Goal: Task Accomplishment & Management: Use online tool/utility

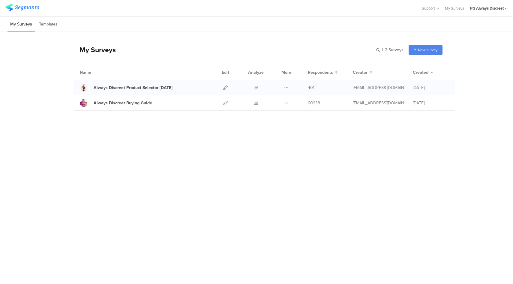
click at [257, 86] on icon at bounding box center [256, 88] width 5 height 5
click at [225, 87] on icon at bounding box center [225, 88] width 5 height 5
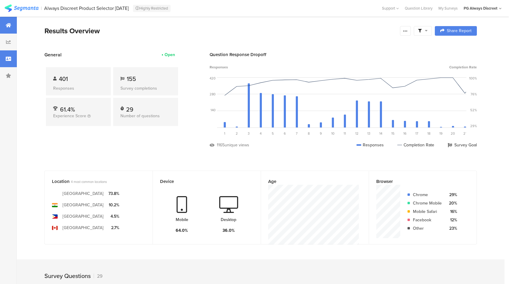
click at [9, 58] on icon at bounding box center [8, 58] width 5 height 5
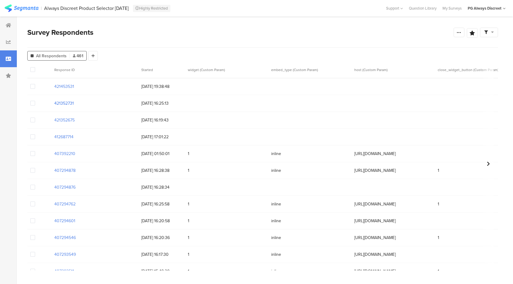
click at [70, 103] on section "421352731" at bounding box center [64, 103] width 20 height 6
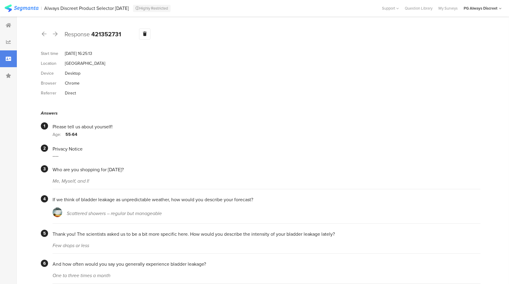
click at [107, 33] on b "421352731" at bounding box center [106, 34] width 30 height 9
copy b "421352731"
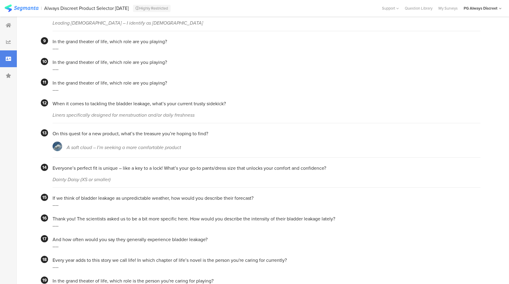
scroll to position [606, 0]
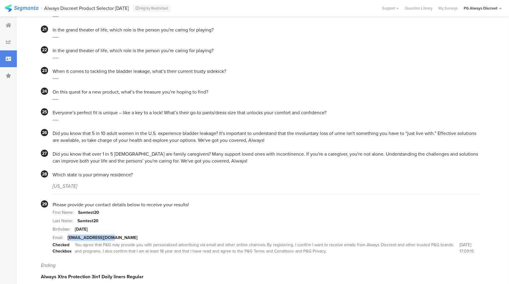
drag, startPoint x: 112, startPoint y: 230, endPoint x: 67, endPoint y: 230, distance: 45.0
click at [67, 234] on section "Email: samtest20@gmail.com" at bounding box center [267, 238] width 428 height 8
copy section "samtest20@gmail.com"
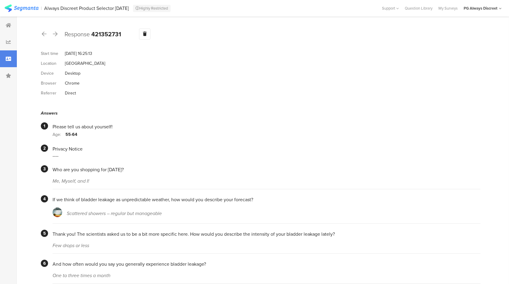
click at [107, 34] on b "421352731" at bounding box center [106, 34] width 30 height 9
copy b "421352731"
click at [8, 59] on icon at bounding box center [8, 58] width 5 height 5
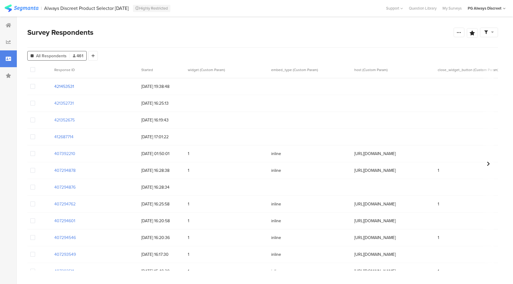
click at [58, 87] on section "421453531" at bounding box center [64, 86] width 20 height 6
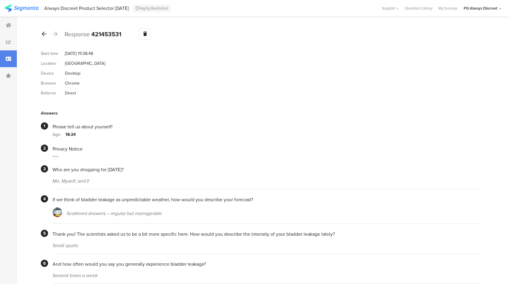
click at [42, 35] on icon at bounding box center [44, 33] width 5 height 5
click at [43, 33] on icon at bounding box center [44, 33] width 5 height 5
click at [44, 36] on icon at bounding box center [44, 33] width 5 height 5
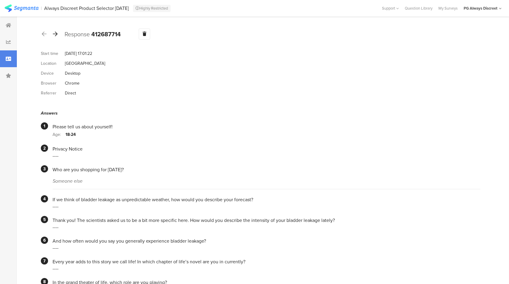
click at [58, 33] on div at bounding box center [55, 34] width 7 height 10
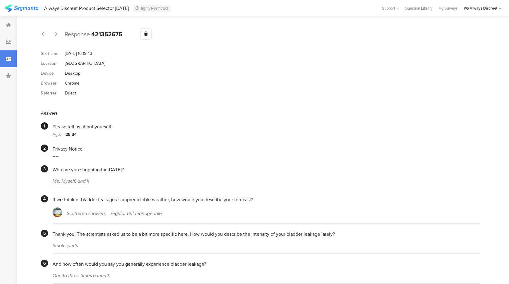
scroll to position [535, 0]
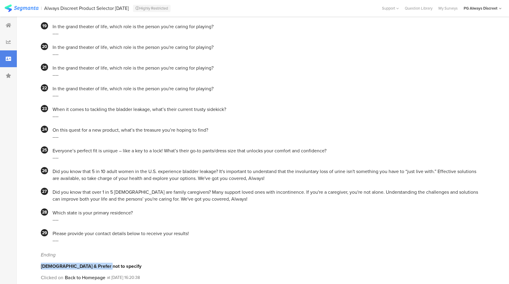
drag, startPoint x: 102, startPoint y: 258, endPoint x: 37, endPoint y: 257, distance: 65.8
click at [83, 263] on div "Male & Prefer not to specify" at bounding box center [261, 266] width 440 height 7
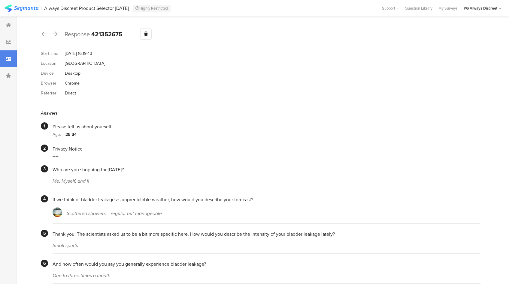
scroll to position [0, 0]
click at [45, 32] on icon at bounding box center [44, 33] width 5 height 5
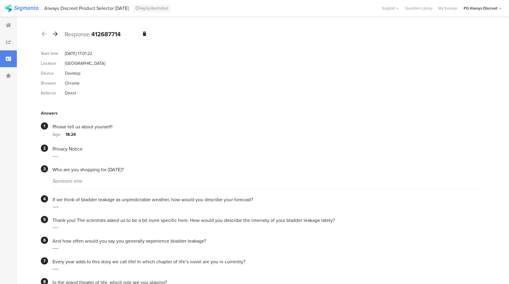
click at [58, 32] on div at bounding box center [55, 34] width 7 height 10
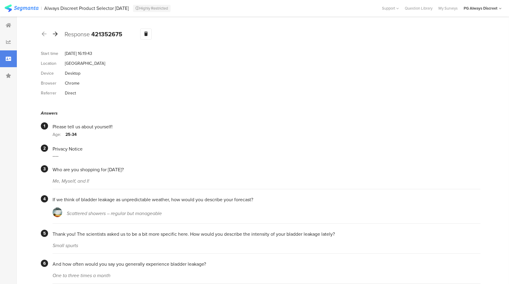
click at [56, 35] on icon at bounding box center [55, 33] width 5 height 5
click at [56, 32] on icon at bounding box center [55, 33] width 5 height 5
click at [56, 33] on icon at bounding box center [55, 33] width 5 height 5
click at [45, 32] on icon at bounding box center [44, 33] width 5 height 5
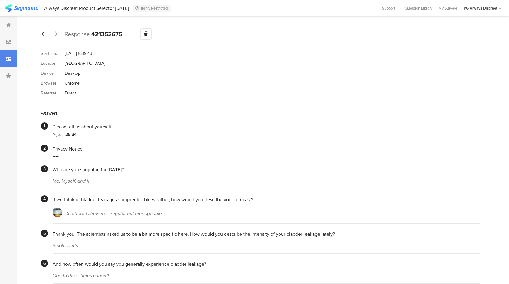
click at [45, 32] on icon at bounding box center [44, 33] width 5 height 5
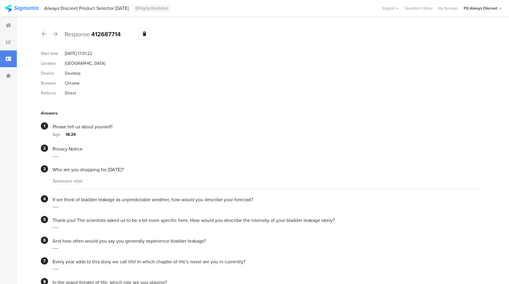
click at [14, 58] on div at bounding box center [8, 58] width 17 height 17
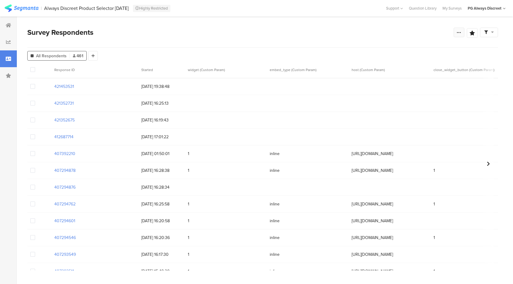
click at [459, 33] on icon at bounding box center [459, 32] width 5 height 5
click at [68, 104] on section "421352731" at bounding box center [64, 103] width 20 height 6
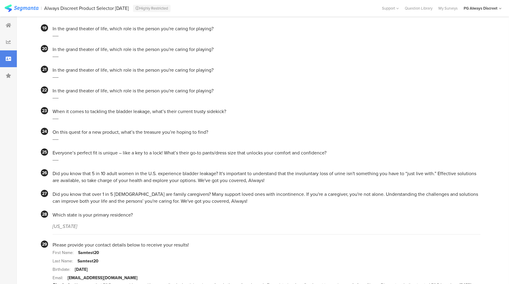
scroll to position [606, 0]
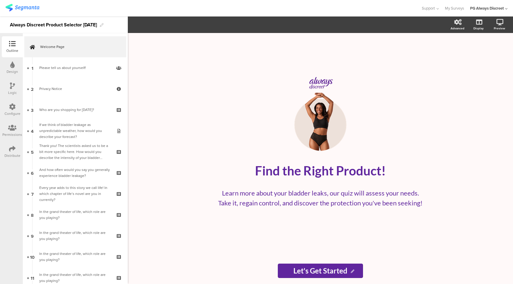
click at [13, 89] on div at bounding box center [12, 87] width 5 height 8
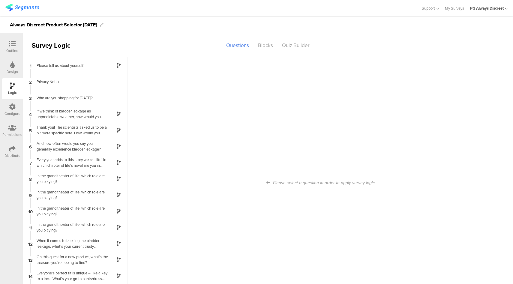
click at [14, 107] on icon at bounding box center [12, 107] width 7 height 7
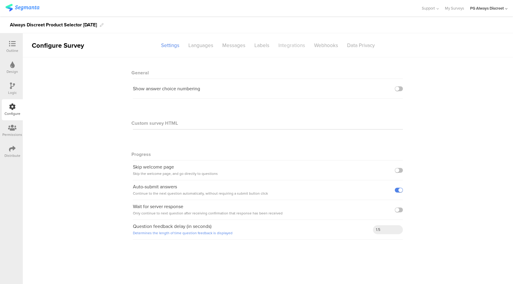
click at [287, 44] on div "Integrations" at bounding box center [292, 45] width 36 height 11
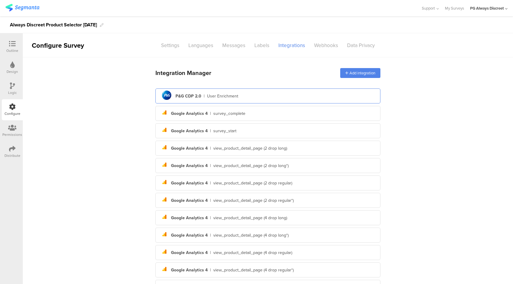
click at [258, 94] on div "pg logo P&G CDP 2.0 | User Enrichment" at bounding box center [268, 96] width 216 height 15
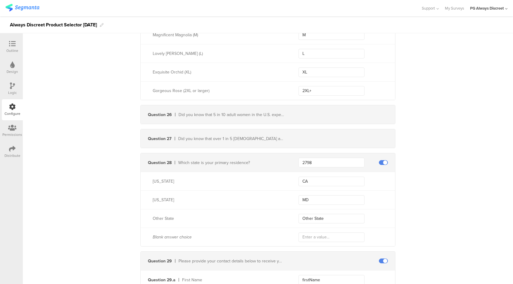
scroll to position [2931, 0]
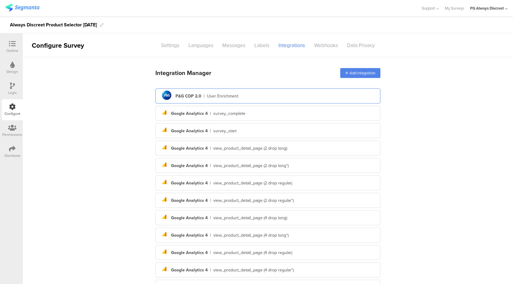
click at [180, 97] on div "P&G CDP 2.0" at bounding box center [189, 96] width 26 height 6
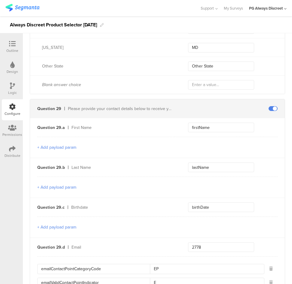
scroll to position [3098, 0]
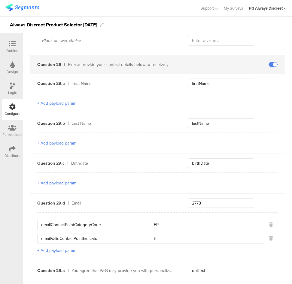
click at [197, 166] on div "Question 29.c Birthdate birthDate" at bounding box center [157, 163] width 255 height 19
click at [197, 163] on input "birthDate" at bounding box center [221, 164] width 66 height 10
click at [216, 160] on input "text" at bounding box center [221, 164] width 66 height 10
type input "birthDate"
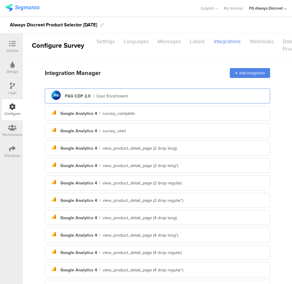
click at [160, 96] on div "pg logo P&G CDP 2.0 | User Enrichment" at bounding box center [158, 96] width 216 height 15
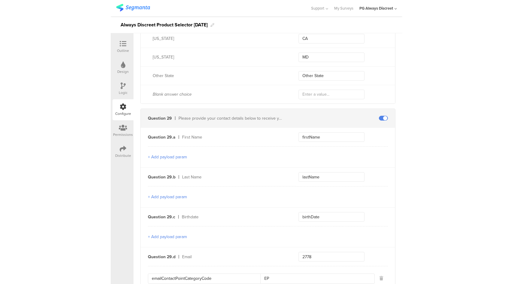
scroll to position [3133, 0]
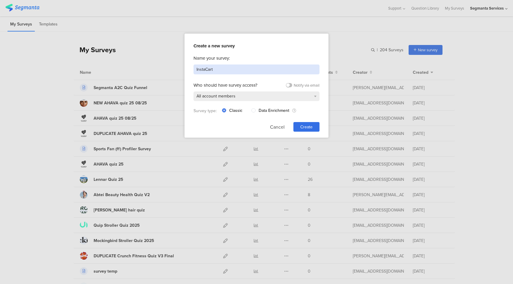
click at [208, 68] on input "InstaCart" at bounding box center [257, 70] width 126 height 10
type input "Instacart"
click at [275, 128] on button "Cancel" at bounding box center [277, 127] width 15 height 10
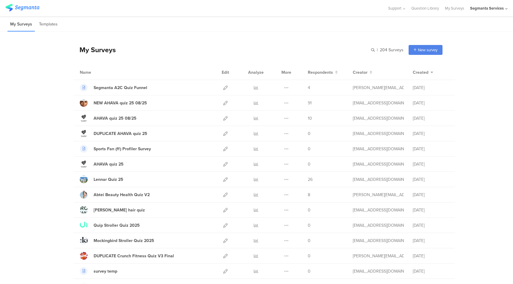
click at [488, 8] on div "Segmanta Services" at bounding box center [487, 8] width 34 height 6
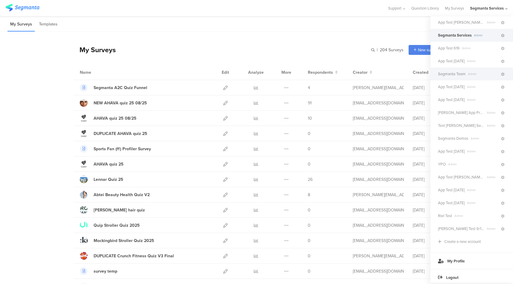
scroll to position [107, 0]
click at [469, 140] on span "Segmanta Demos Admin" at bounding box center [469, 138] width 62 height 6
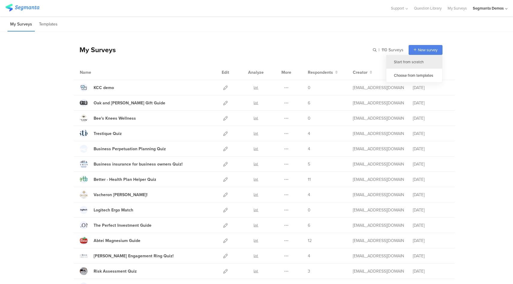
click at [410, 61] on div "Start from scratch" at bounding box center [415, 62] width 56 height 14
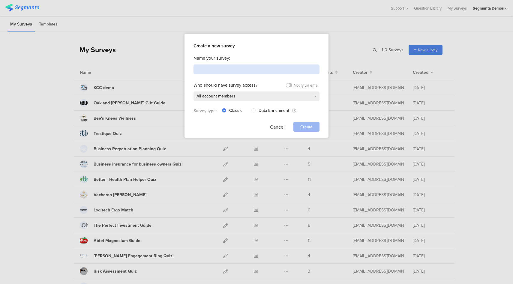
click at [215, 70] on input at bounding box center [257, 70] width 126 height 10
type input "Instacart Demo"
click at [307, 126] on span "Create" at bounding box center [307, 127] width 12 height 6
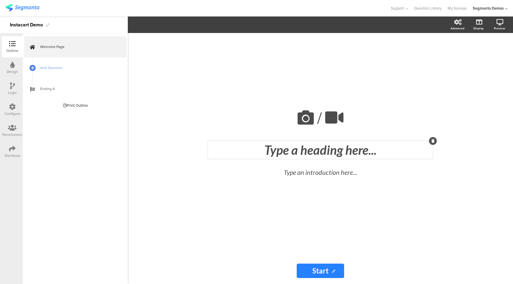
click at [316, 149] on div "Type a heading here..." at bounding box center [320, 150] width 225 height 18
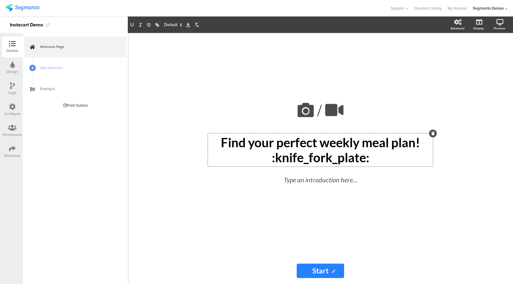
click at [477, 55] on div "/ Find your perfect weekly meal plan! :knife_fork_plate: Find your perfect week…" at bounding box center [320, 158] width 385 height 251
click at [479, 55] on icon at bounding box center [478, 54] width 6 height 6
click at [319, 163] on div "Find your perfect weekly meal plan! :knife_fork_plate: Find your perfect weekly…" at bounding box center [320, 150] width 225 height 33
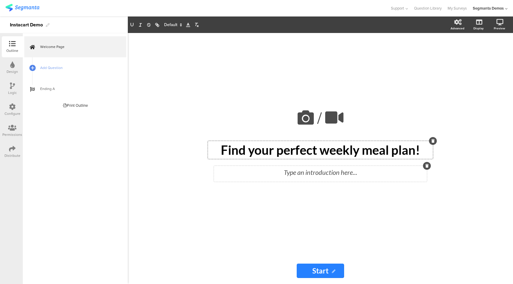
click at [300, 174] on div "Type an introduction here..." at bounding box center [320, 174] width 213 height 16
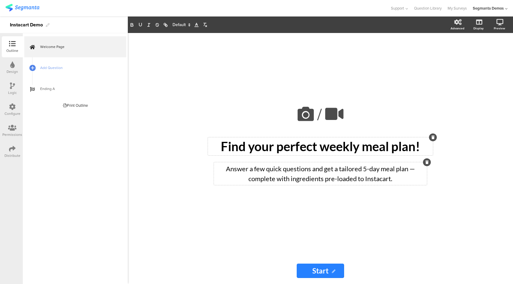
click at [322, 271] on input "Start" at bounding box center [320, 271] width 47 height 14
click at [328, 269] on input "Start" at bounding box center [320, 271] width 47 height 14
type input "Start My Plan!"
click at [60, 67] on span "Add Question" at bounding box center [78, 68] width 77 height 6
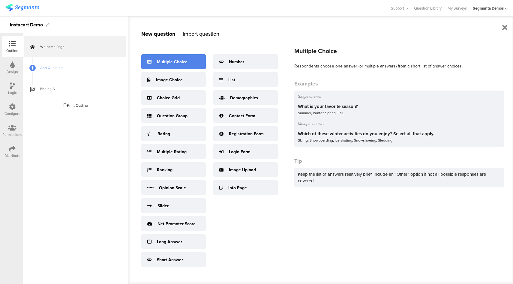
click at [186, 55] on div "Multiple Choice" at bounding box center [173, 61] width 65 height 15
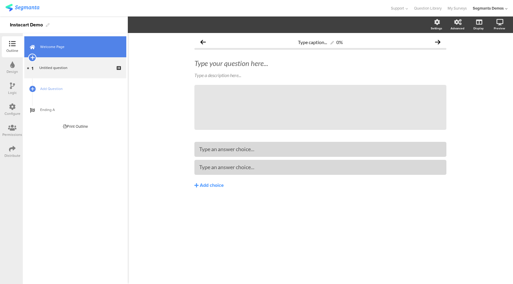
click at [33, 59] on icon at bounding box center [32, 57] width 4 height 5
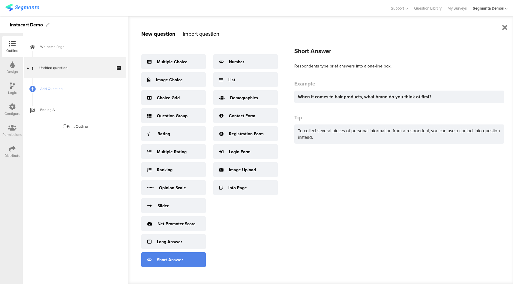
click at [161, 255] on div "Short Answer" at bounding box center [173, 259] width 65 height 15
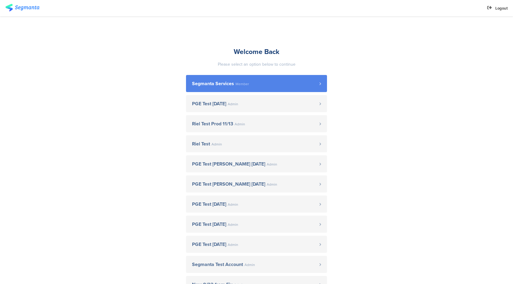
click at [213, 84] on span "Segmanta Services" at bounding box center [213, 83] width 42 height 5
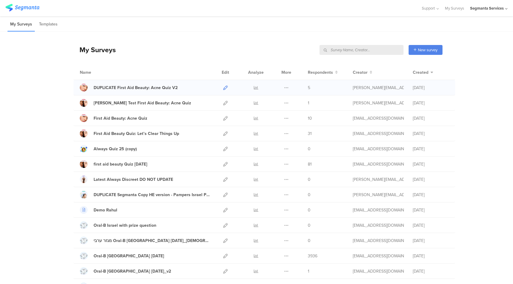
click at [223, 88] on icon at bounding box center [225, 88] width 5 height 5
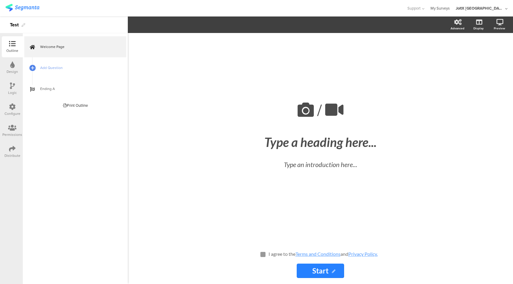
click at [450, 10] on link "My Surveys" at bounding box center [440, 8] width 19 height 17
click at [14, 104] on icon at bounding box center [12, 107] width 7 height 7
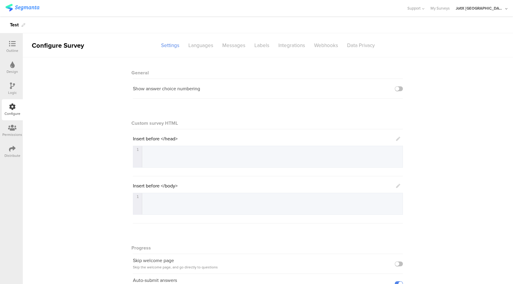
click at [8, 128] on icon at bounding box center [12, 128] width 8 height 7
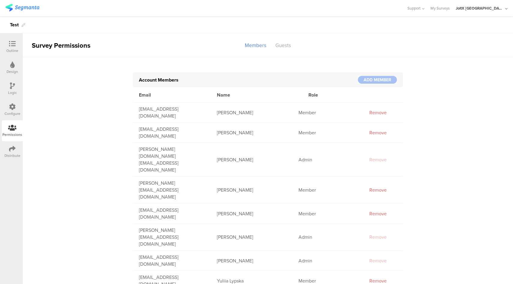
scroll to position [150, 0]
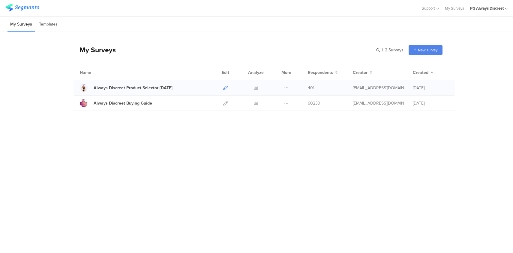
click at [225, 88] on icon at bounding box center [225, 88] width 5 height 5
click at [255, 89] on icon at bounding box center [256, 88] width 5 height 5
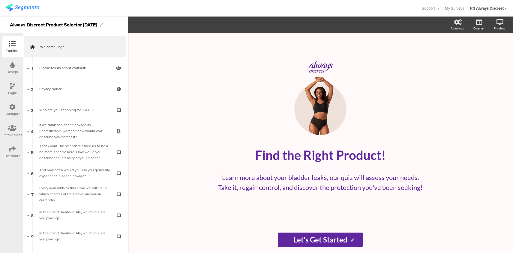
click at [9, 103] on div "Configure" at bounding box center [12, 109] width 21 height 21
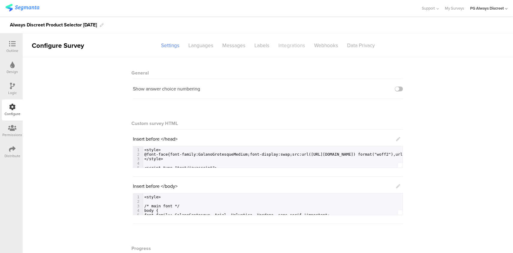
click at [294, 47] on div "Integrations" at bounding box center [292, 45] width 36 height 11
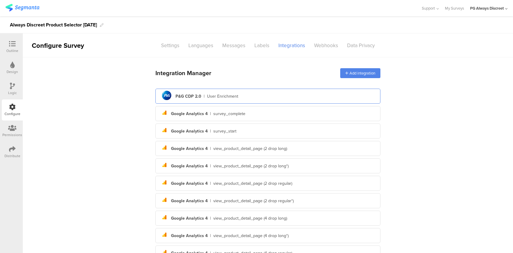
click at [244, 94] on div "pg logo P&G CDP 2.0 | User Enrichment" at bounding box center [268, 96] width 216 height 15
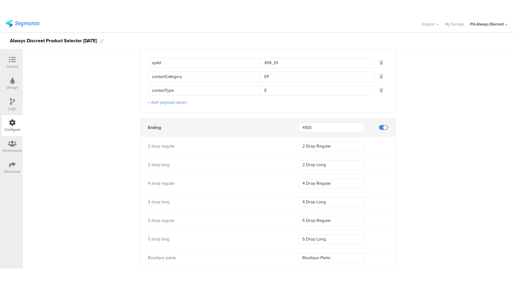
scroll to position [3323, 0]
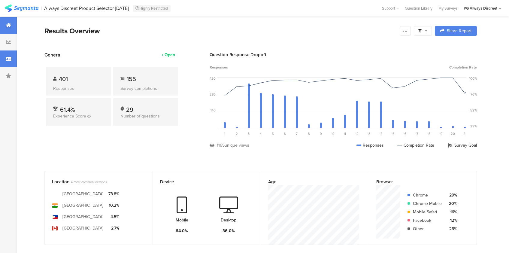
click at [7, 57] on icon at bounding box center [8, 58] width 5 height 5
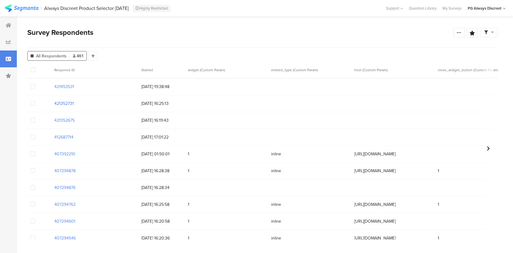
click at [68, 105] on section "421352731" at bounding box center [64, 103] width 20 height 6
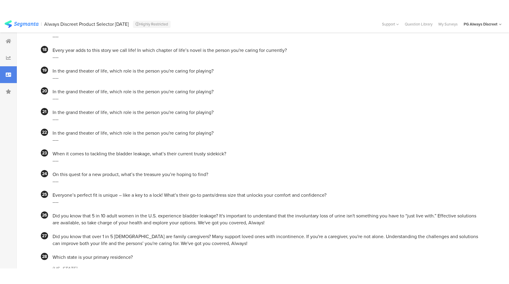
scroll to position [509, 0]
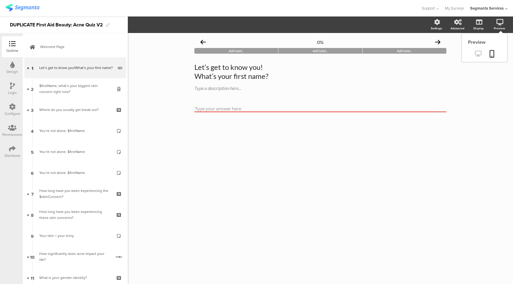
click at [478, 54] on icon at bounding box center [478, 54] width 6 height 6
drag, startPoint x: 272, startPoint y: 76, endPoint x: 299, endPoint y: 87, distance: 29.2
click at [299, 87] on span "Let’s get to know you! What’s your first name? Let’s get to know you! What’s yo…" at bounding box center [321, 77] width 252 height 29
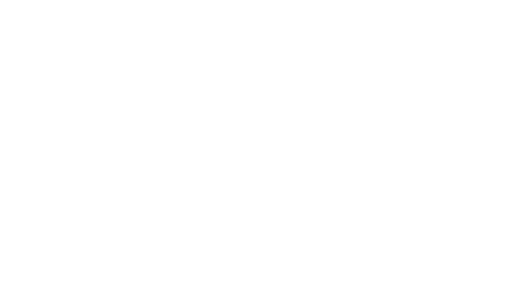
click at [0, 0] on body at bounding box center [0, 0] width 0 height 0
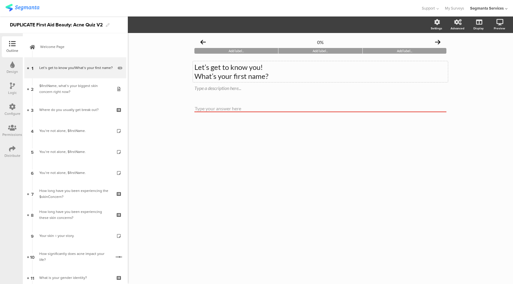
click at [219, 71] on div "Let’s get to know you! What’s your first name? Let’s get to know you! What’s yo…" at bounding box center [320, 71] width 255 height 21
click at [219, 71] on p "Let’s get to know you!" at bounding box center [321, 67] width 252 height 9
click at [219, 75] on p "What’s your first name?" at bounding box center [321, 76] width 252 height 9
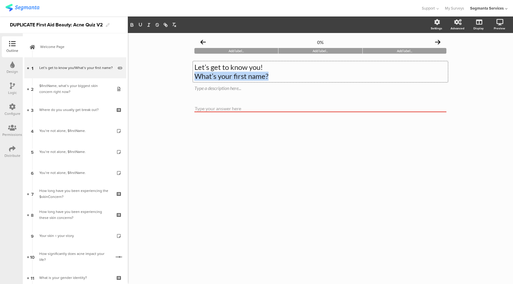
click at [219, 75] on p "What’s your first name?" at bounding box center [321, 76] width 252 height 9
click at [271, 73] on p "What’s your first name?" at bounding box center [321, 76] width 252 height 9
drag, startPoint x: 270, startPoint y: 77, endPoint x: 187, endPoint y: 68, distance: 83.6
click at [187, 68] on div "0% Add label... Add label... Add label... Let’s get to know you! What’s your fi…" at bounding box center [320, 158] width 385 height 251
copy div "Let’s get to know you! What’s your first name?"
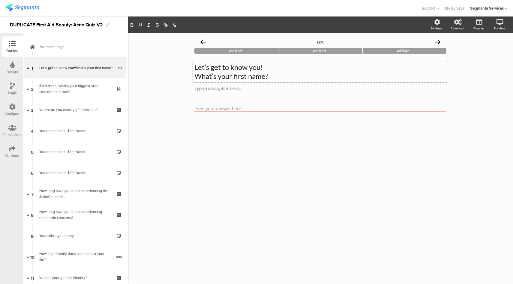
click at [241, 75] on p "What’s your first name?" at bounding box center [321, 76] width 252 height 9
click at [197, 78] on p "What’s your name?" at bounding box center [321, 76] width 252 height 9
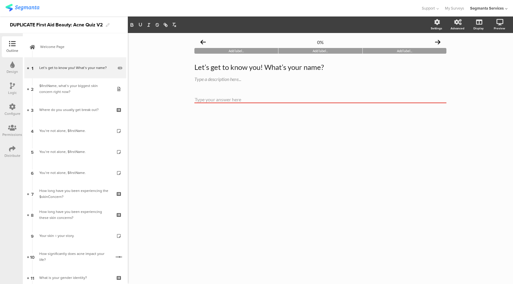
click at [166, 66] on div "0% Add label... Add label... Add label... Let’s get to know you! What’s your na…" at bounding box center [320, 158] width 385 height 251
click at [12, 147] on icon at bounding box center [12, 149] width 7 height 7
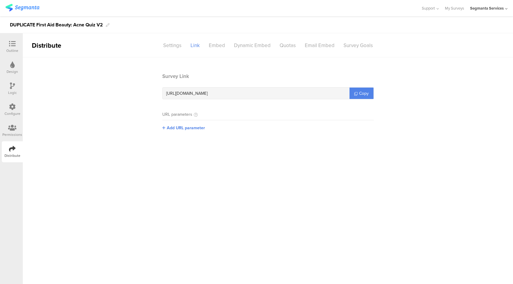
click at [14, 111] on div "Configure" at bounding box center [13, 113] width 16 height 5
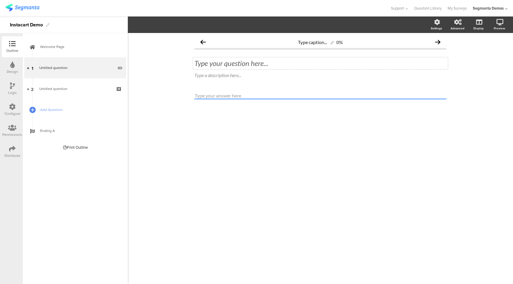
click at [223, 60] on div "Type your question here..." at bounding box center [320, 63] width 255 height 12
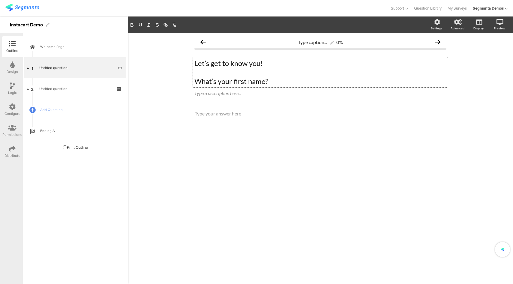
click at [196, 80] on p "What’s your first name?" at bounding box center [321, 81] width 252 height 9
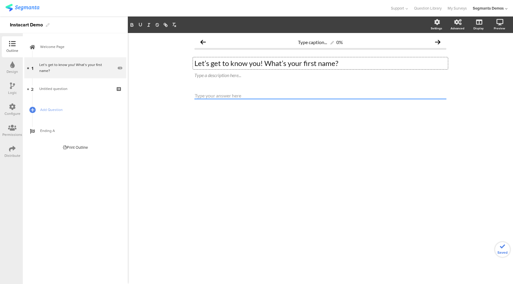
click at [241, 94] on input "text" at bounding box center [321, 95] width 252 height 7
click at [394, 18] on section "Settings Advanced Display Preview" at bounding box center [320, 25] width 385 height 17
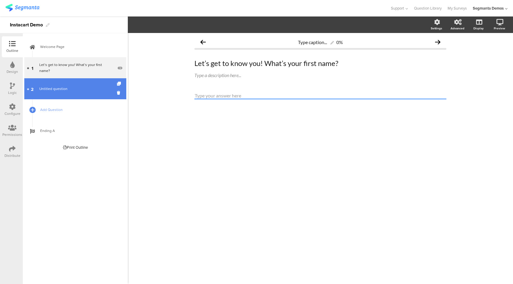
click at [82, 91] on span "Untitled question" at bounding box center [75, 89] width 72 height 6
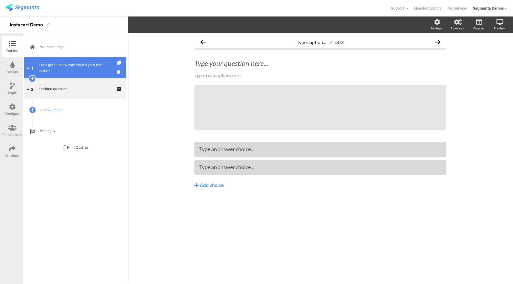
click at [68, 68] on div "Let’s get to know you! What’s your first name?" at bounding box center [76, 68] width 74 height 12
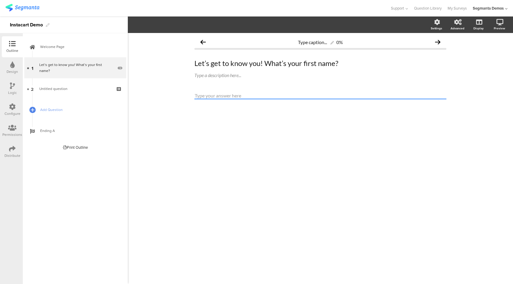
click at [12, 109] on icon at bounding box center [12, 107] width 7 height 7
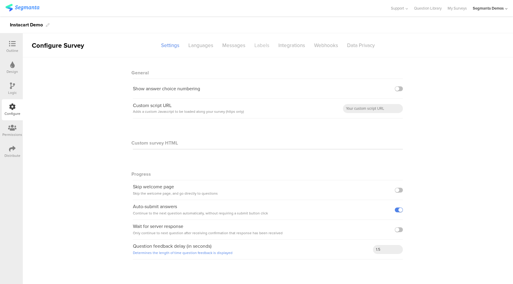
click at [266, 45] on div "Labels" at bounding box center [262, 45] width 24 height 11
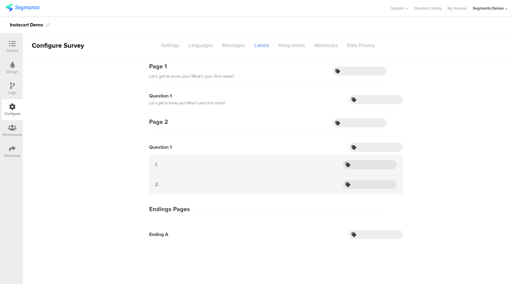
click at [15, 44] on icon at bounding box center [12, 44] width 7 height 7
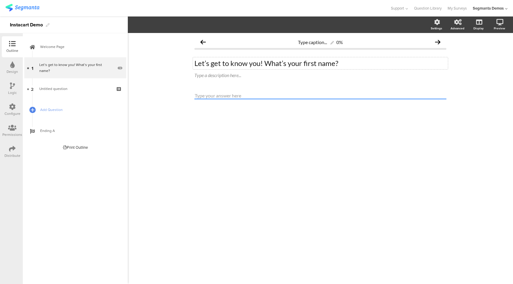
click at [306, 64] on div "Let’s get to know you! What’s your first name? Let’s get to know you! What’s yo…" at bounding box center [320, 63] width 255 height 12
click at [306, 64] on p "Let’s get to know you! What’s your first name?" at bounding box center [321, 63] width 252 height 9
click at [12, 87] on icon at bounding box center [12, 86] width 5 height 7
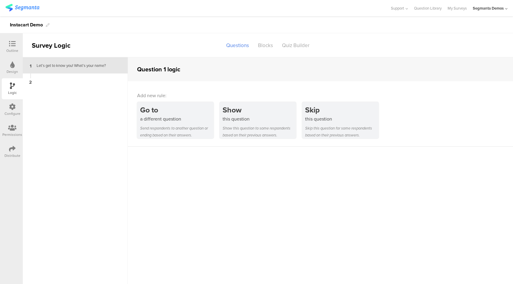
click at [13, 105] on icon at bounding box center [12, 107] width 7 height 7
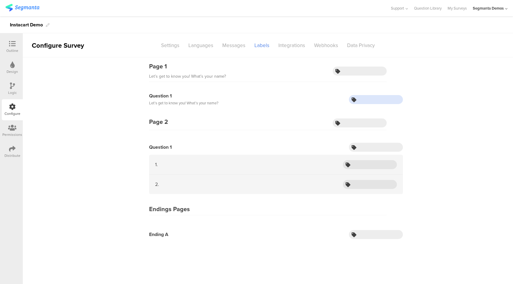
click at [370, 102] on input "text" at bounding box center [376, 99] width 54 height 9
type input "firstName"
click at [10, 47] on icon at bounding box center [12, 44] width 7 height 7
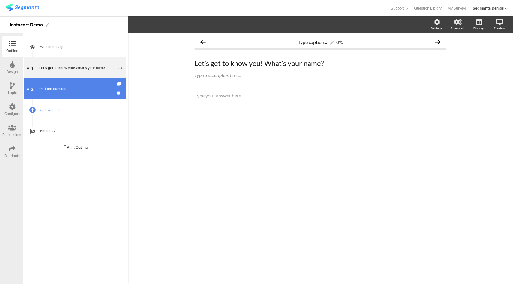
click at [59, 87] on span "Untitled question" at bounding box center [53, 88] width 28 height 5
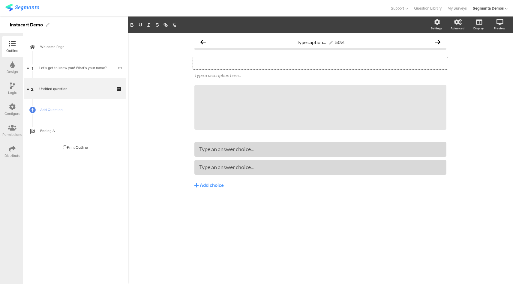
click at [245, 59] on div "Type your question here..." at bounding box center [320, 63] width 255 height 12
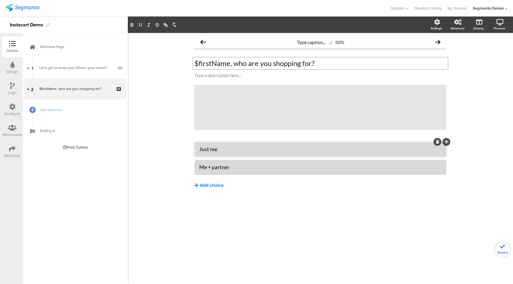
click at [214, 186] on div "Add choice" at bounding box center [212, 186] width 24 height 6
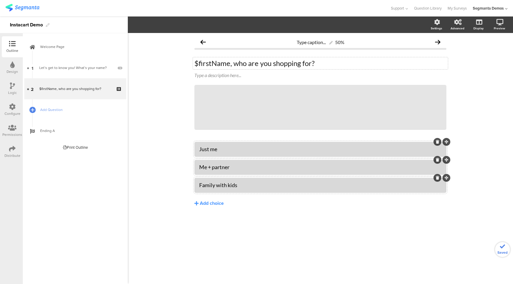
click at [211, 167] on div "Me + partner" at bounding box center [320, 167] width 243 height 7
click at [213, 201] on div "Add choice" at bounding box center [212, 204] width 24 height 6
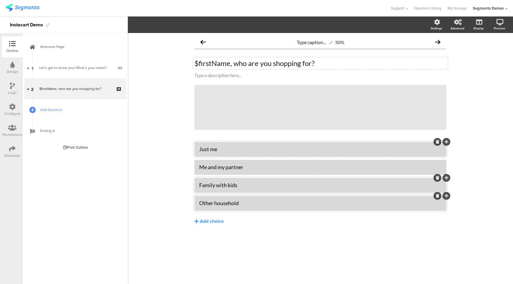
click at [72, 111] on span "Add Question" at bounding box center [78, 110] width 77 height 6
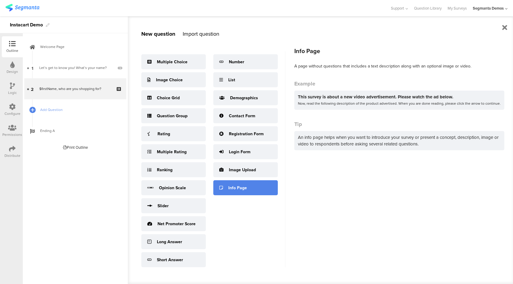
click at [240, 184] on div "Info Page" at bounding box center [245, 187] width 65 height 15
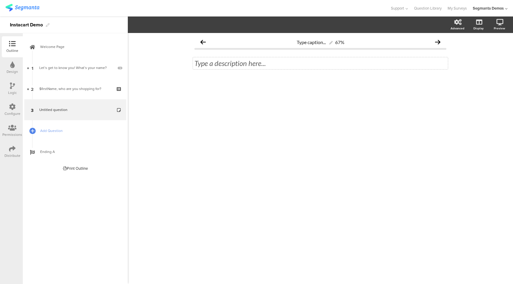
click at [216, 63] on div "Type a description here..." at bounding box center [320, 63] width 255 height 12
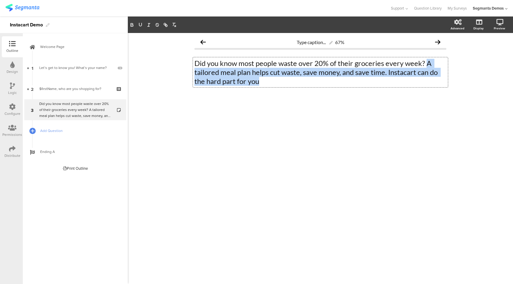
drag, startPoint x: 352, startPoint y: 79, endPoint x: 425, endPoint y: 65, distance: 74.0
click at [425, 65] on p "Did you know most people waste over 20% of their groceries every week? A tailor…" at bounding box center [321, 72] width 252 height 27
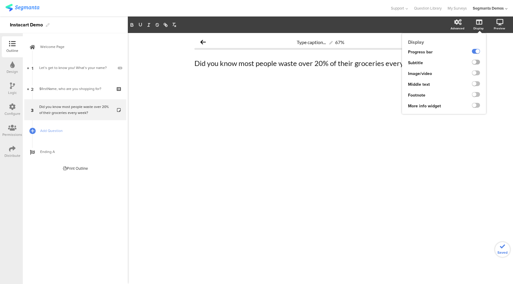
click at [477, 63] on label at bounding box center [476, 62] width 8 height 5
click at [0, 0] on input "checkbox" at bounding box center [0, 0] width 0 height 0
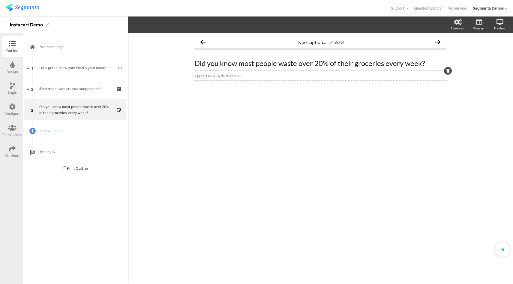
click at [273, 77] on div "Type a description here..." at bounding box center [320, 76] width 255 height 10
click at [67, 134] on span "Add Question" at bounding box center [78, 131] width 77 height 6
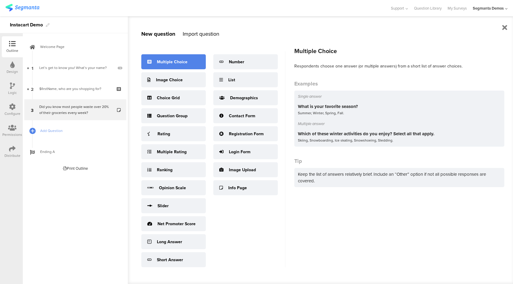
click at [171, 64] on div "Multiple Choice" at bounding box center [172, 62] width 31 height 6
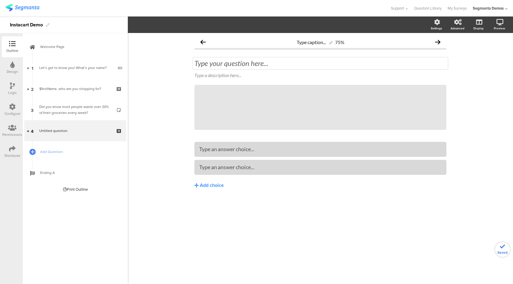
click at [241, 64] on div "Type your question here..." at bounding box center [320, 63] width 255 height 12
click at [198, 65] on p "how much time do you like to spend cooking on weekdays?" at bounding box center [321, 63] width 252 height 9
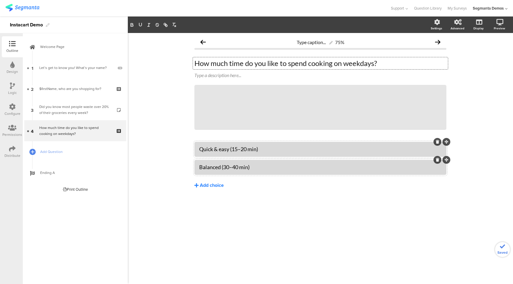
click at [212, 185] on div "Add choice" at bounding box center [212, 186] width 24 height 6
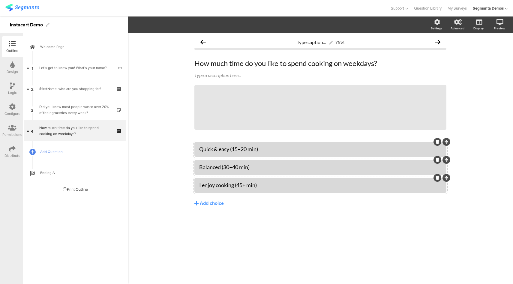
click at [60, 150] on span "Add Question" at bounding box center [78, 152] width 77 height 6
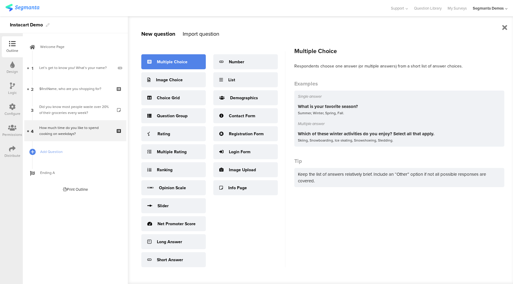
click at [176, 59] on div "Multiple Choice" at bounding box center [172, 62] width 31 height 6
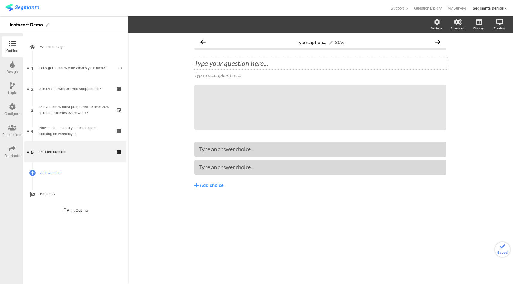
click at [237, 62] on div "Type your question here..." at bounding box center [320, 63] width 255 height 12
click at [201, 65] on p "do you have any dietary preferences or restrictions?" at bounding box center [321, 63] width 252 height 9
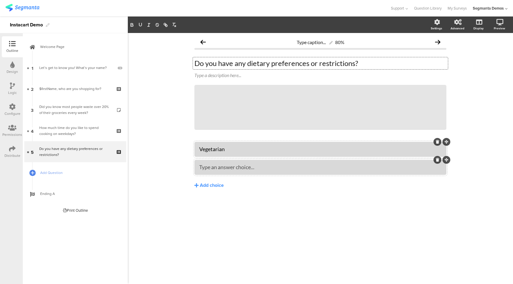
click at [216, 171] on div "Type an answer choice..." at bounding box center [320, 167] width 243 height 7
click at [219, 185] on div "Add choice" at bounding box center [212, 186] width 24 height 6
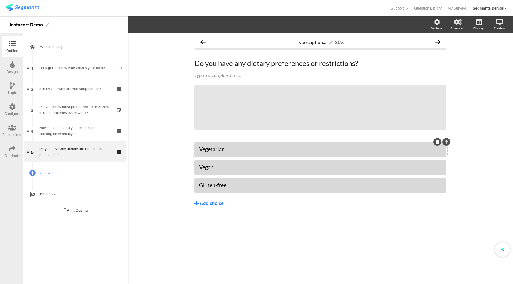
click at [215, 201] on div "Add choice" at bounding box center [212, 204] width 24 height 6
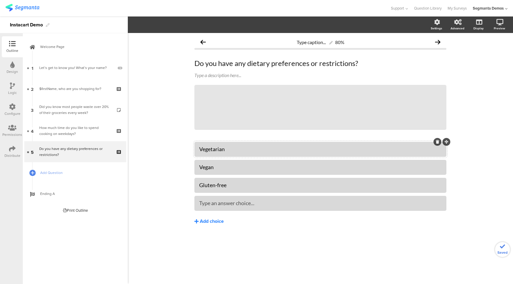
click at [216, 220] on div "Add choice" at bounding box center [212, 222] width 24 height 6
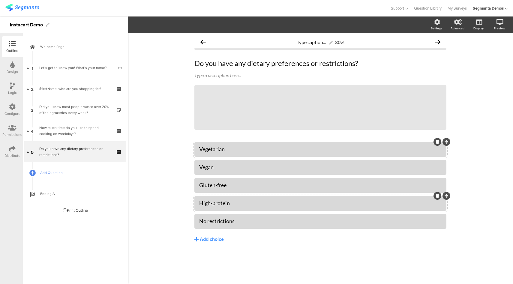
click at [68, 175] on span "Add Question" at bounding box center [78, 173] width 77 height 6
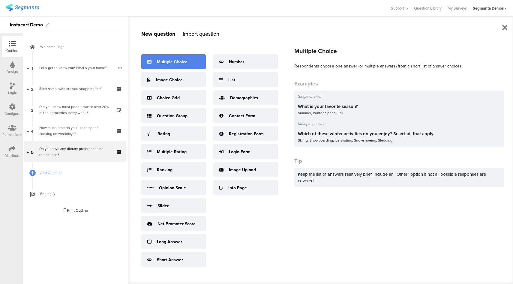
click at [181, 61] on div "Multiple Choice" at bounding box center [172, 62] width 31 height 6
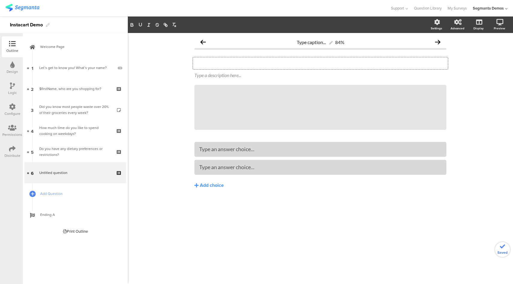
click at [254, 63] on div "Type your question here..." at bounding box center [320, 63] width 255 height 12
click at [200, 66] on p "which meals matter most to you?" at bounding box center [321, 63] width 252 height 9
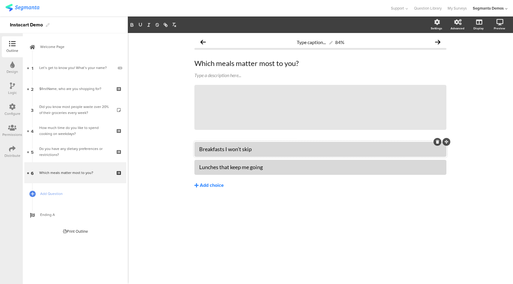
click at [210, 185] on div "Add choice" at bounding box center [212, 186] width 24 height 6
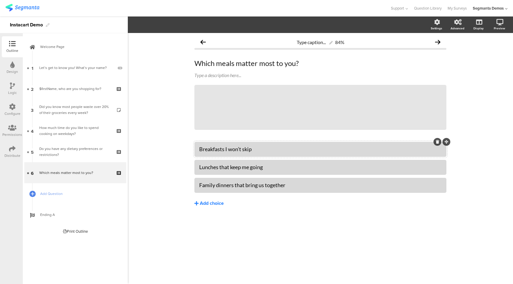
click at [212, 203] on div "Add choice" at bounding box center [212, 204] width 24 height 6
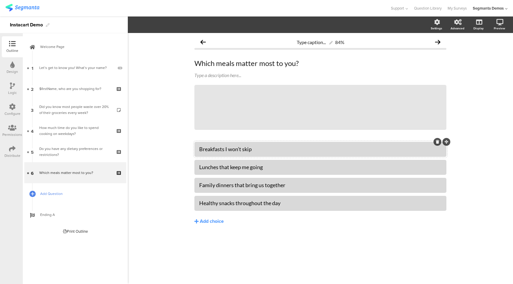
click at [66, 197] on link "Add Question" at bounding box center [75, 193] width 102 height 21
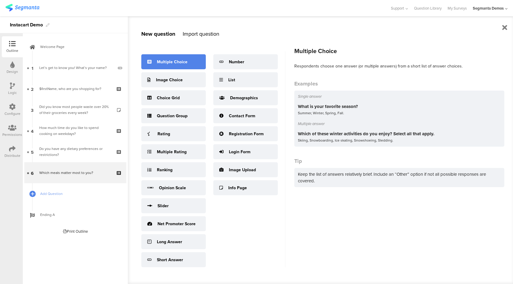
click at [183, 61] on div "Multiple Choice" at bounding box center [172, 62] width 31 height 6
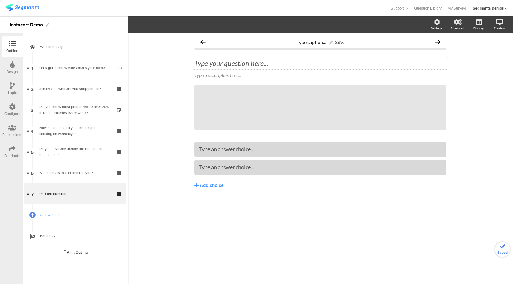
click at [237, 65] on div "Type your question here..." at bounding box center [320, 63] width 255 height 12
click at [199, 65] on p "I stick to the basics" at bounding box center [321, 63] width 252 height 9
click at [223, 171] on div "Type an answer choice..." at bounding box center [320, 167] width 243 height 10
click at [217, 183] on div "Add choice" at bounding box center [212, 186] width 24 height 6
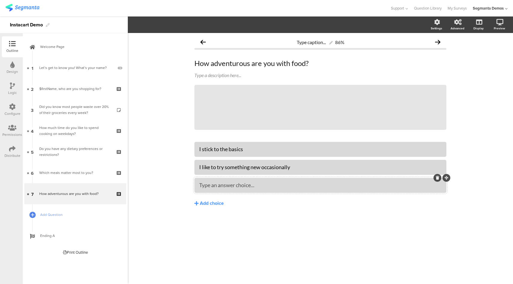
click at [222, 180] on div at bounding box center [321, 185] width 252 height 15
click at [72, 215] on span "Add Question" at bounding box center [78, 215] width 77 height 6
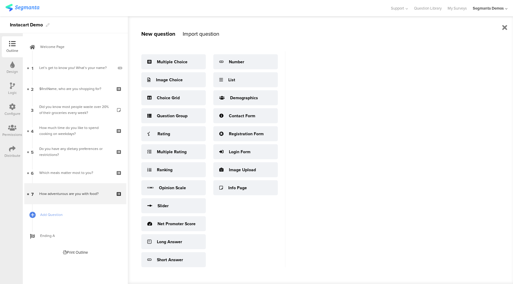
click at [247, 108] on div "Multiple Choice Image Choice Choice Grid Question Group Rating Multiple Rating …" at bounding box center [213, 159] width 144 height 216
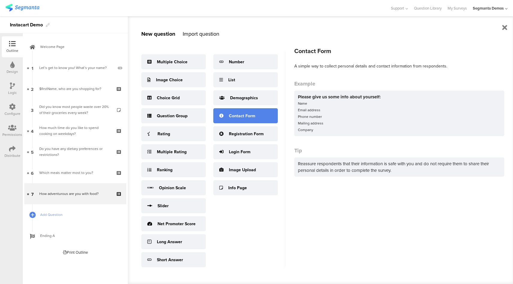
click at [248, 113] on div "Contact Form" at bounding box center [242, 116] width 26 height 6
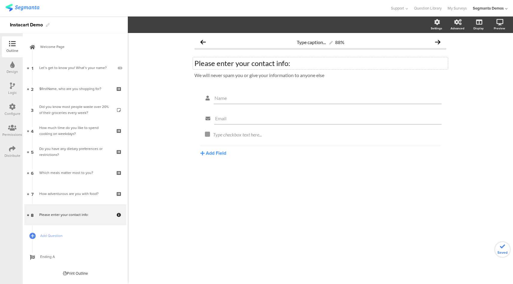
click at [240, 65] on div "Please enter your contact info: Please enter your contact info:" at bounding box center [320, 63] width 255 height 12
click at [219, 75] on div "We will never spam you or give your information to anyone else We will never sp…" at bounding box center [320, 76] width 255 height 10
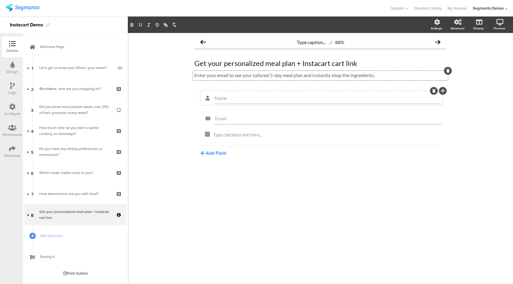
click at [433, 92] on icon at bounding box center [434, 91] width 3 height 4
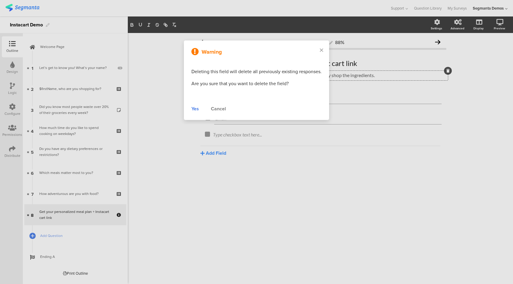
click at [195, 110] on div "Yes" at bounding box center [196, 108] width 8 height 7
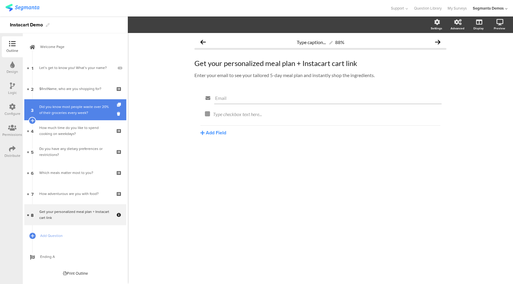
click at [80, 111] on div "Did you know most people waste over 20% of their groceries every week?" at bounding box center [75, 110] width 72 height 12
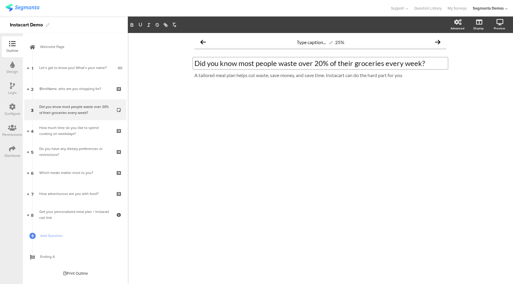
click at [195, 65] on div "Did you know most people waste over 20% of their groceries every week? Did you …" at bounding box center [320, 63] width 255 height 12
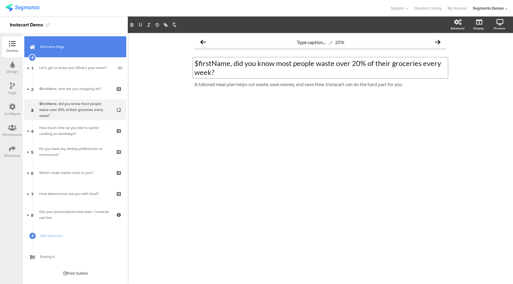
click at [75, 45] on span "Welcome Page" at bounding box center [78, 47] width 77 height 6
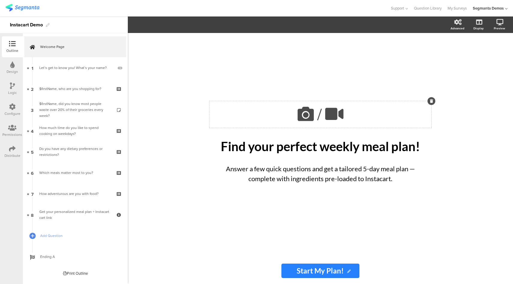
click at [307, 112] on icon at bounding box center [306, 114] width 20 height 20
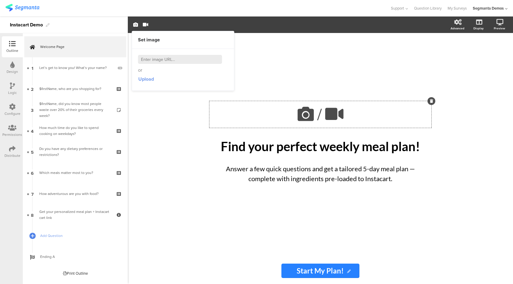
click at [149, 80] on span "Upload" at bounding box center [146, 79] width 16 height 7
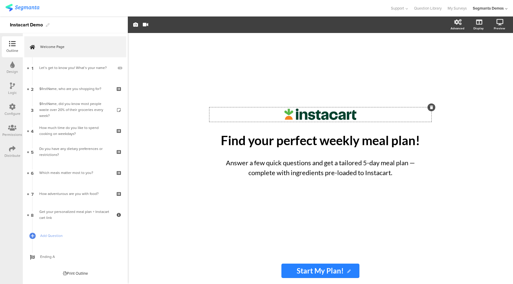
click at [346, 9] on div at bounding box center [194, 8] width 379 height 10
click at [489, 56] on link at bounding box center [492, 54] width 13 height 11
click at [11, 91] on div "Logic" at bounding box center [12, 92] width 9 height 5
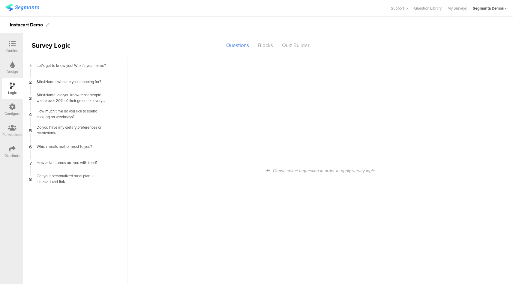
click at [16, 109] on div "Configure" at bounding box center [12, 109] width 21 height 21
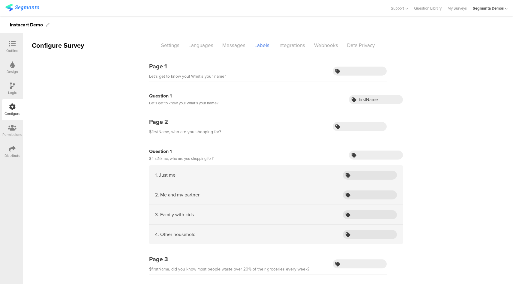
click at [8, 88] on div "Logic" at bounding box center [12, 88] width 21 height 21
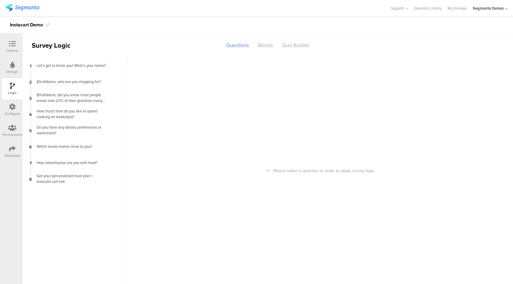
click at [11, 108] on icon at bounding box center [12, 107] width 7 height 7
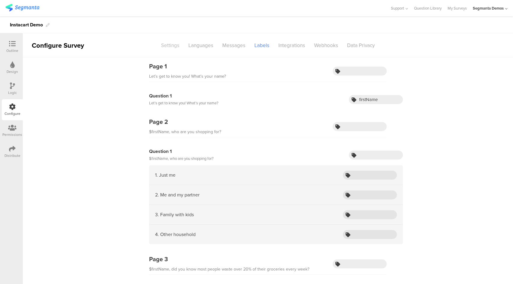
click at [169, 45] on div "Settings" at bounding box center [170, 45] width 27 height 11
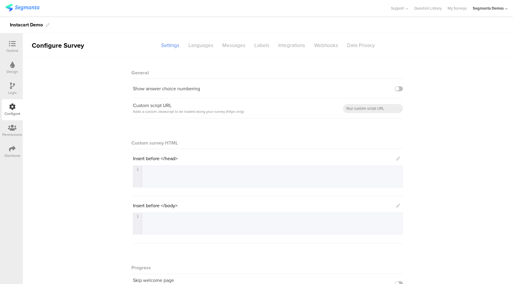
click at [398, 159] on icon at bounding box center [398, 159] width 4 height 4
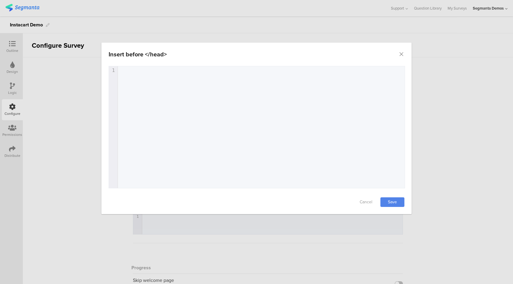
click at [226, 108] on div "1 1 ​" at bounding box center [264, 134] width 311 height 137
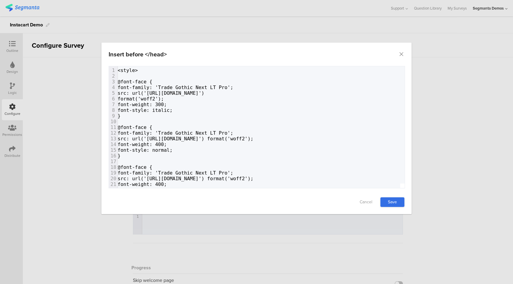
click at [394, 203] on link "Save" at bounding box center [393, 203] width 24 height 10
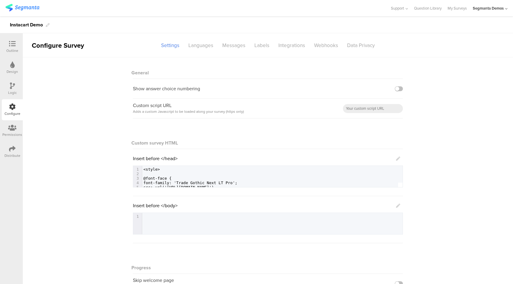
click at [397, 207] on icon at bounding box center [398, 206] width 4 height 4
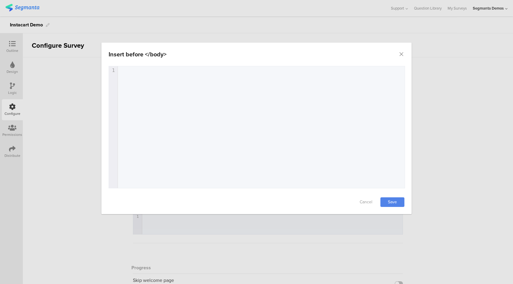
click at [222, 145] on div "1 1 ​" at bounding box center [264, 134] width 311 height 137
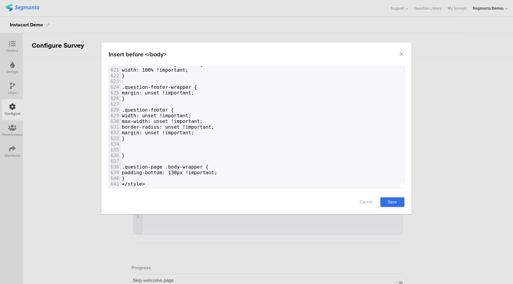
click at [398, 204] on link "Save" at bounding box center [393, 203] width 24 height 10
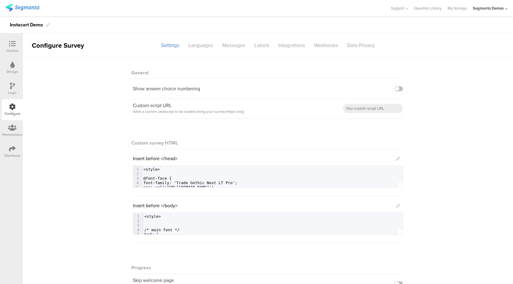
click at [13, 43] on icon at bounding box center [12, 44] width 7 height 7
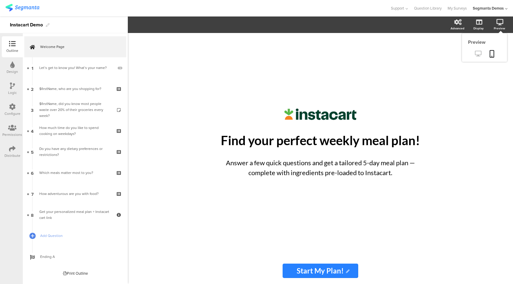
click at [476, 55] on icon at bounding box center [478, 54] width 6 height 6
click at [9, 66] on div "Design" at bounding box center [12, 67] width 21 height 21
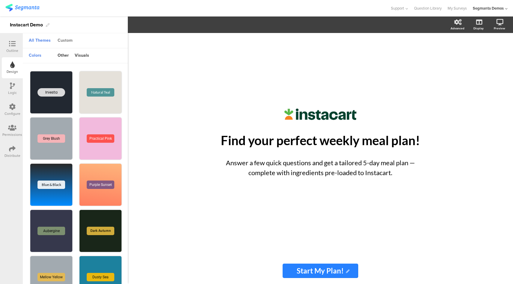
click at [65, 38] on div "Custom" at bounding box center [65, 41] width 21 height 10
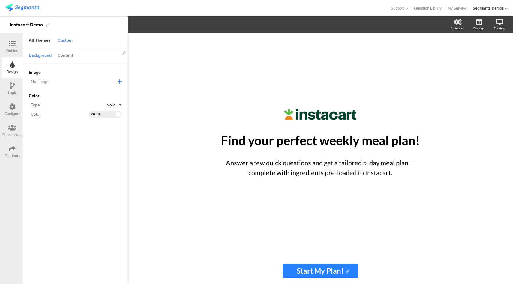
click at [70, 56] on div "Content" at bounding box center [66, 56] width 22 height 10
drag, startPoint x: 106, startPoint y: 93, endPoint x: 92, endPoint y: 93, distance: 13.8
click at [92, 93] on input "#2681ff" at bounding box center [100, 92] width 18 height 5
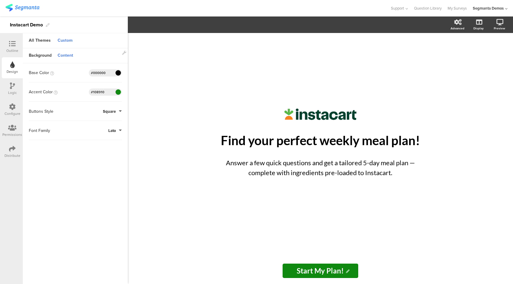
type input "#108910"
click at [96, 201] on sg-customize-design "Background Content Image No Image Invalid URL or Upload File Color Type Solid C…" at bounding box center [75, 166] width 105 height 237
click at [62, 276] on span "Save Changes" at bounding box center [61, 276] width 28 height 0
click at [99, 92] on input "#108910" at bounding box center [100, 92] width 18 height 5
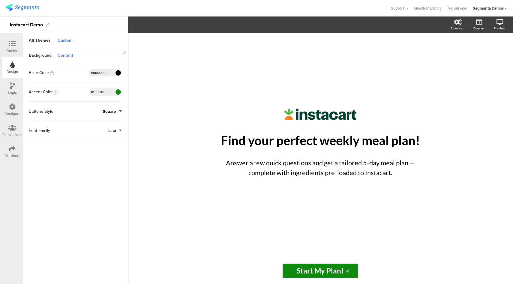
click at [99, 92] on input "#108910" at bounding box center [100, 92] width 18 height 5
click at [14, 94] on div "Logic" at bounding box center [12, 92] width 9 height 5
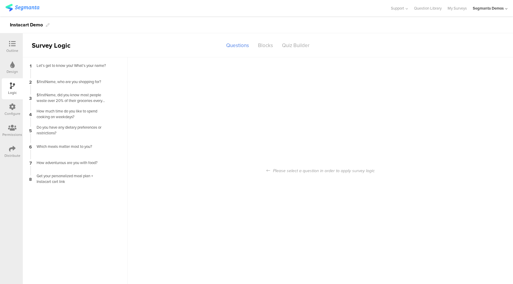
click at [8, 109] on div "Configure" at bounding box center [12, 109] width 21 height 21
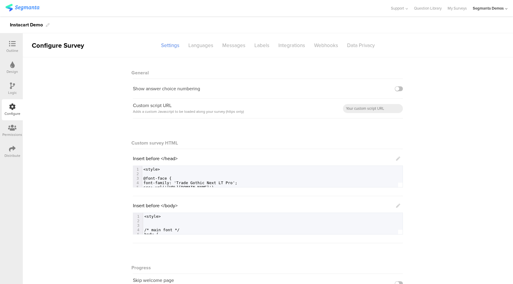
click at [398, 205] on icon at bounding box center [398, 206] width 4 height 4
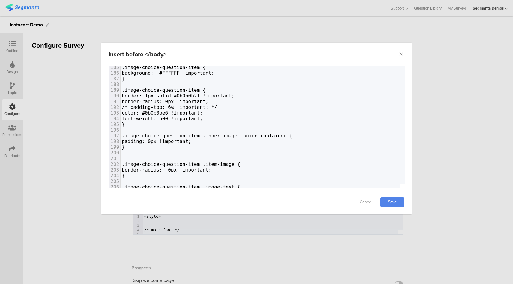
scroll to position [1129, 0]
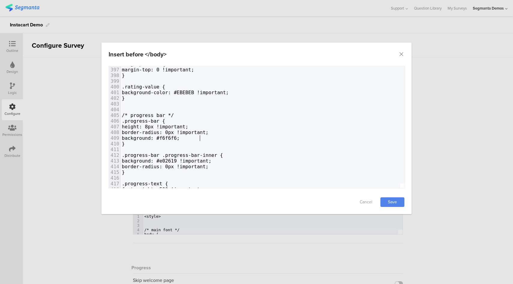
type textarea "f6f6f6"
drag, startPoint x: 201, startPoint y: 138, endPoint x: 183, endPoint y: 138, distance: 18.0
click at [180, 138] on span "background: #f6f6f6;" at bounding box center [151, 138] width 58 height 6
click at [390, 200] on link "Save" at bounding box center [393, 203] width 24 height 10
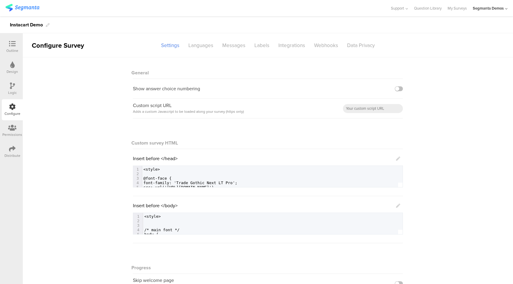
click at [6, 46] on div "Outline" at bounding box center [12, 46] width 21 height 21
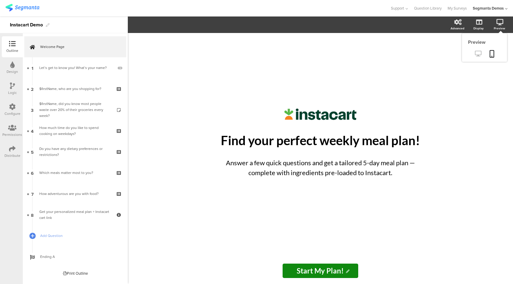
click at [479, 56] on icon at bounding box center [478, 54] width 6 height 6
click at [12, 109] on icon at bounding box center [12, 107] width 7 height 7
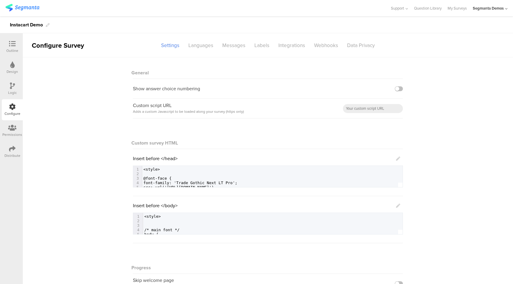
click at [398, 205] on icon at bounding box center [398, 206] width 4 height 4
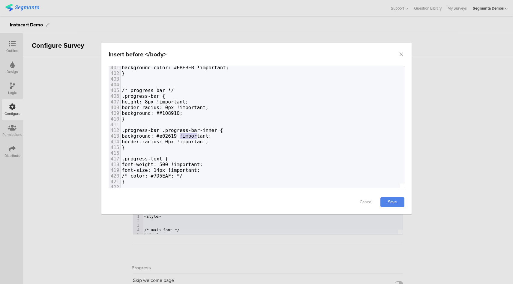
type textarea "#e02619"
drag, startPoint x: 197, startPoint y: 135, endPoint x: 178, endPoint y: 136, distance: 19.6
click at [178, 136] on span "background: #e02619 !important;" at bounding box center [167, 136] width 90 height 6
click at [183, 113] on span "background: ##108910;" at bounding box center [152, 113] width 61 height 6
click at [390, 201] on link "Save" at bounding box center [393, 203] width 24 height 10
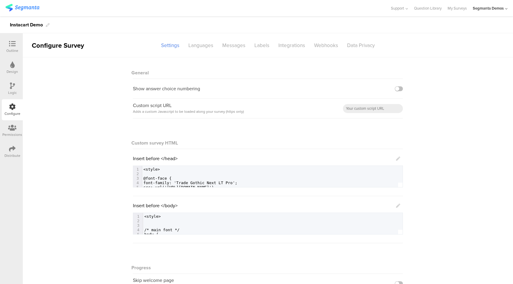
click at [13, 44] on icon at bounding box center [12, 44] width 7 height 7
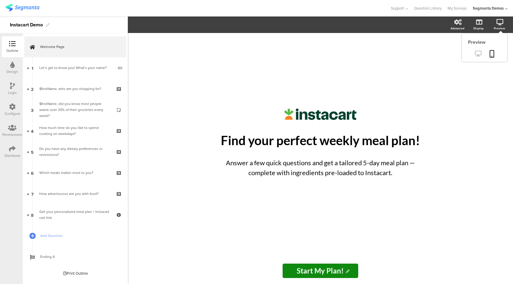
click at [476, 55] on icon at bounding box center [478, 54] width 6 height 6
click at [11, 105] on icon at bounding box center [12, 107] width 7 height 7
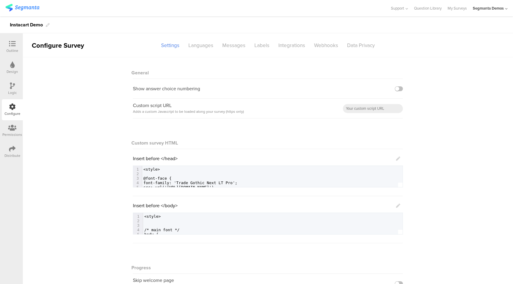
click at [396, 204] on icon at bounding box center [398, 206] width 4 height 4
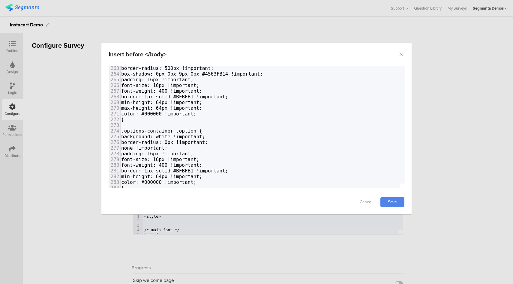
scroll to position [1561, 0]
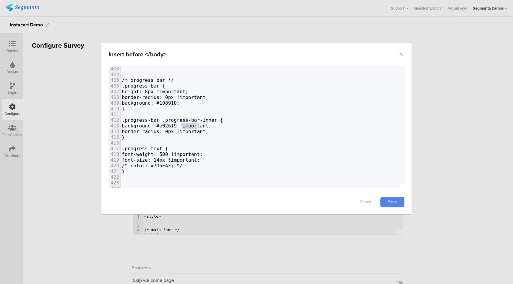
type textarea "#e02619"
drag, startPoint x: 197, startPoint y: 126, endPoint x: 177, endPoint y: 125, distance: 19.2
click at [177, 125] on span "background: #e02619 !important;" at bounding box center [167, 126] width 90 height 6
click at [180, 103] on span "background: #108910;" at bounding box center [151, 103] width 58 height 6
type textarea "108910"
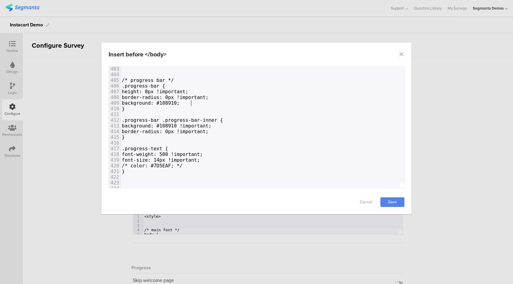
click at [180, 103] on span "background: #108910;" at bounding box center [151, 103] width 58 height 6
click at [397, 205] on link "Save" at bounding box center [393, 203] width 24 height 10
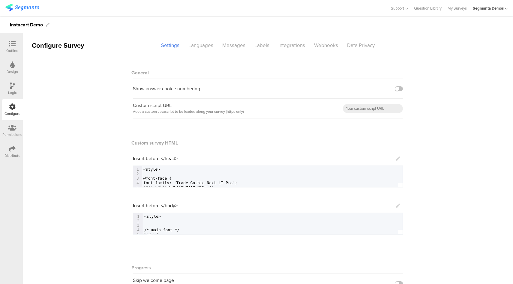
click at [12, 44] on icon at bounding box center [12, 44] width 7 height 7
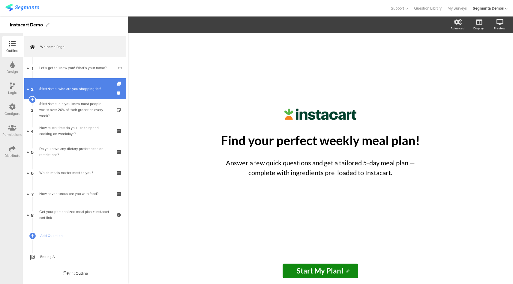
click at [60, 90] on div "$firstName, who are you shopping for?" at bounding box center [75, 89] width 72 height 6
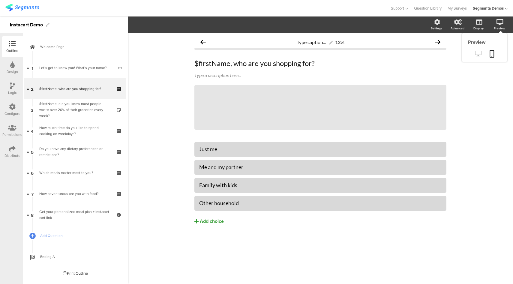
click at [482, 54] on link at bounding box center [478, 54] width 15 height 10
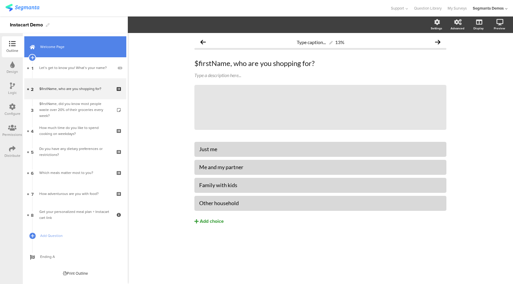
click at [58, 56] on link "Welcome Page" at bounding box center [75, 46] width 102 height 21
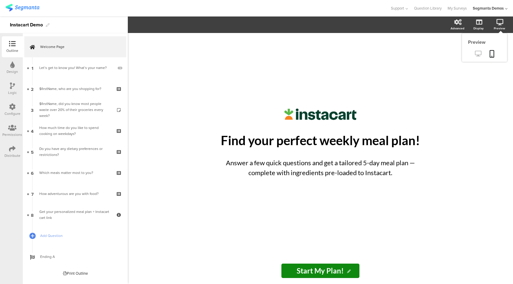
click at [479, 53] on icon at bounding box center [478, 54] width 6 height 6
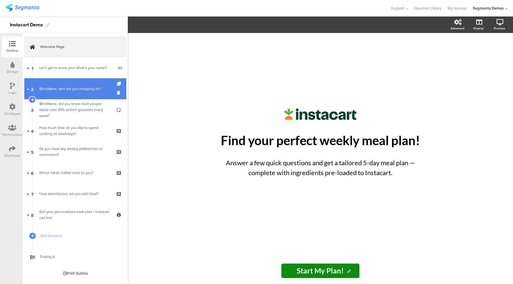
click at [74, 86] on div "$firstName, who are you shopping for?" at bounding box center [75, 89] width 72 height 6
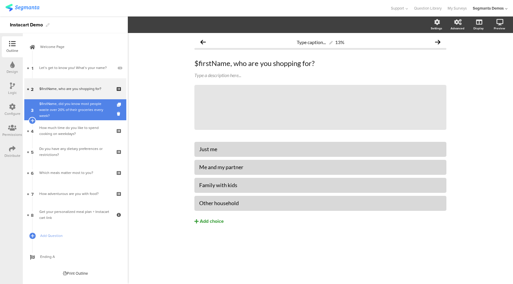
click at [74, 109] on div "$firstName, did you know most people waste over 20% of their groceries every we…" at bounding box center [75, 110] width 72 height 18
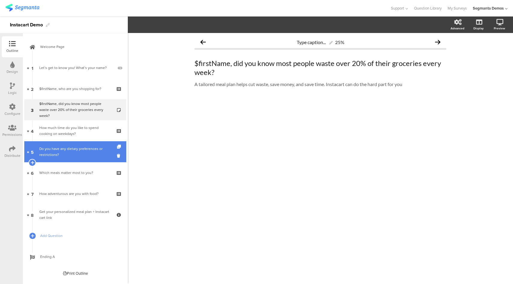
click at [86, 150] on div "Do you have any dietary preferences or restrictions?" at bounding box center [75, 152] width 72 height 12
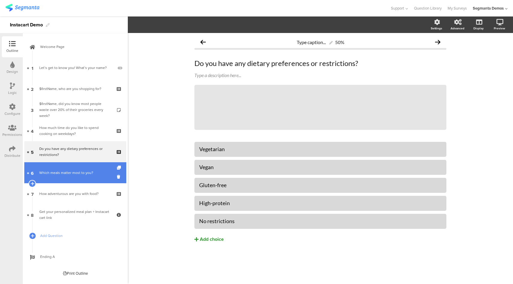
click at [80, 181] on link "6 Which meals matter most to you?" at bounding box center [75, 172] width 102 height 21
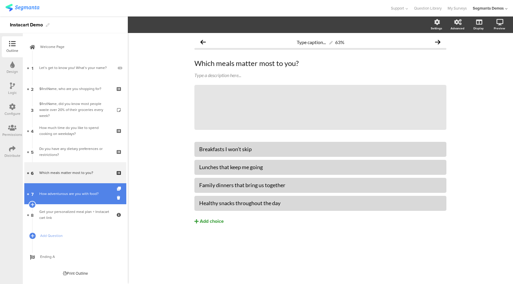
click at [78, 196] on div "How adventurous are you with food?" at bounding box center [75, 194] width 72 height 6
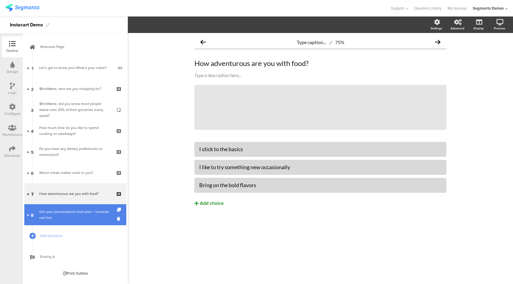
click at [72, 219] on div "Get your personalized meal plan + Instacart cart link" at bounding box center [75, 215] width 72 height 12
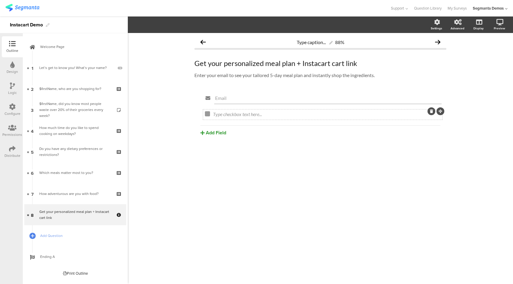
click at [431, 111] on icon at bounding box center [431, 112] width 3 height 4
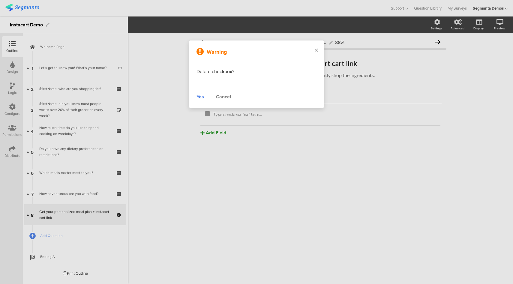
click at [200, 95] on div "Yes" at bounding box center [201, 96] width 8 height 7
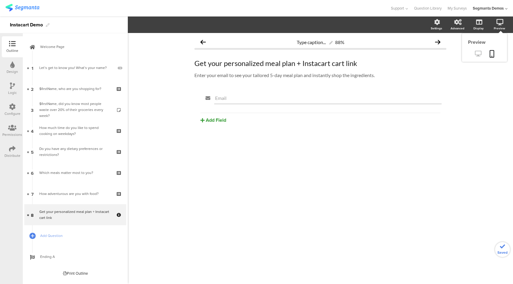
click at [479, 57] on link at bounding box center [478, 54] width 15 height 10
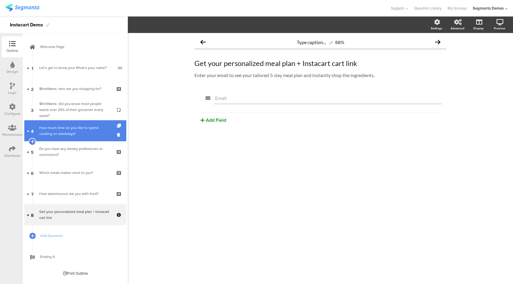
click at [77, 137] on link "4 How much time do you like to spend cooking on weekdays?" at bounding box center [75, 130] width 102 height 21
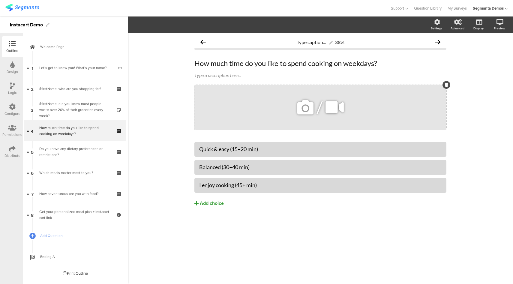
click at [308, 109] on icon at bounding box center [305, 107] width 20 height 20
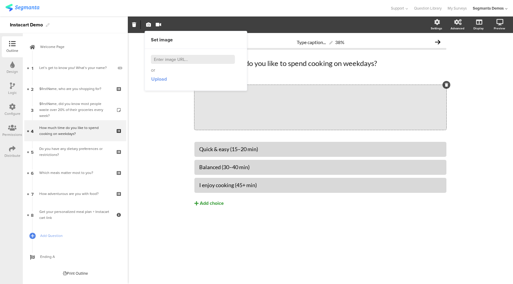
click at [155, 79] on span "Upload" at bounding box center [159, 79] width 16 height 7
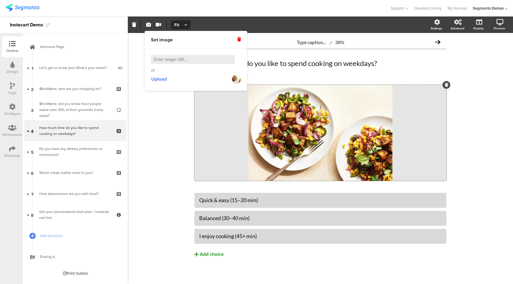
click at [157, 106] on div "Type caption... 38% How much time do you like to spend cooking on weekdays? How…" at bounding box center [320, 159] width 385 height 253
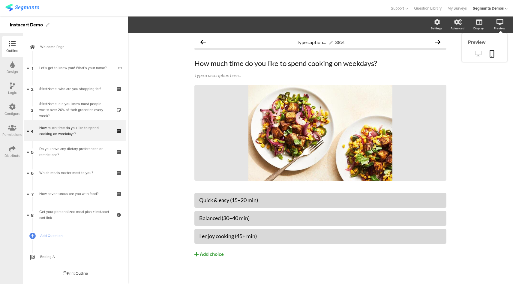
click at [476, 55] on icon at bounding box center [478, 54] width 6 height 6
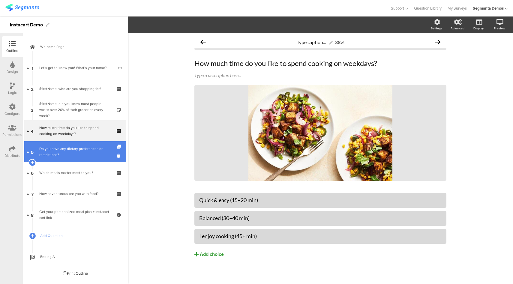
click at [68, 155] on div "Do you have any dietary preferences or restrictions?" at bounding box center [75, 152] width 72 height 12
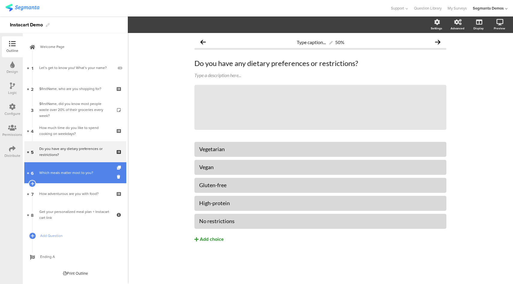
click at [75, 177] on link "6 Which meals matter most to you?" at bounding box center [75, 172] width 102 height 21
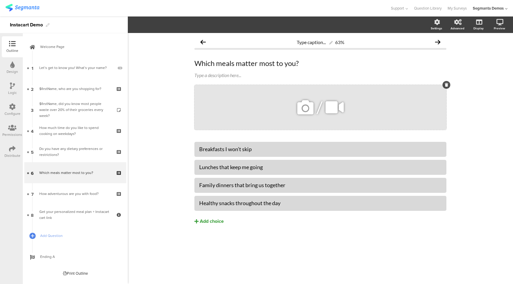
click at [306, 107] on icon at bounding box center [305, 107] width 20 height 20
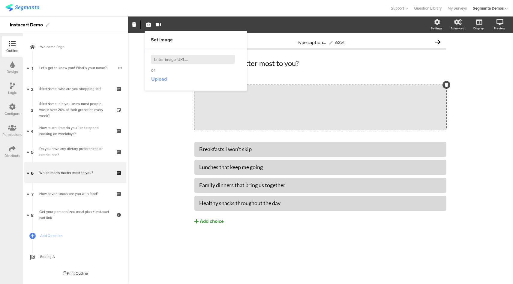
click at [159, 78] on span "Upload" at bounding box center [159, 79] width 16 height 7
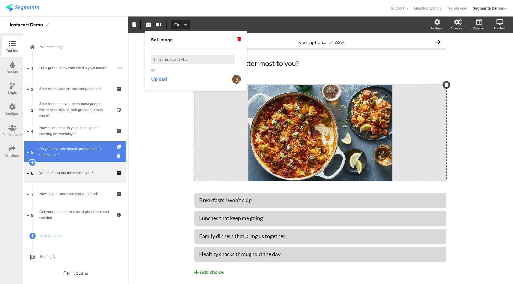
click at [64, 154] on div "Do you have any dietary preferences or restrictions?" at bounding box center [75, 152] width 72 height 12
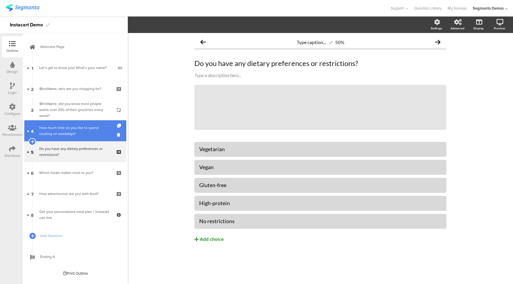
click at [73, 131] on div "How much time do you like to spend cooking on weekdays?" at bounding box center [75, 131] width 72 height 12
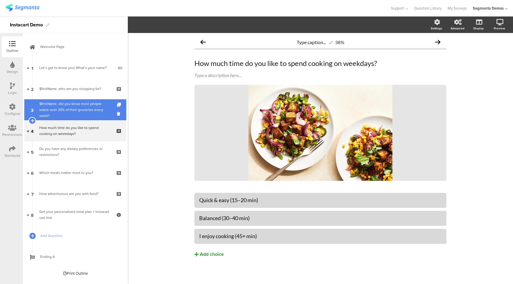
click at [79, 107] on div "$firstName, did you know most people waste over 20% of their groceries every we…" at bounding box center [75, 110] width 72 height 18
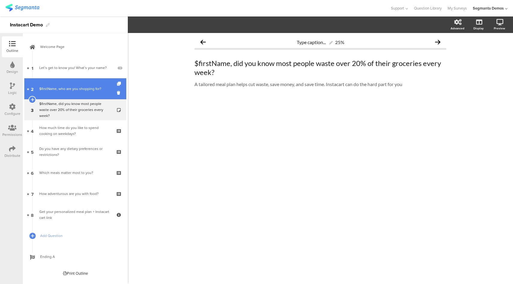
click at [80, 89] on div "$firstName, who are you shopping for?" at bounding box center [75, 89] width 72 height 6
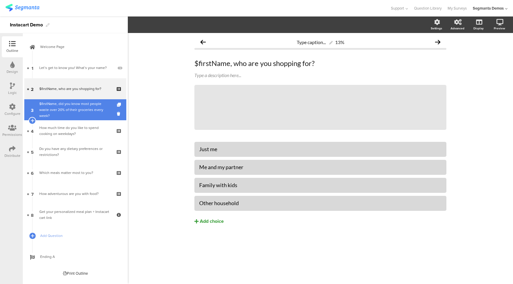
click at [79, 114] on div "$firstName, did you know most people waste over 20% of their groceries every we…" at bounding box center [75, 110] width 72 height 18
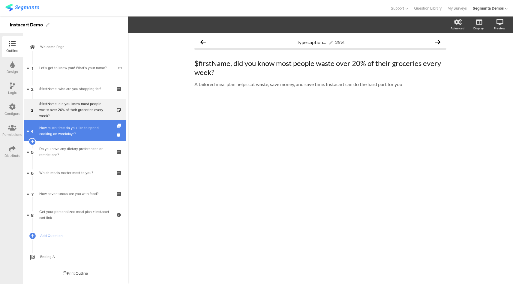
click at [74, 133] on div "How much time do you like to spend cooking on weekdays?" at bounding box center [75, 131] width 72 height 12
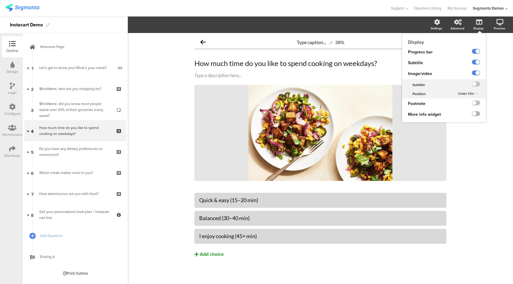
click at [473, 114] on label at bounding box center [476, 113] width 8 height 5
click at [0, 0] on input "checkbox" at bounding box center [0, 0] width 0 height 0
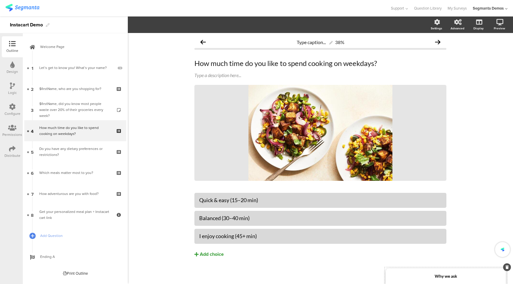
click at [440, 277] on strong "Why we ask" at bounding box center [446, 276] width 23 height 5
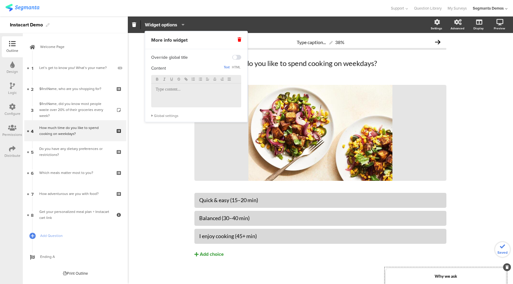
click at [176, 90] on p at bounding box center [196, 89] width 81 height 5
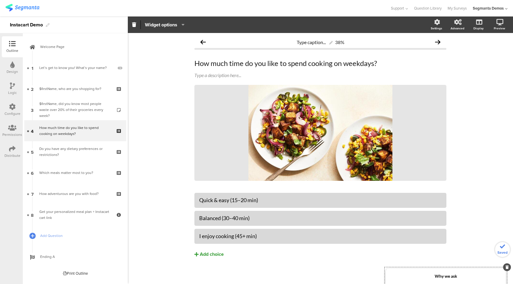
click at [139, 92] on div "Type caption... 38% How much time do you like to spend cooking on weekdays? How…" at bounding box center [320, 159] width 385 height 253
click at [475, 56] on icon at bounding box center [478, 54] width 6 height 6
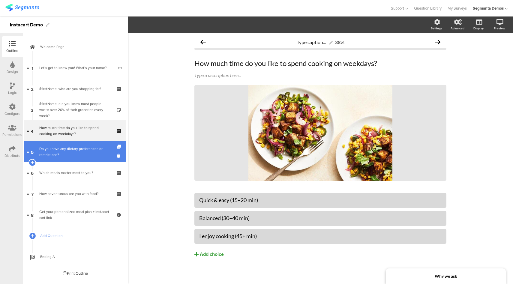
click at [89, 153] on div "Do you have any dietary preferences or restrictions?" at bounding box center [75, 152] width 72 height 12
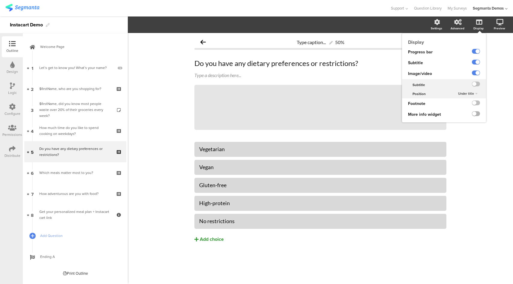
click at [475, 115] on label at bounding box center [476, 113] width 8 height 5
click at [0, 0] on input "checkbox" at bounding box center [0, 0] width 0 height 0
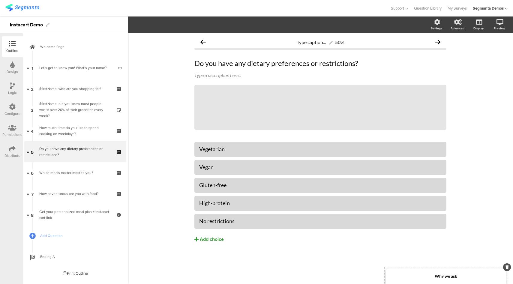
click at [445, 280] on div "Why we ask" at bounding box center [446, 277] width 120 height 16
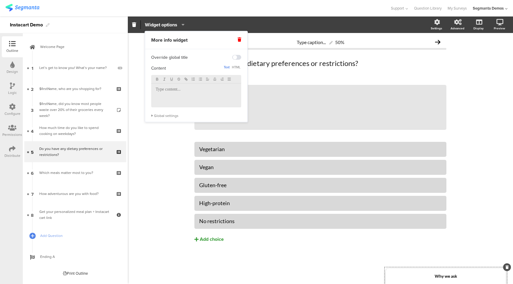
click at [189, 99] on div at bounding box center [196, 95] width 90 height 24
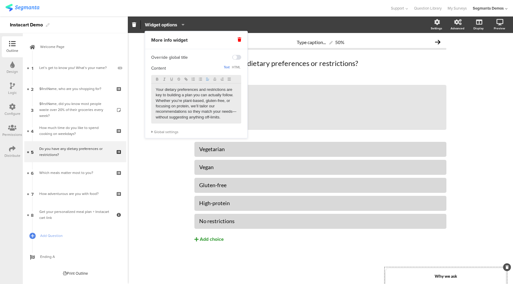
click at [256, 11] on div at bounding box center [194, 8] width 379 height 10
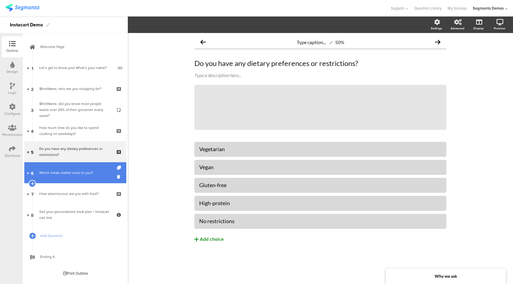
click at [78, 172] on div "Which meals matter most to you?" at bounding box center [75, 173] width 72 height 6
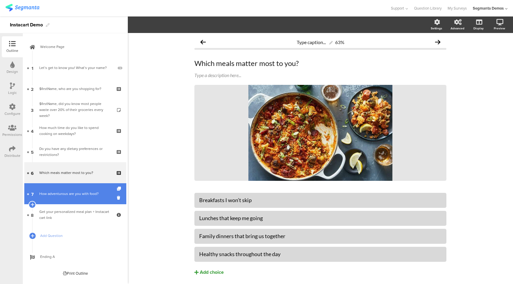
click at [74, 199] on link "7 How adventurous are you with food?" at bounding box center [75, 193] width 102 height 21
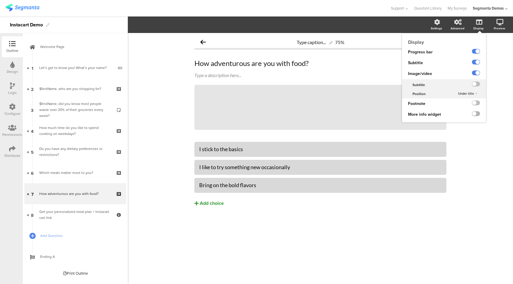
click at [476, 115] on label at bounding box center [476, 113] width 8 height 5
click at [0, 0] on input "checkbox" at bounding box center [0, 0] width 0 height 0
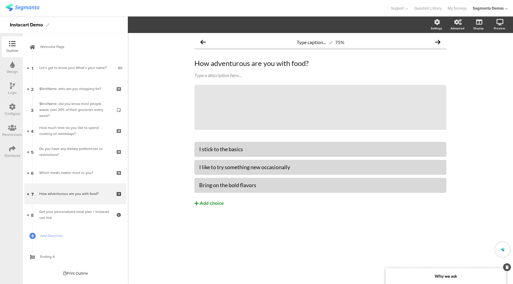
click at [454, 278] on strong "Why we ask" at bounding box center [446, 276] width 23 height 5
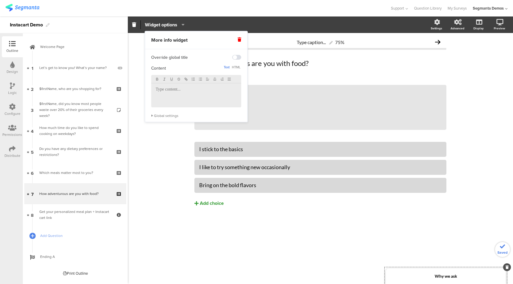
click at [181, 90] on p at bounding box center [196, 89] width 81 height 5
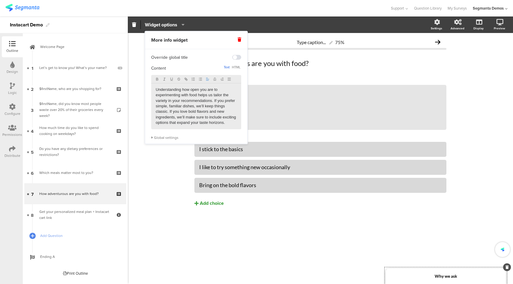
click at [152, 176] on div "Type caption... 75% How adventurous are you with food? How adventurous are you …" at bounding box center [320, 158] width 385 height 251
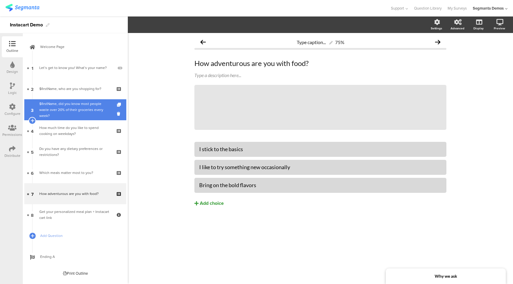
click at [83, 105] on div "$firstName, did you know most people waste over 20% of their groceries every we…" at bounding box center [75, 110] width 72 height 18
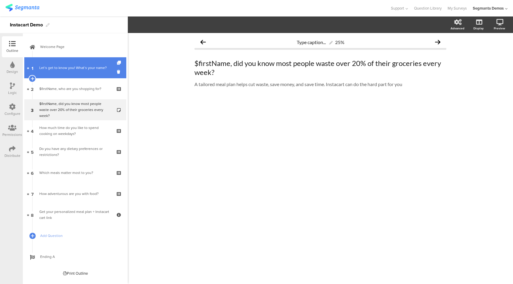
click at [74, 74] on link "1 Let’s get to know you! What’s your name?" at bounding box center [75, 67] width 102 height 21
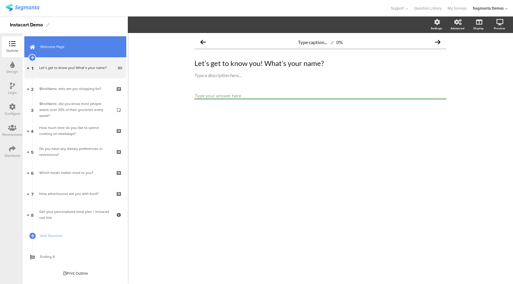
click at [73, 45] on span "Welcome Page" at bounding box center [78, 47] width 77 height 6
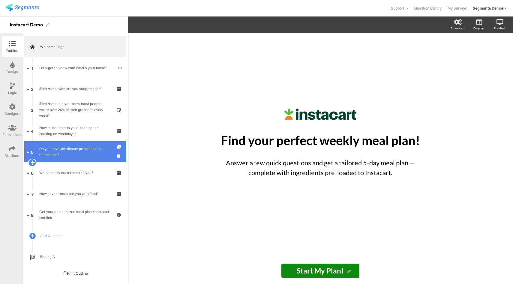
click at [33, 163] on icon at bounding box center [32, 162] width 4 height 5
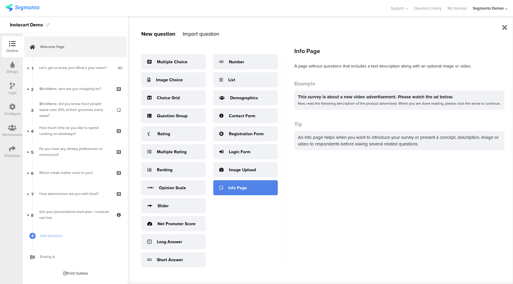
click at [232, 189] on div "Info Page" at bounding box center [237, 188] width 19 height 6
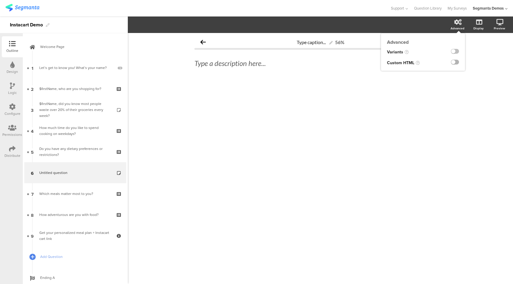
click at [458, 63] on label at bounding box center [455, 62] width 8 height 5
click at [0, 0] on input "checkbox" at bounding box center [0, 0] width 0 height 0
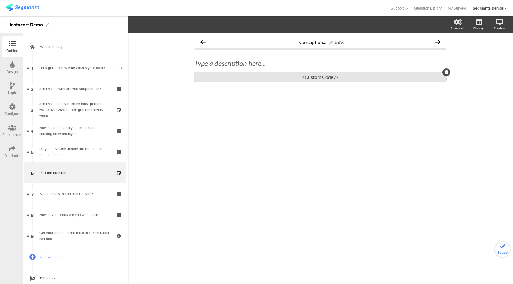
click at [320, 80] on div "<Custom Code />" at bounding box center [321, 76] width 252 height 9
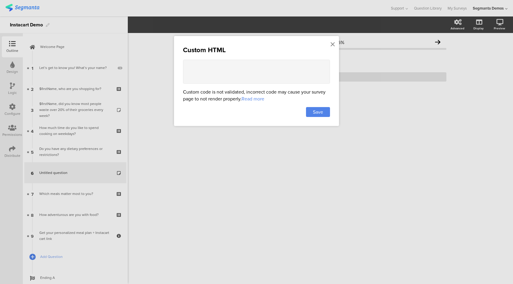
click at [259, 76] on textarea at bounding box center [256, 72] width 147 height 24
paste textarea "<div class="carousel-container" style="max-width:700px;margin:0 auto;position:r…"
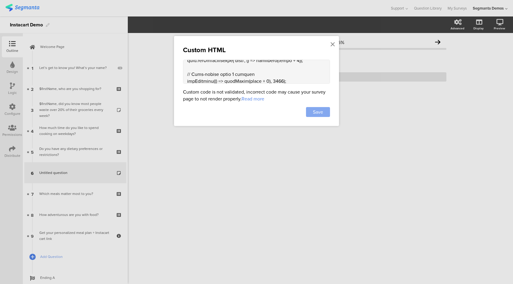
type textarea "<div class="carousel-container" style="max-width:700px;margin:0 auto;position:r…"
click at [320, 113] on span "Save" at bounding box center [318, 112] width 10 height 7
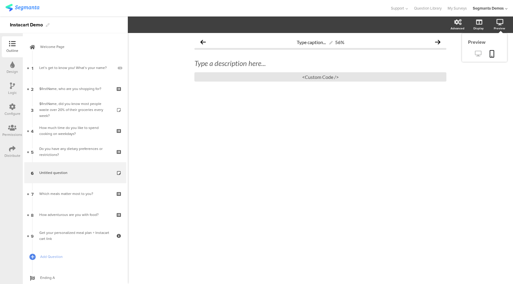
click at [480, 56] on icon at bounding box center [478, 54] width 6 height 6
click at [265, 79] on div "<Custom Code />" at bounding box center [321, 76] width 252 height 9
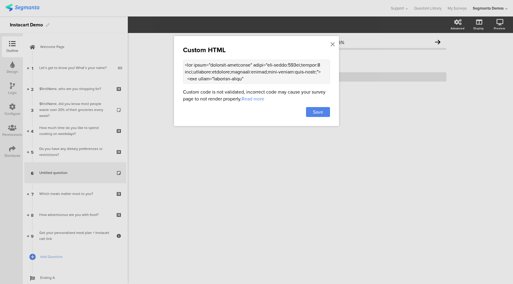
click at [246, 77] on textarea at bounding box center [256, 72] width 147 height 24
paste textarea "800px;margin:0 auto;position:relative;overflow:hidden;font-family:sans-serif;bo…"
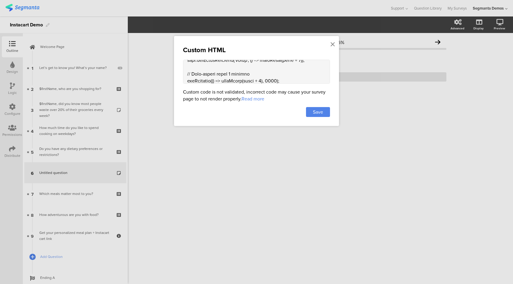
scroll to position [628, 0]
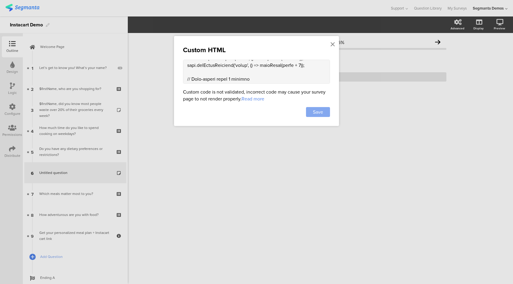
type textarea "<div class="carousel-container" style="max-width:800px;margin:0 auto;position:r…"
click at [323, 112] on div "Save" at bounding box center [318, 112] width 24 height 10
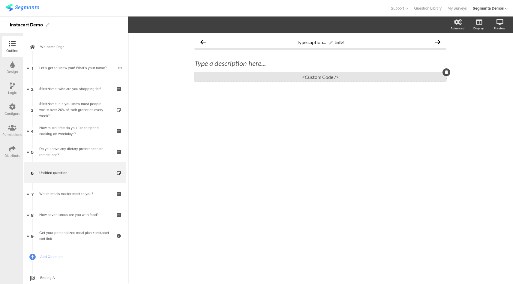
click at [338, 74] on div "<Custom Code />" at bounding box center [321, 76] width 252 height 9
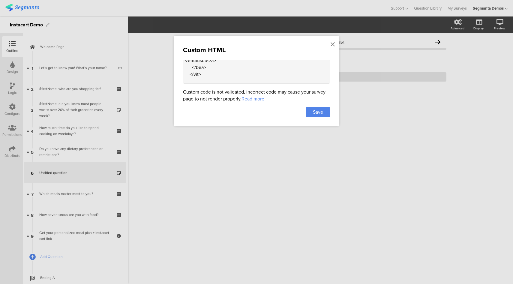
scroll to position [277, 0]
drag, startPoint x: 191, startPoint y: 65, endPoint x: 208, endPoint y: 67, distance: 17.9
click at [208, 67] on textarea at bounding box center [256, 72] width 147 height 24
paste textarea "!-- Slide 2 (fixed image) --> <div class="carousel-item" style="min-width:100%;…"
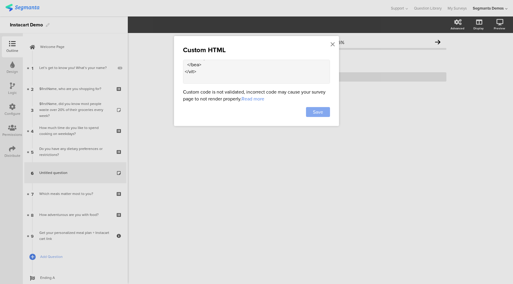
type textarea "<div class="carousel-container" style="max-width:800px;margin:0 auto;position:r…"
click at [321, 113] on span "Save" at bounding box center [318, 112] width 10 height 7
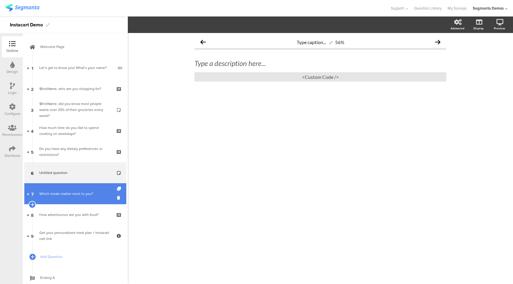
click at [80, 198] on link "7 Which meals matter most to you?" at bounding box center [75, 193] width 102 height 21
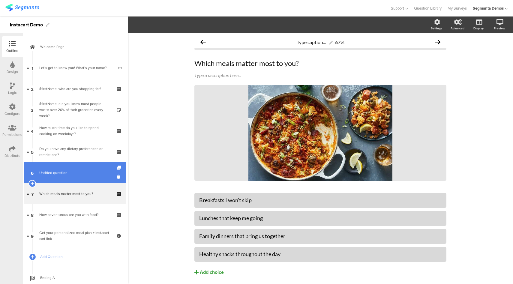
click at [80, 166] on link "6 Untitled question" at bounding box center [75, 172] width 102 height 21
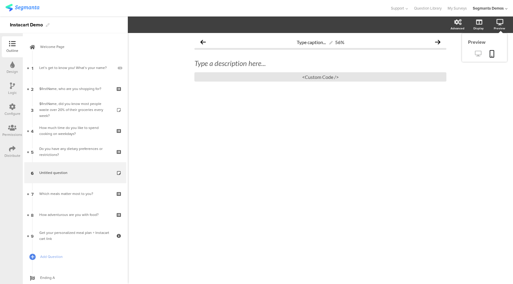
click at [476, 54] on icon at bounding box center [478, 54] width 6 height 6
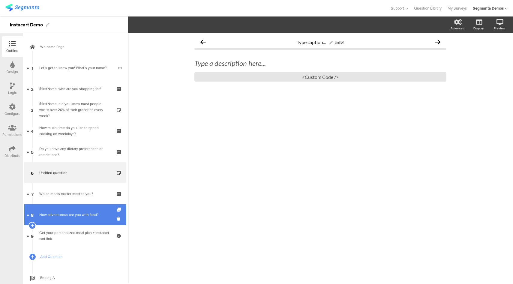
click at [89, 217] on div "How adventurous are you with food?" at bounding box center [75, 215] width 72 height 6
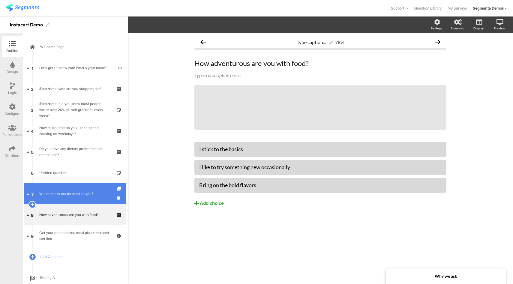
click at [84, 198] on link "7 Which meals matter most to you?" at bounding box center [75, 193] width 102 height 21
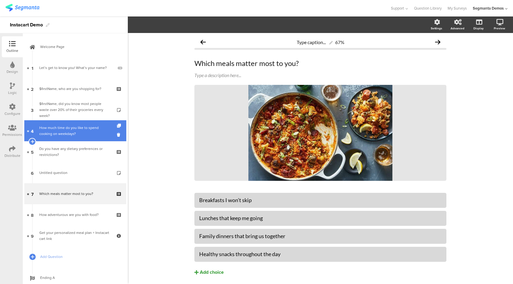
click at [72, 127] on div "How much time do you like to spend cooking on weekdays?" at bounding box center [75, 131] width 72 height 12
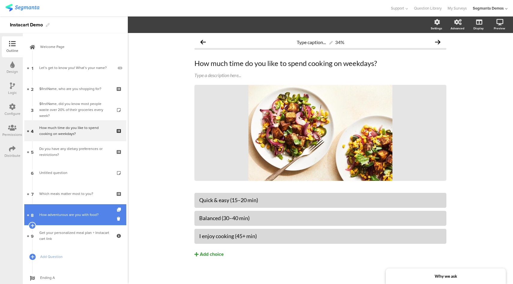
click at [64, 209] on link "8 How adventurous are you with food?" at bounding box center [75, 214] width 102 height 21
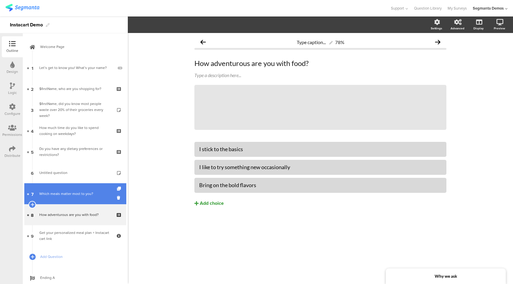
click at [65, 190] on link "7 Which meals matter most to you?" at bounding box center [75, 193] width 102 height 21
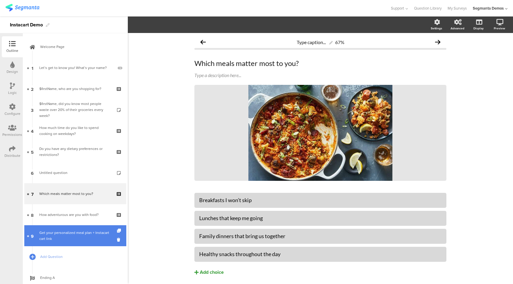
click at [66, 237] on div "Get your personalized meal plan + Instacart cart link" at bounding box center [75, 236] width 72 height 12
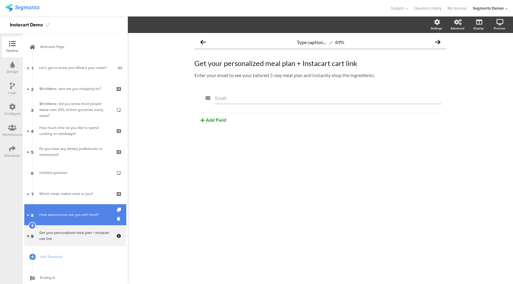
click at [66, 215] on div "How adventurous are you with food?" at bounding box center [75, 215] width 72 height 6
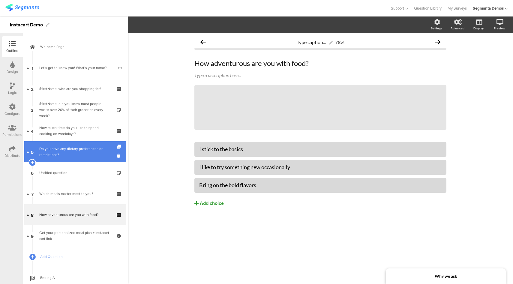
click at [69, 155] on div "Do you have any dietary preferences or restrictions?" at bounding box center [75, 152] width 72 height 12
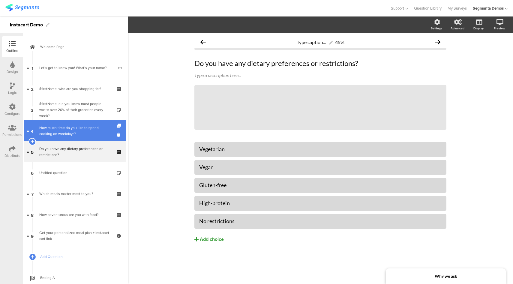
click at [67, 122] on link "4 How much time do you like to spend cooking on weekdays?" at bounding box center [75, 130] width 102 height 21
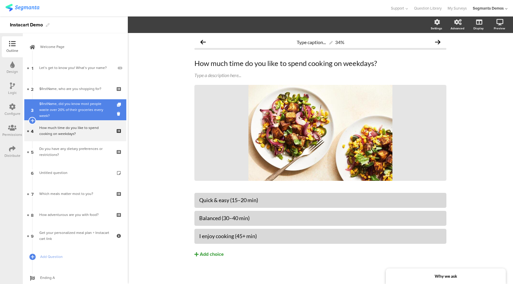
click at [68, 108] on div "$firstName, did you know most people waste over 20% of their groceries every we…" at bounding box center [75, 110] width 72 height 18
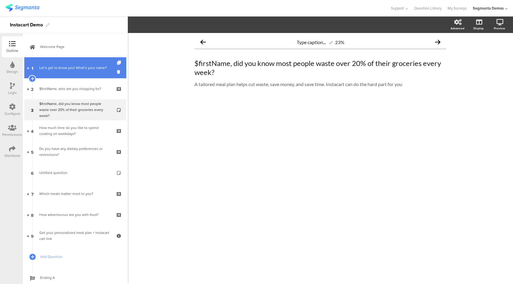
click at [69, 71] on link "1 Let’s get to know you! What’s your name?" at bounding box center [75, 67] width 102 height 21
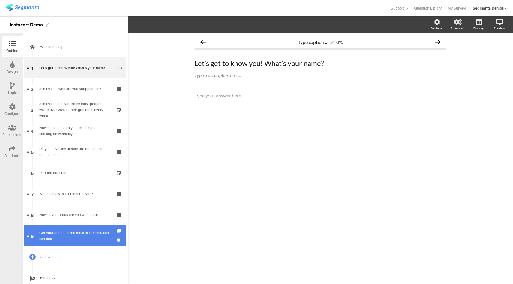
scroll to position [18, 0]
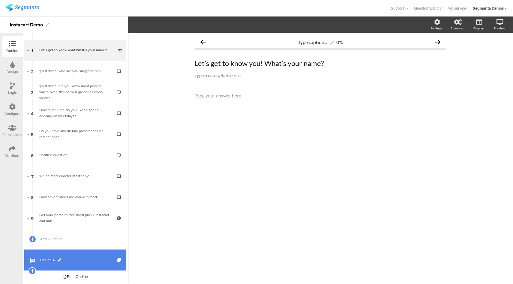
click at [73, 259] on span "Ending A" at bounding box center [78, 260] width 77 height 6
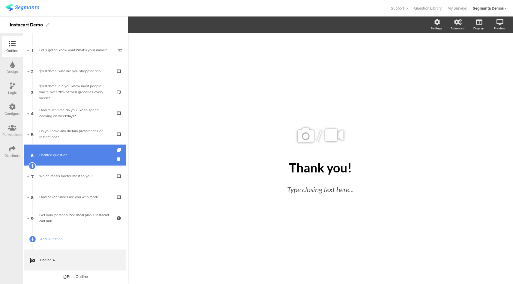
click at [82, 159] on link "6 Untitled question" at bounding box center [75, 155] width 102 height 21
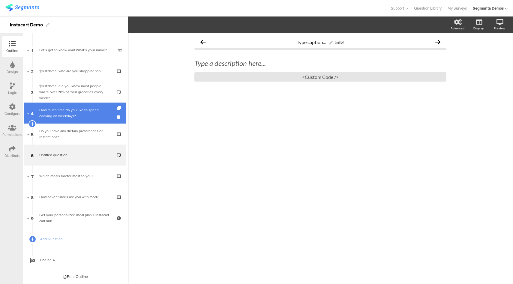
click at [82, 116] on div "How much time do you like to spend cooking on weekdays?" at bounding box center [75, 113] width 72 height 12
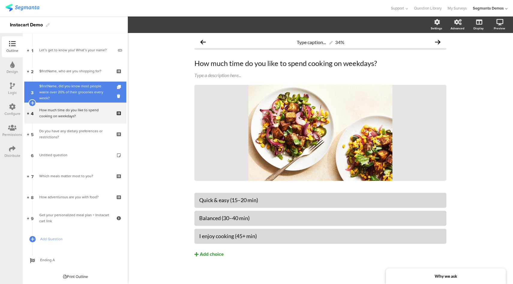
click at [76, 87] on div "$firstName, did you know most people waste over 20% of their groceries every we…" at bounding box center [75, 92] width 72 height 18
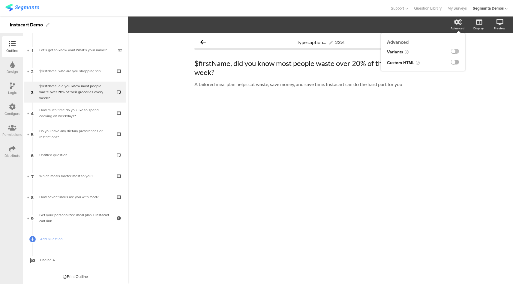
click at [455, 63] on label at bounding box center [455, 62] width 8 height 5
click at [0, 0] on input "checkbox" at bounding box center [0, 0] width 0 height 0
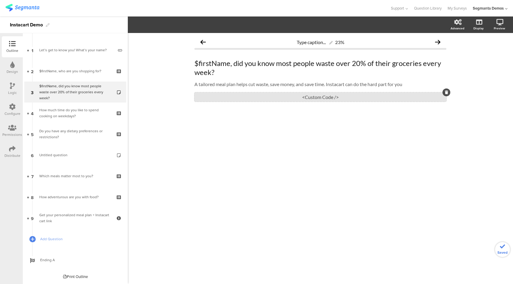
click at [331, 100] on div "<Custom Code />" at bounding box center [321, 96] width 252 height 9
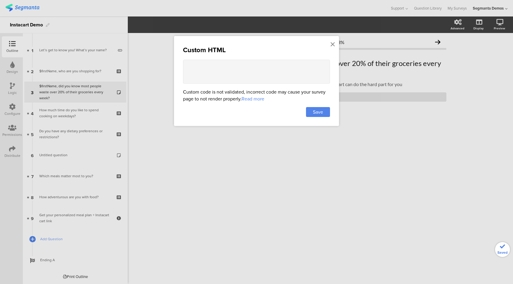
click at [271, 68] on textarea at bounding box center [256, 72] width 147 height 24
paste textarea "<div style="max-width:700px;margin:40px auto;text-align:center;font-family:sans…"
type textarea "<div style="max-width:700px;margin:40px auto;text-align:center;font-family:sans…"
click at [321, 110] on span "Save" at bounding box center [318, 112] width 10 height 7
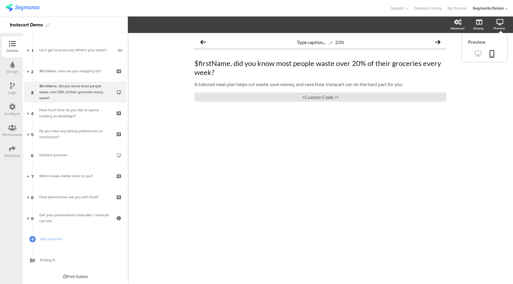
click at [477, 53] on icon at bounding box center [478, 54] width 6 height 6
click at [334, 96] on div "<Custom Code />" at bounding box center [321, 96] width 252 height 9
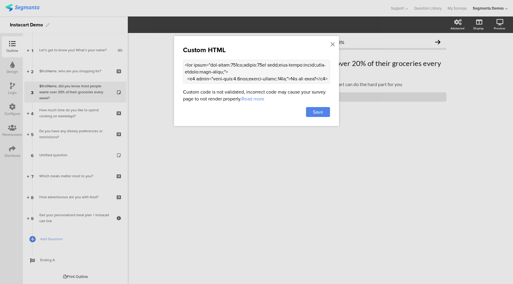
click at [297, 69] on textarea at bounding box center [256, 72] width 147 height 24
paste textarea "50px;margin:40px auto;padding:30px;border-radius:16px;background:#f9f9f9; box-s…"
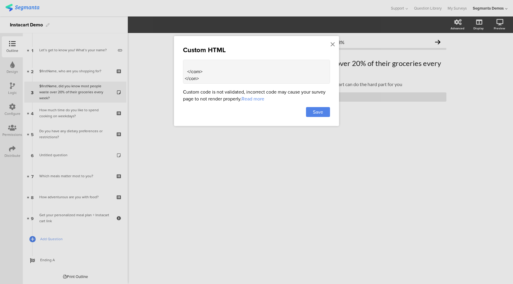
scroll to position [432, 0]
type textarea "<div style="max-width:750px;margin:40px auto;padding:30px;border-radius:16px;ba…"
click at [316, 114] on span "Save" at bounding box center [318, 112] width 10 height 7
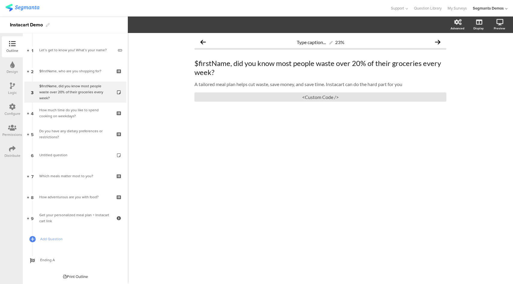
click at [254, 102] on div "$firstName, did you know most people waste over 20% of their groceries every we…" at bounding box center [321, 80] width 252 height 55
click at [232, 71] on div "$firstName, did you know most people waste over 20% of their groceries every we…" at bounding box center [320, 67] width 255 height 21
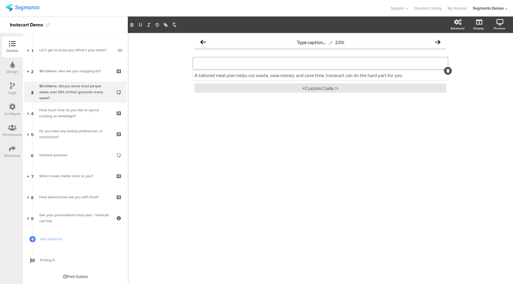
click at [234, 77] on div "A tailored meal plan helps cut waste, save money, and save time. Instacart can …" at bounding box center [320, 76] width 255 height 10
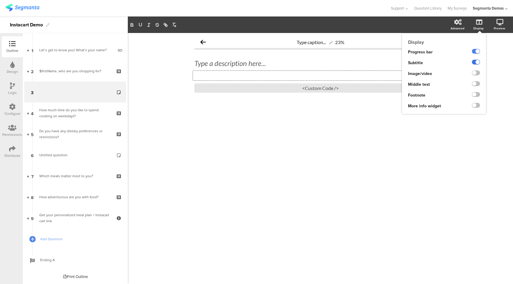
click at [477, 64] on label at bounding box center [476, 62] width 8 height 5
click at [0, 0] on input "checkbox" at bounding box center [0, 0] width 0 height 0
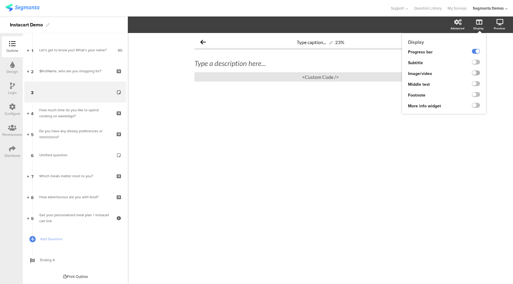
click at [476, 73] on label at bounding box center [476, 73] width 8 height 5
click at [0, 0] on input "checkbox" at bounding box center [0, 0] width 0 height 0
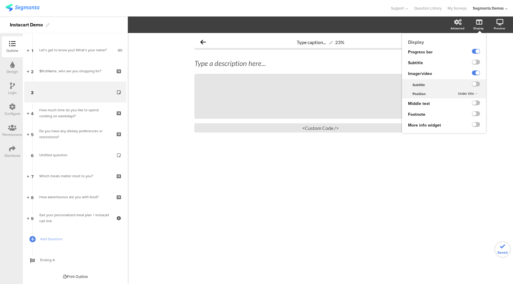
click at [476, 94] on div "Under title" at bounding box center [468, 93] width 24 height 7
click at [465, 107] on span "Above title" at bounding box center [459, 105] width 15 height 5
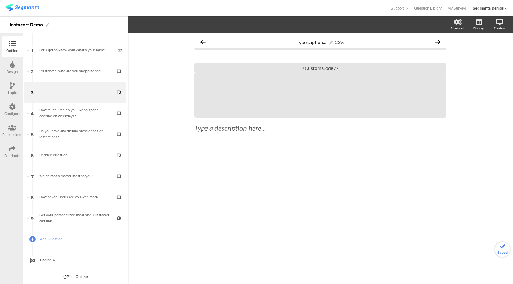
click at [505, 75] on div "Type caption... 23% Type a description here... / <Custom Code />" at bounding box center [320, 158] width 385 height 251
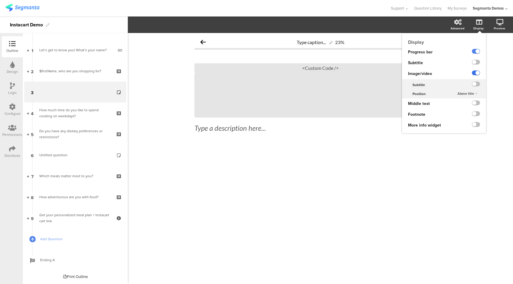
click at [476, 71] on label at bounding box center [476, 73] width 8 height 5
click at [0, 0] on input "checkbox" at bounding box center [0, 0] width 0 height 0
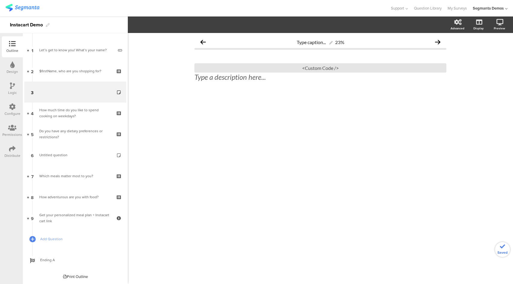
click at [261, 109] on div at bounding box center [321, 104] width 252 height 21
click at [322, 70] on div "<Custom Code />" at bounding box center [321, 67] width 252 height 9
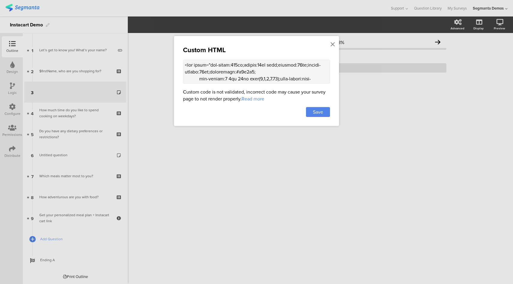
click at [237, 68] on textarea at bounding box center [256, 72] width 147 height 24
paste textarea "0 auto;padding:20px 15px;border-radius:12px;background:#f9f9f9; box-shadow:0 4p…"
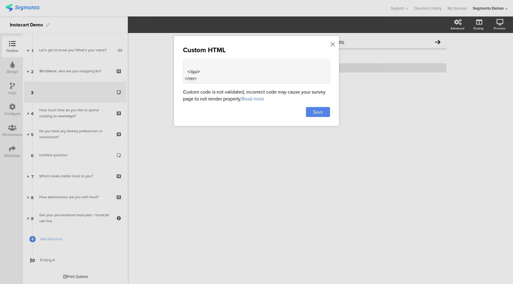
scroll to position [446, 0]
type textarea "<div style="max-width:750px;margin:0 auto;padding:20px 15px;border-radius:12px;…"
click at [321, 109] on span "Save" at bounding box center [318, 112] width 10 height 7
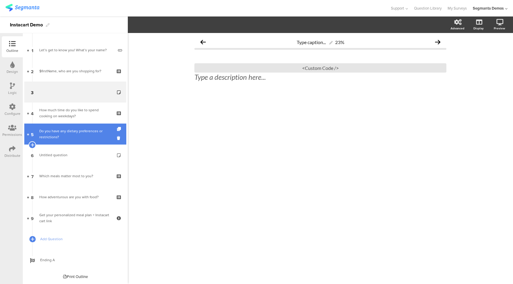
click at [63, 138] on div "Do you have any dietary preferences or restrictions?" at bounding box center [75, 134] width 72 height 12
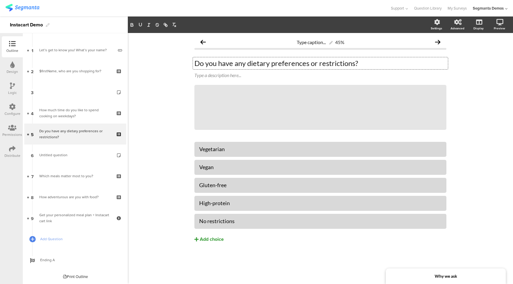
click at [195, 64] on div "Do you have any dietary preferences or restrictions? Do you have any dietary pr…" at bounding box center [320, 63] width 255 height 12
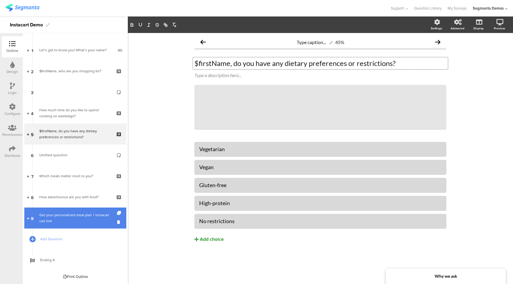
click at [71, 214] on div "Get your personalized meal plan + Instacart cart link" at bounding box center [75, 218] width 72 height 12
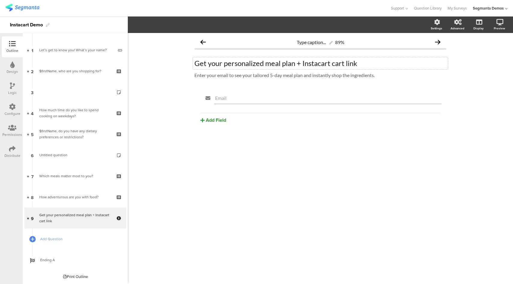
click at [295, 64] on div "Get your personalized meal plan + Instacart cart link Get your personalized mea…" at bounding box center [320, 63] width 255 height 12
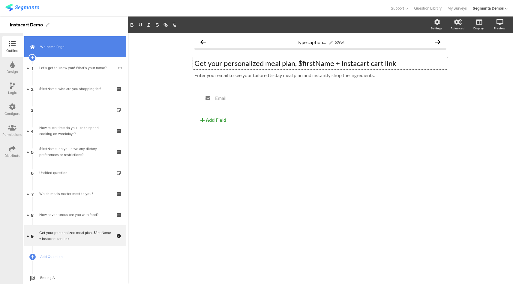
click at [77, 50] on link "Welcome Page" at bounding box center [75, 46] width 102 height 21
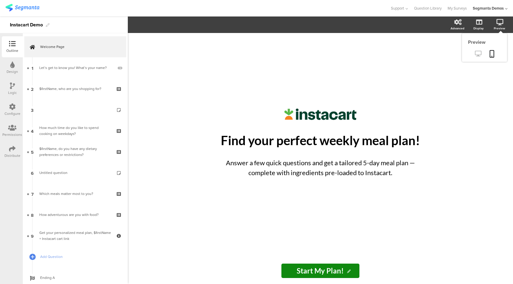
click at [477, 56] on icon at bounding box center [478, 54] width 6 height 6
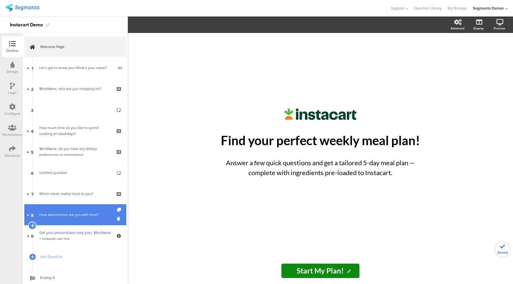
click at [33, 225] on icon at bounding box center [32, 225] width 4 height 5
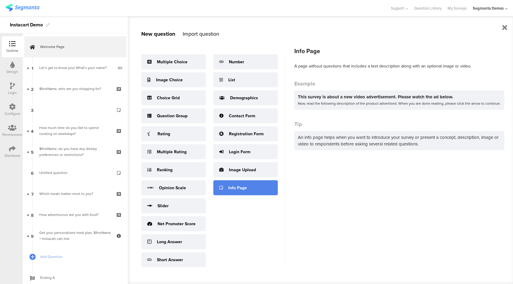
click at [244, 191] on div "Info Page" at bounding box center [245, 187] width 65 height 15
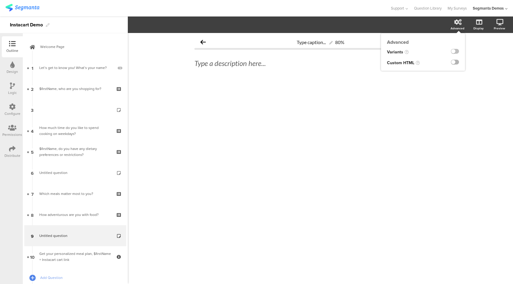
click at [457, 64] on label at bounding box center [455, 62] width 8 height 5
click at [0, 0] on input "checkbox" at bounding box center [0, 0] width 0 height 0
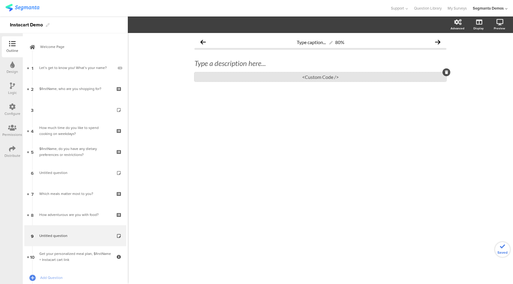
click at [336, 76] on div "<Custom Code />" at bounding box center [321, 76] width 252 height 9
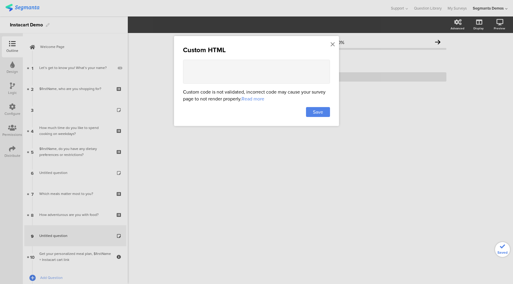
click at [278, 77] on textarea at bounding box center [256, 72] width 147 height 24
paste textarea "<div style="max-width:700px;margin:0 auto;padding:25px 20px;border-radius:14px;…"
type textarea "<div style="max-width:700px;margin:0 auto;padding:25px 20px;border-radius:14px;…"
click at [322, 119] on div "Custom HTML Custom code is not validated, incorrect code may cause your survey …" at bounding box center [256, 81] width 165 height 90
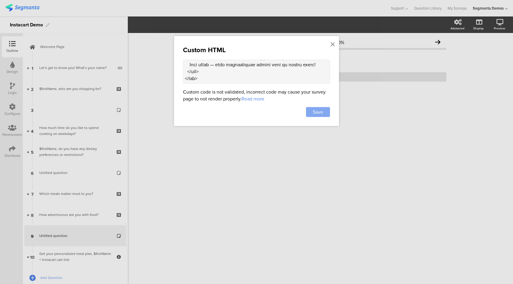
click at [322, 112] on span "Save" at bounding box center [318, 112] width 10 height 7
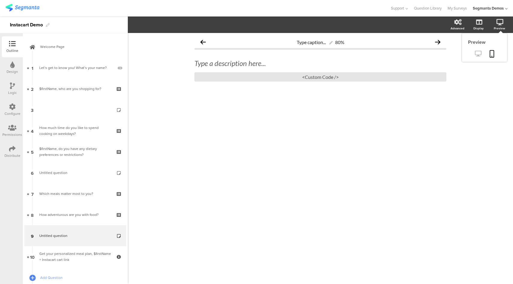
click at [480, 53] on icon at bounding box center [478, 54] width 6 height 6
click at [280, 80] on div "<Custom Code />" at bounding box center [321, 76] width 252 height 9
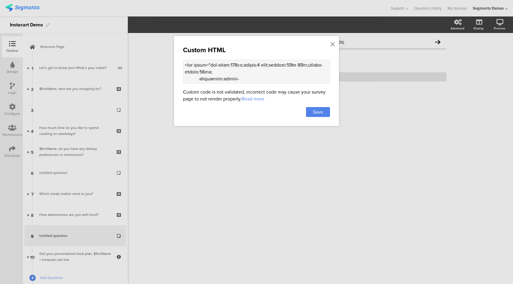
click at [252, 70] on textarea at bounding box center [256, 72] width 147 height 24
paste textarea "680px;margin:0 auto;padding:20px;border-radius:12px; background:#fff7d1;font-fa…"
type textarea "<div style="max-width:680px;margin:0 auto;padding:20px;border-radius:12px; back…"
click at [315, 111] on span "Save" at bounding box center [318, 112] width 10 height 7
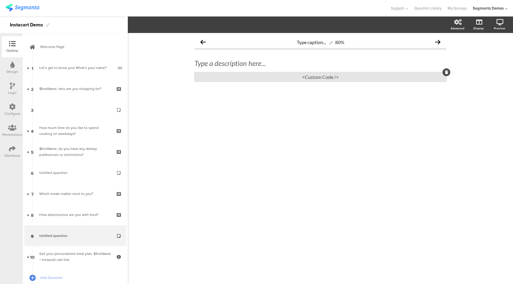
click at [270, 76] on div "<Custom Code />" at bounding box center [321, 76] width 252 height 9
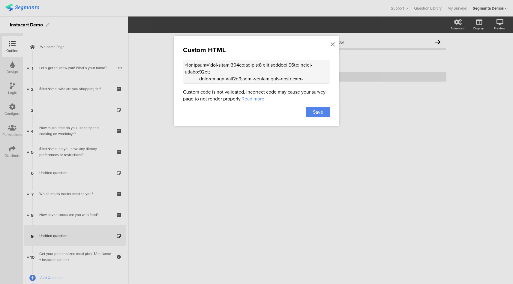
click at [285, 76] on textarea at bounding box center [256, 72] width 147 height 24
paste textarea "700px;margin:0 auto;padding:25px 20px;border-radius:12px; background:#fff;font-…"
type textarea "<div style="max-width:700px;margin:0 auto;padding:25px 20px;border-radius:12px;…"
click at [316, 110] on span "Save" at bounding box center [318, 112] width 10 height 7
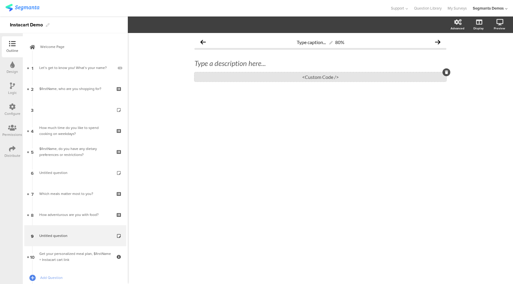
click at [232, 73] on div "<Custom Code />" at bounding box center [321, 76] width 252 height 9
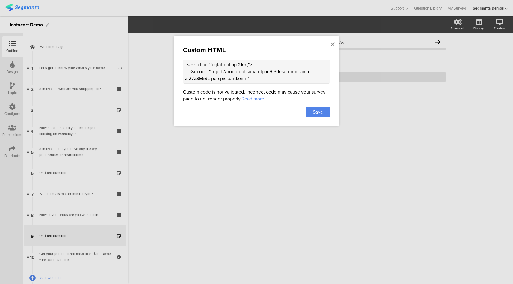
scroll to position [43, 0]
drag, startPoint x: 212, startPoint y: 70, endPoint x: 253, endPoint y: 78, distance: 41.7
click at [253, 78] on textarea at bounding box center [256, 72] width 147 height 24
paste textarea "www.instacart.com/image-server/x48/www.instacart.com/assets/beetstrap/brand/202…"
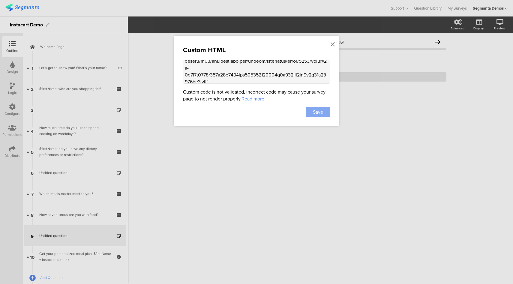
type textarea "<div style="max-width:700px;margin:0 auto;padding:25px 20px;border-radius:12px;…"
click at [323, 109] on span "Save" at bounding box center [318, 112] width 10 height 7
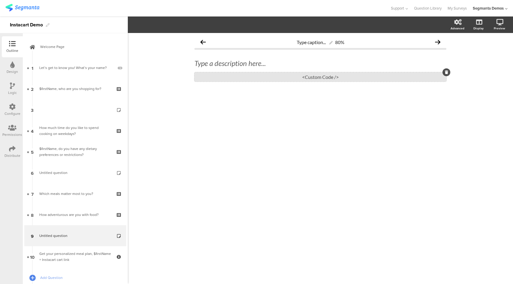
click at [291, 77] on div "<Custom Code />" at bounding box center [321, 76] width 252 height 9
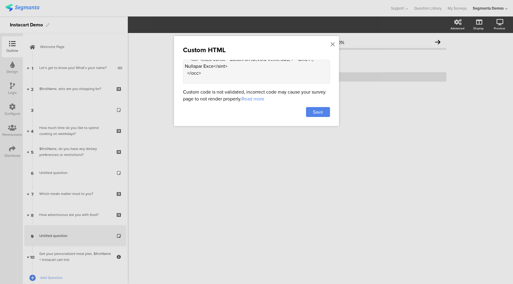
scroll to position [261, 0]
drag, startPoint x: 316, startPoint y: 68, endPoint x: 301, endPoint y: 68, distance: 15.0
click at [301, 68] on textarea at bounding box center [256, 72] width 147 height 24
type textarea "<div style="max-width:700px;margin:0 auto;padding:25px 20px;border-radius:12px;…"
click at [322, 115] on div "Save" at bounding box center [318, 112] width 24 height 10
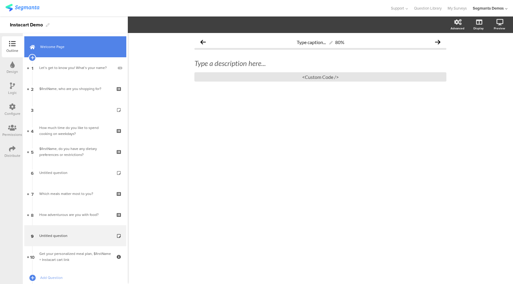
click at [79, 42] on link "Welcome Page" at bounding box center [75, 46] width 102 height 21
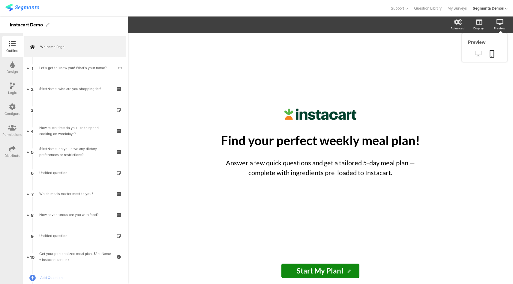
click at [477, 55] on icon at bounding box center [478, 54] width 6 height 6
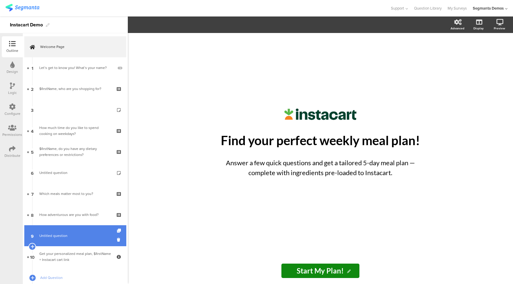
click at [77, 234] on span "Untitled question" at bounding box center [75, 236] width 72 height 6
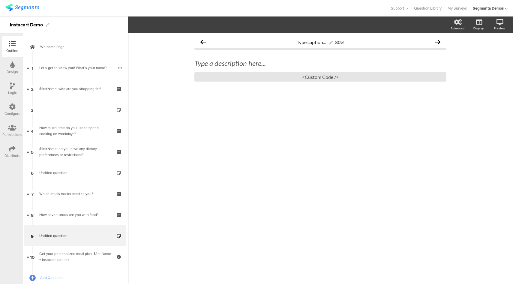
click at [311, 82] on div "Type a description here... <Custom Code />" at bounding box center [321, 70] width 252 height 35
click at [312, 78] on div "<Custom Code />" at bounding box center [321, 76] width 252 height 9
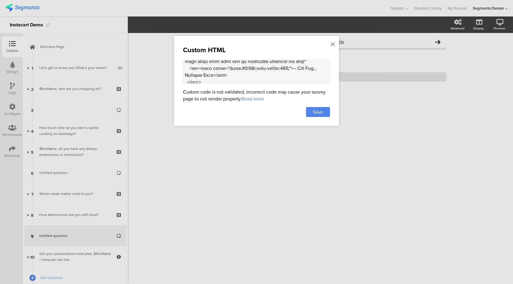
scroll to position [258, 0]
click at [322, 72] on textarea at bounding box center [256, 72] width 147 height 24
type textarea "<div style="max-width:700px;margin:0 auto;padding:25px 20px;border-radius:12px;…"
click at [325, 112] on div "Save" at bounding box center [318, 112] width 24 height 10
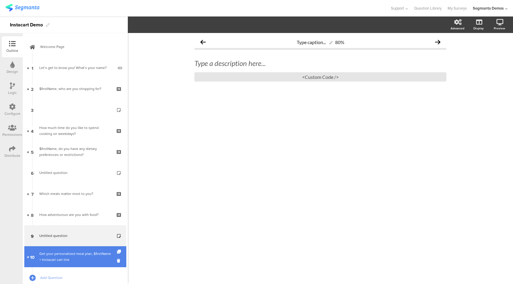
scroll to position [39, 0]
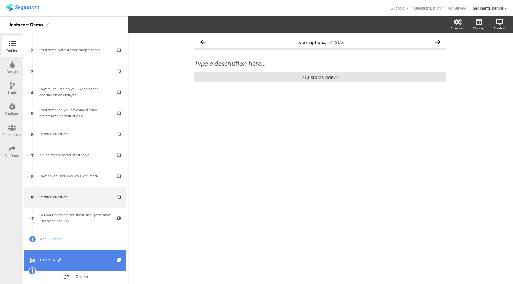
click at [73, 254] on link "Ending A" at bounding box center [75, 260] width 102 height 21
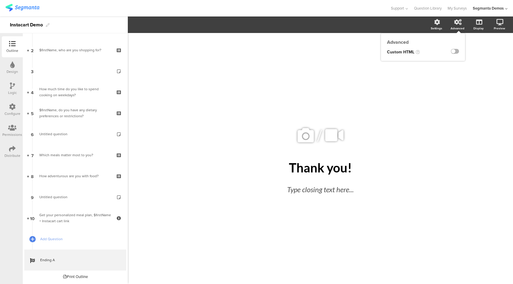
click at [456, 51] on label at bounding box center [455, 51] width 8 height 5
click at [0, 0] on input "checkbox" at bounding box center [0, 0] width 0 height 0
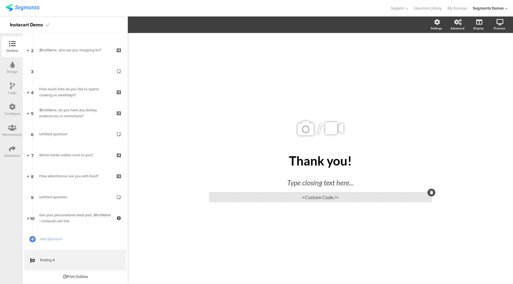
click at [335, 199] on div "<Custom Code />" at bounding box center [321, 197] width 222 height 9
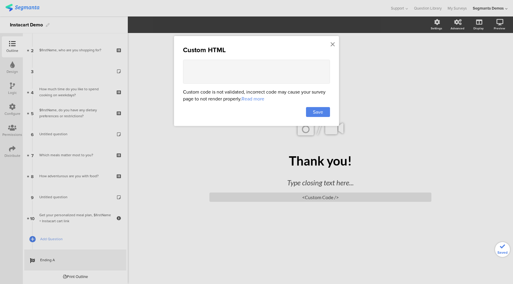
click at [275, 71] on textarea at bounding box center [256, 72] width 147 height 24
paste textarea "<div id="loading-screen" style="max-width:700px;margin:0 auto;padding:40px 20px…"
type textarea "<div id="loading-screen" style="max-width:700px;margin:0 auto;padding:40px 20px…"
click at [319, 107] on div "Save" at bounding box center [318, 112] width 24 height 10
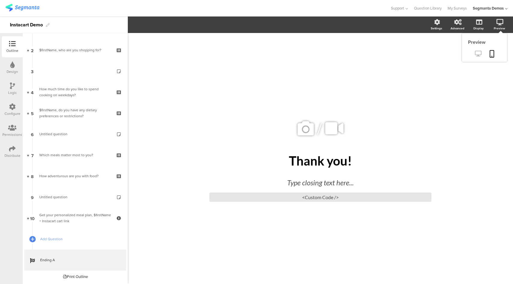
click at [477, 56] on icon at bounding box center [478, 54] width 6 height 6
click at [282, 198] on div "<Custom Code />" at bounding box center [321, 197] width 222 height 9
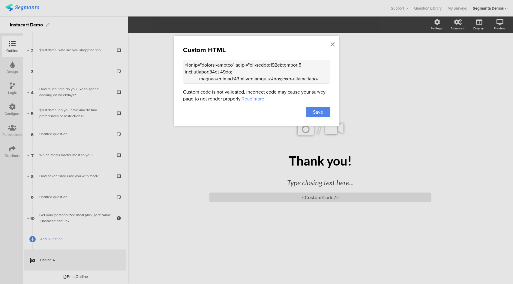
click at [275, 12] on div at bounding box center [256, 142] width 513 height 284
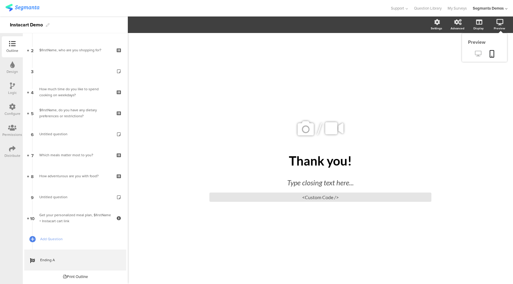
click at [476, 55] on icon at bounding box center [478, 54] width 6 height 6
click at [314, 200] on div "<Custom Code />" at bounding box center [321, 197] width 222 height 9
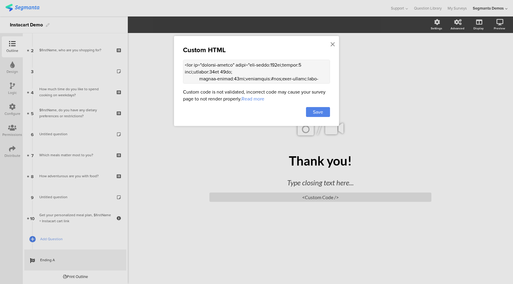
click at [241, 75] on textarea at bounding box center [256, 72] width 147 height 24
click at [317, 115] on span "Save" at bounding box center [318, 112] width 10 height 7
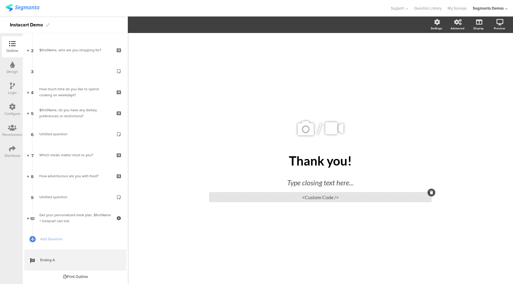
click at [309, 197] on div "<Custom Code />" at bounding box center [321, 197] width 222 height 9
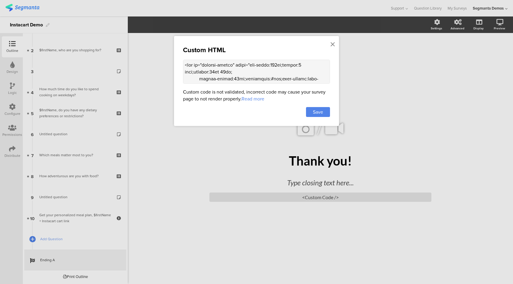
click at [272, 78] on textarea at bounding box center [256, 72] width 147 height 24
paste textarea "style> .animated-router-view { background: #dd001b !important; } .question-page…"
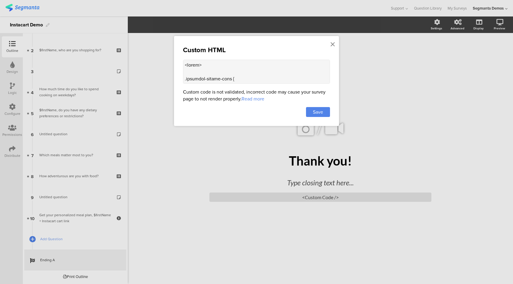
scroll to position [836, 0]
type textarea "<style> .animated-router-view { background: #dd001b !important; } .question-pag…"
click at [313, 111] on span "Save" at bounding box center [318, 112] width 10 height 7
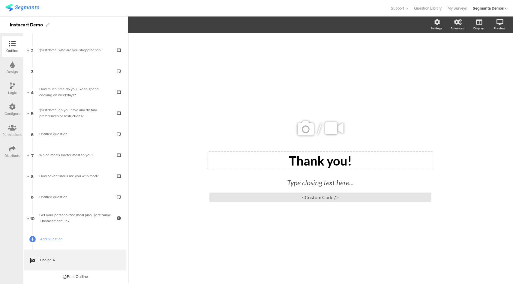
click at [339, 157] on div "Thank you! Thank you!" at bounding box center [320, 161] width 225 height 18
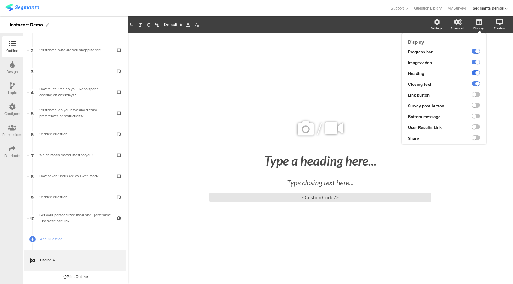
click at [475, 73] on label at bounding box center [476, 73] width 8 height 5
click at [0, 0] on input "checkbox" at bounding box center [0, 0] width 0 height 0
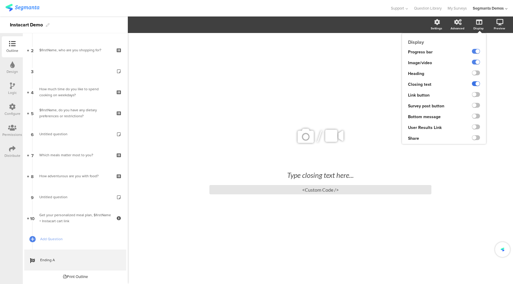
click at [476, 85] on label at bounding box center [476, 83] width 8 height 5
click at [0, 0] on input "checkbox" at bounding box center [0, 0] width 0 height 0
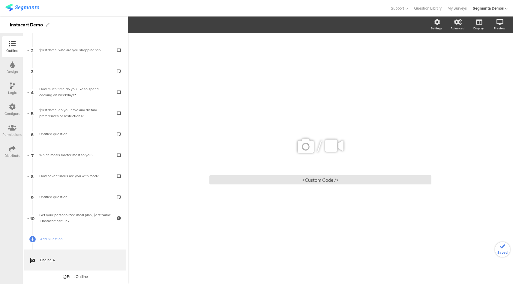
click at [465, 176] on div "/ <Custom Code />" at bounding box center [320, 158] width 385 height 251
click at [269, 181] on div "<Custom Code />" at bounding box center [321, 179] width 222 height 9
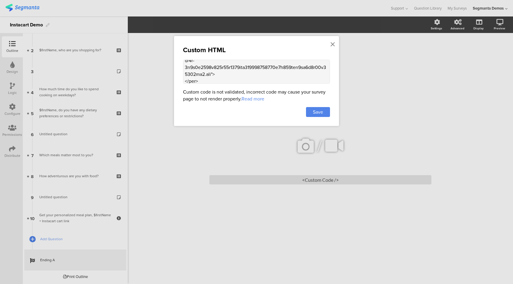
scroll to position [812, 0]
drag, startPoint x: 249, startPoint y: 77, endPoint x: 212, endPoint y: 72, distance: 37.3
click at [212, 72] on textarea at bounding box center [256, 72] width 147 height 24
paste textarea "www.instacart.com/image-server/2176x2048/www.instacart.com/assets/location-vert…"
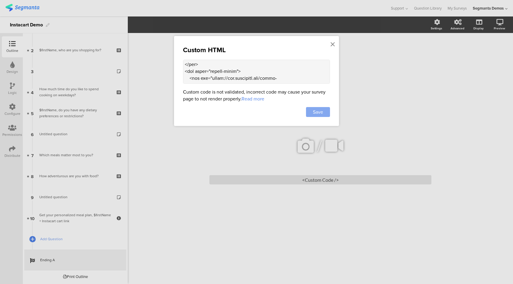
type textarea "<style> .animated-router-view { background: #dd001b !important; } .question-pag…"
click at [321, 111] on span "Save" at bounding box center [318, 112] width 10 height 7
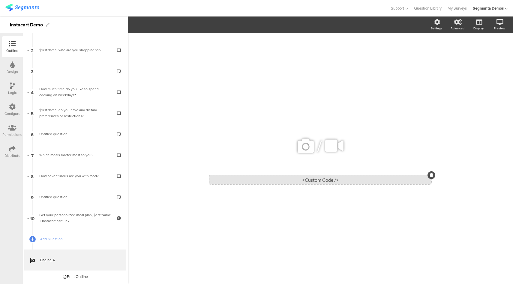
click at [276, 180] on div "<Custom Code />" at bounding box center [321, 179] width 222 height 9
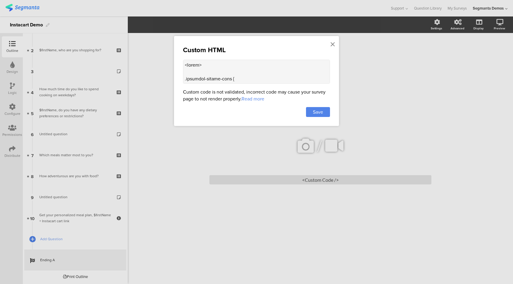
click at [255, 66] on textarea at bounding box center [256, 72] width 147 height 24
paste textarea "dc23"
type textarea "<style> .animated-router-view { background: #dd001b !important; } .question-pag…"
click at [320, 110] on span "Save" at bounding box center [318, 112] width 10 height 7
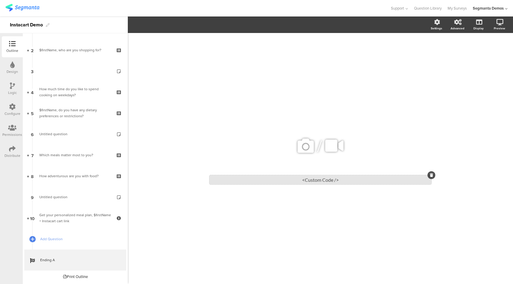
click at [300, 182] on div "<Custom Code />" at bounding box center [321, 179] width 222 height 9
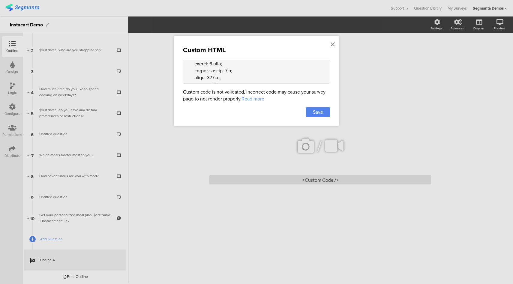
scroll to position [399, 0]
click at [209, 72] on textarea at bounding box center [256, 72] width 147 height 24
paste textarea "ffff60"
type textarea "<style> .animated-router-view { background: #dd001b !important; } .question-pag…"
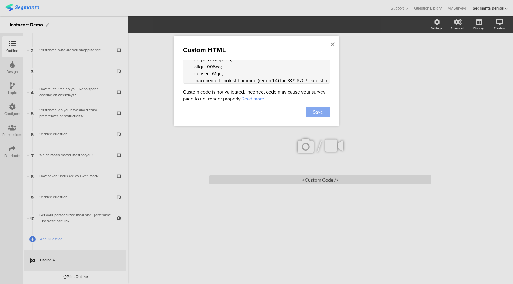
click at [326, 113] on div "Save" at bounding box center [318, 112] width 24 height 10
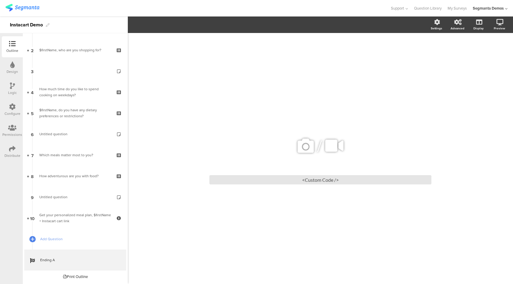
click at [14, 66] on icon at bounding box center [12, 65] width 5 height 7
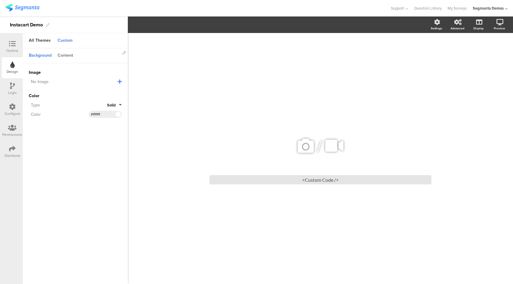
click at [68, 58] on div "Content" at bounding box center [66, 56] width 22 height 10
drag, startPoint x: 103, startPoint y: 90, endPoint x: 98, endPoint y: 90, distance: 5.1
click at [98, 90] on input "#108910" at bounding box center [100, 92] width 18 height 5
click at [95, 91] on input "#108910" at bounding box center [100, 92] width 18 height 5
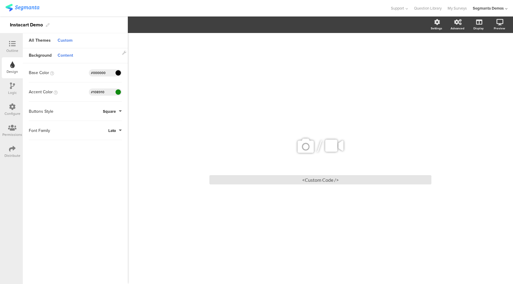
click at [15, 150] on icon at bounding box center [12, 149] width 7 height 7
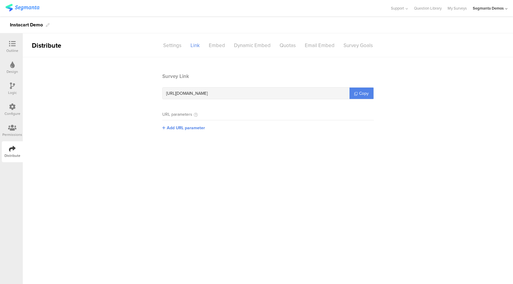
click at [16, 46] on div at bounding box center [12, 45] width 12 height 8
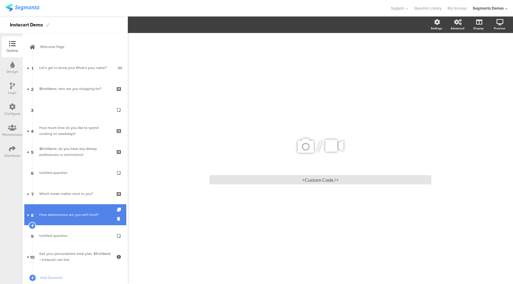
scroll to position [39, 0]
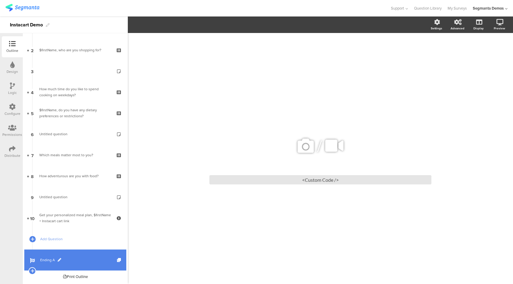
click at [73, 264] on link "Ending A" at bounding box center [75, 260] width 102 height 21
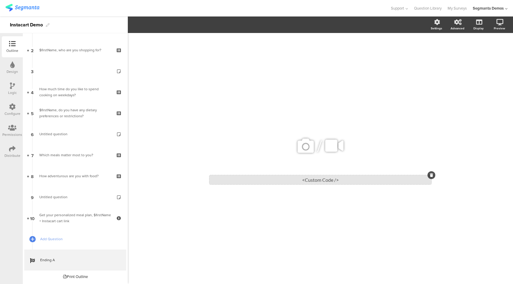
click at [305, 181] on div "<Custom Code />" at bounding box center [321, 179] width 222 height 9
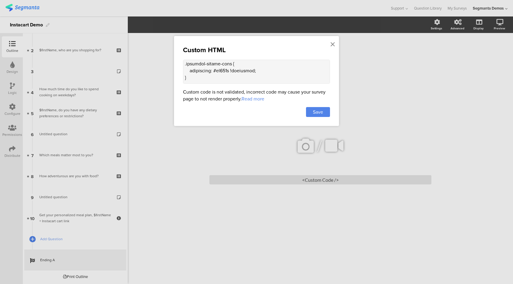
scroll to position [18, 0]
click at [228, 66] on textarea at bounding box center [256, 72] width 147 height 24
paste textarea "108910"
type textarea "<style> .animated-router-view { background: #108910 !important; } .question-pag…"
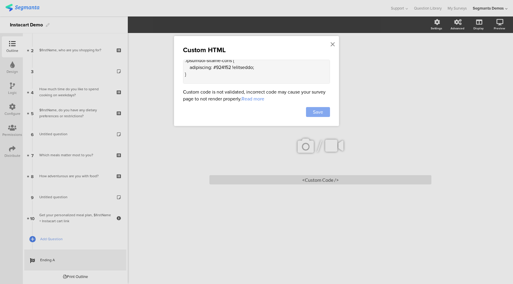
click at [320, 111] on span "Save" at bounding box center [318, 112] width 10 height 7
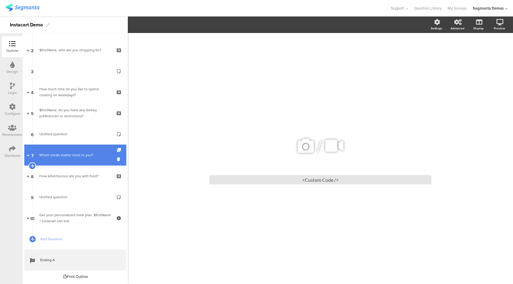
scroll to position [0, 0]
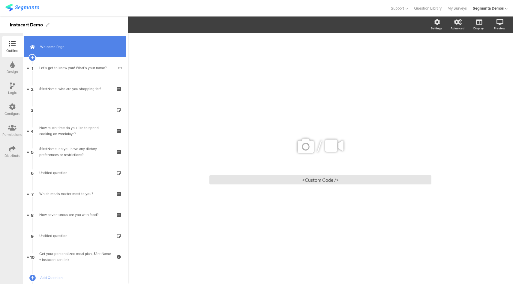
click at [52, 45] on span "Welcome Page" at bounding box center [78, 47] width 77 height 6
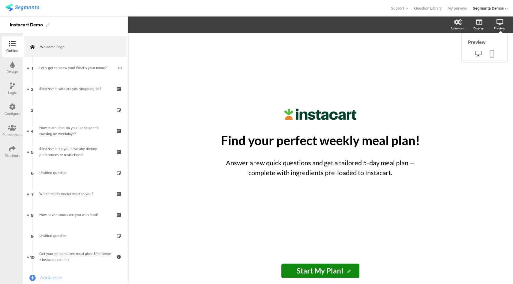
click at [490, 53] on icon at bounding box center [492, 54] width 5 height 8
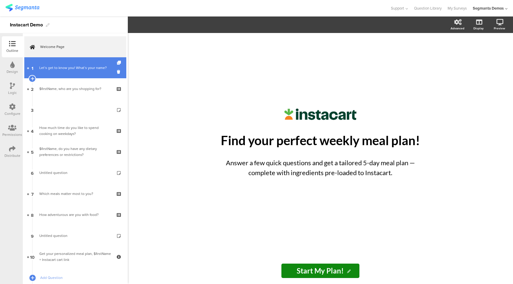
click at [73, 74] on link "1 Let’s get to know you! What’s your name?" at bounding box center [75, 67] width 102 height 21
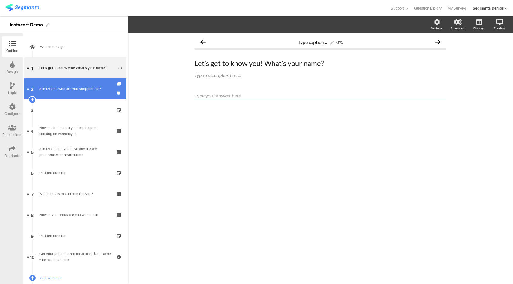
click at [85, 87] on div "$firstName, who are you shopping for?" at bounding box center [75, 89] width 72 height 6
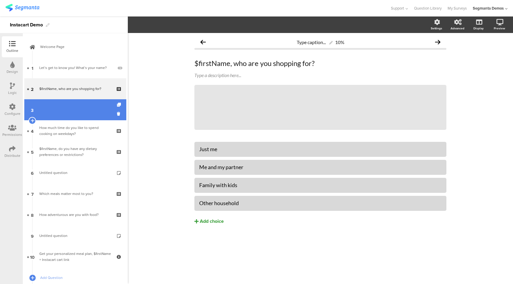
click at [86, 119] on link "3" at bounding box center [75, 109] width 102 height 21
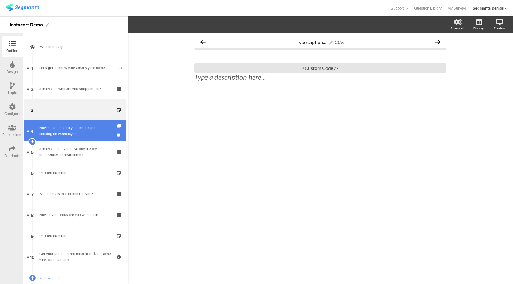
click at [85, 134] on div "How much time do you like to spend cooking on weekdays?" at bounding box center [75, 131] width 72 height 12
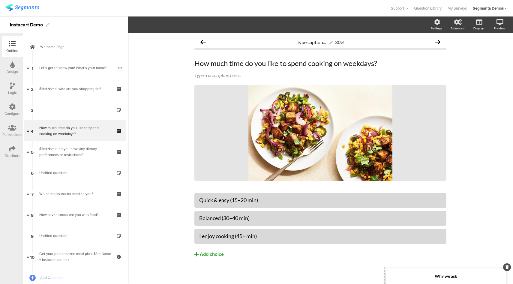
click at [409, 276] on div "Why we ask" at bounding box center [446, 277] width 120 height 16
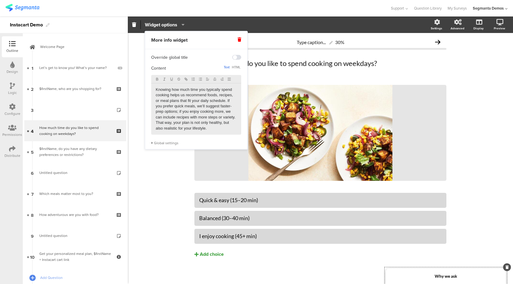
click at [168, 144] on div "Global settings" at bounding box center [196, 143] width 90 height 5
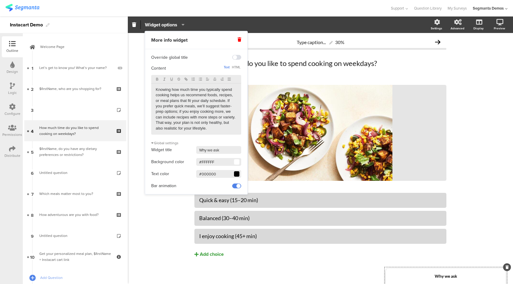
click at [210, 162] on input "#FFFFFF" at bounding box center [218, 162] width 45 height 8
click at [208, 171] on input "#000000" at bounding box center [218, 174] width 45 height 8
click at [209, 174] on input "#000000" at bounding box center [218, 174] width 45 height 8
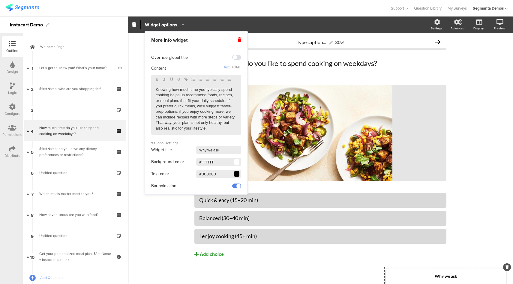
click at [209, 174] on input "#000000" at bounding box center [218, 174] width 45 height 8
paste input "FFFFFF"
type input "#FFFFFF"
click at [207, 163] on input "#FFFFFF" at bounding box center [218, 162] width 45 height 8
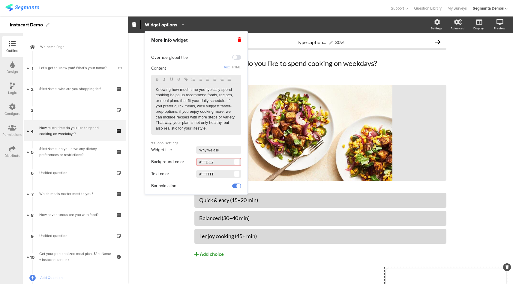
type input "#FFDC23"
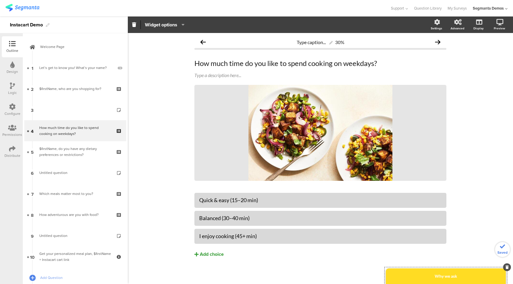
click at [467, 122] on div "Type caption... 30% How much time do you like to spend cooking on weekdays? How…" at bounding box center [320, 159] width 385 height 253
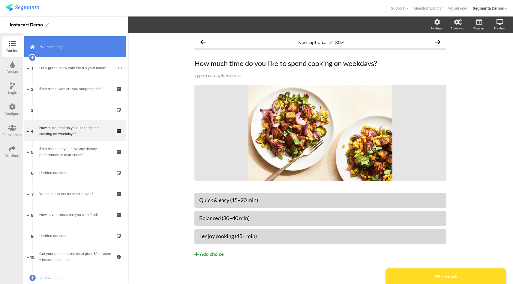
click at [63, 35] on div "Welcome Page 1 Let’s get to know you! What’s your name? 2 $firstName, who are y…" at bounding box center [75, 158] width 105 height 251
click at [63, 41] on link "Welcome Page" at bounding box center [75, 46] width 102 height 21
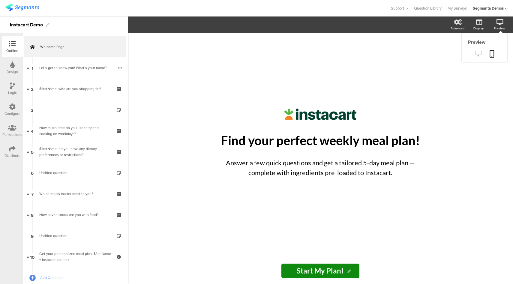
click at [475, 58] on link at bounding box center [478, 54] width 15 height 10
click at [15, 70] on div "Design" at bounding box center [12, 71] width 11 height 5
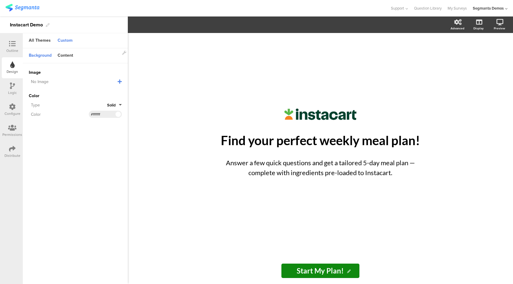
click at [16, 44] on div at bounding box center [12, 45] width 12 height 8
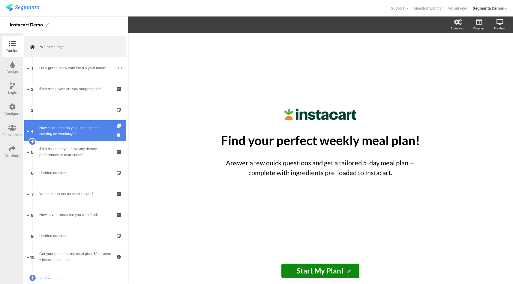
click at [68, 132] on div "How much time do you like to spend cooking on weekdays?" at bounding box center [75, 131] width 72 height 12
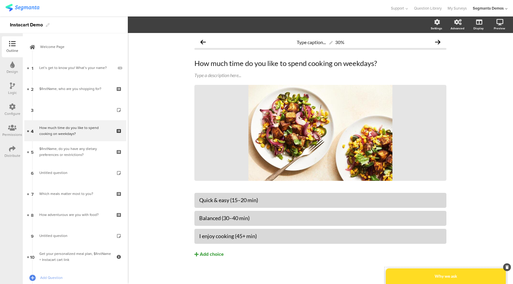
click at [403, 283] on div "Why we ask" at bounding box center [446, 277] width 120 height 16
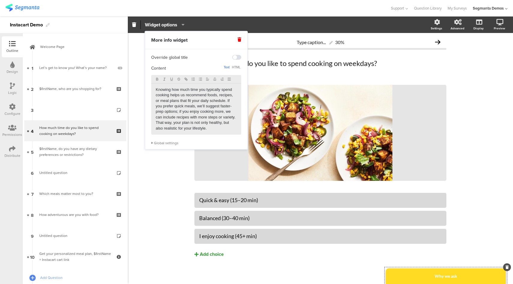
click at [161, 144] on div "Global settings" at bounding box center [196, 143] width 90 height 5
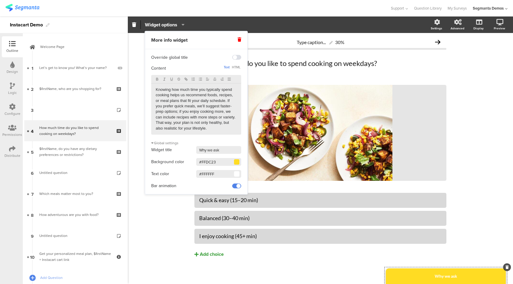
drag, startPoint x: 218, startPoint y: 162, endPoint x: 201, endPoint y: 163, distance: 16.6
click at [201, 163] on input "#FFDC23" at bounding box center [218, 162] width 45 height 8
click at [206, 163] on input "#FFDC23" at bounding box center [218, 162] width 45 height 8
drag, startPoint x: 206, startPoint y: 163, endPoint x: 222, endPoint y: 163, distance: 15.9
click at [222, 163] on input "#FFDC23" at bounding box center [218, 162] width 45 height 8
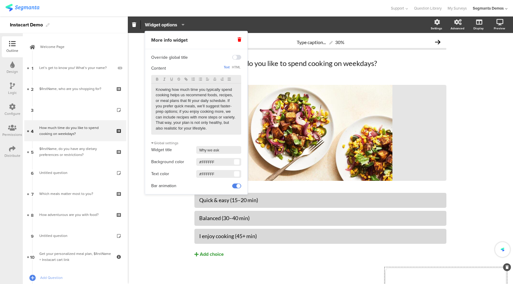
type input "#FFFFFF"
click at [215, 175] on input "#FFFFFF" at bounding box center [218, 174] width 45 height 8
click at [215, 175] on input "#FFFFF0" at bounding box center [218, 174] width 45 height 8
click at [212, 175] on input "#FFFFF0" at bounding box center [218, 174] width 45 height 8
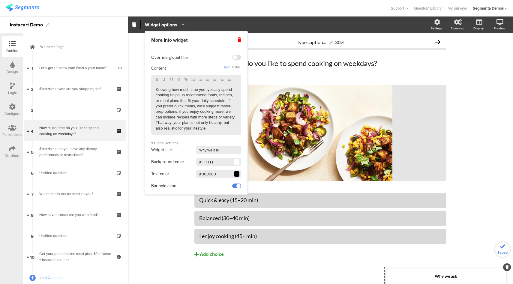
type input "#000000"
click at [233, 163] on input "#FFFFFF" at bounding box center [218, 162] width 45 height 8
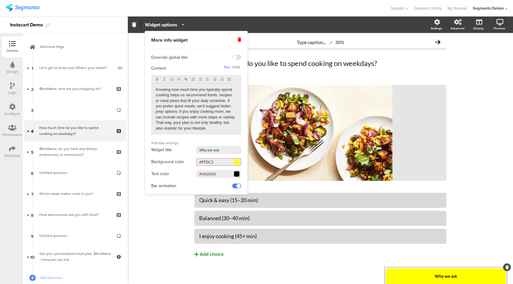
type input "#FFDC23"
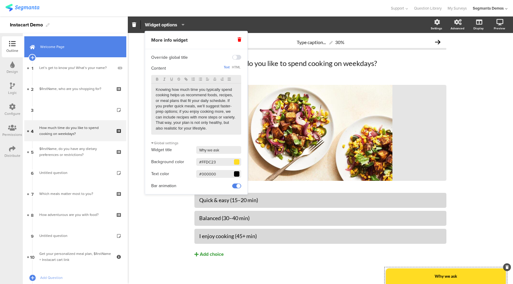
click at [85, 44] on link "Welcome Page" at bounding box center [75, 46] width 102 height 21
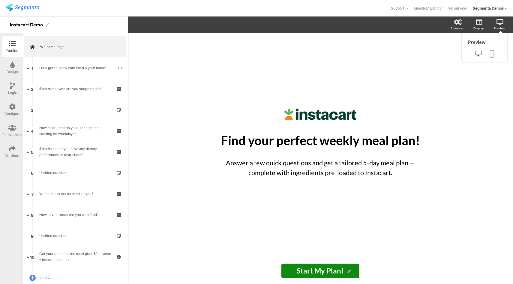
click at [489, 50] on link at bounding box center [492, 54] width 13 height 11
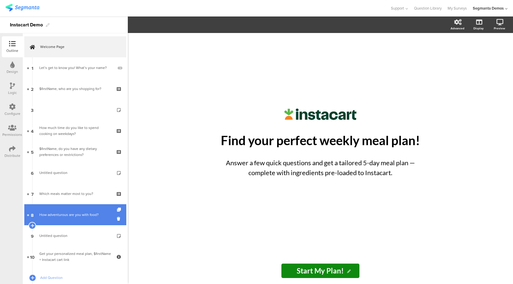
scroll to position [39, 0]
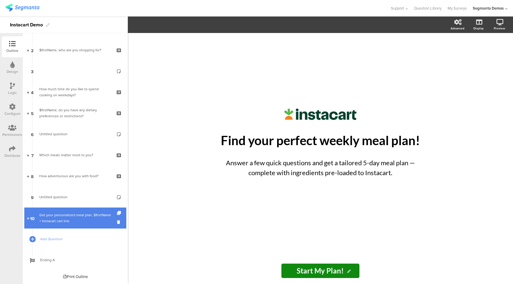
click at [64, 213] on div "Get your personalized meal plan, $firstName + Instacart cart link" at bounding box center [75, 218] width 72 height 12
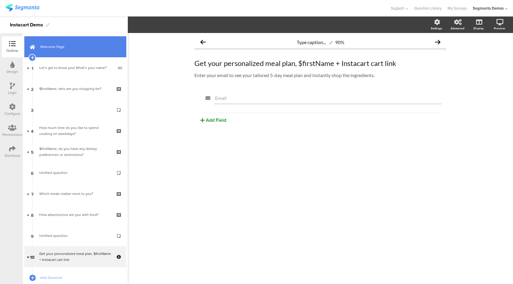
click at [51, 45] on span "Welcome Page" at bounding box center [78, 47] width 77 height 6
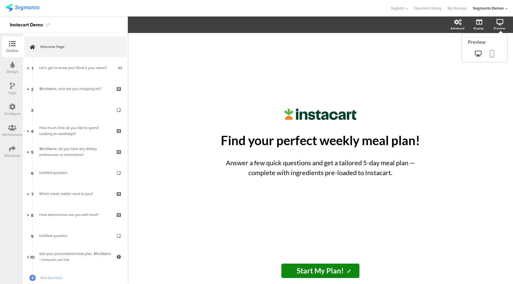
click at [492, 54] on icon at bounding box center [492, 54] width 5 height 8
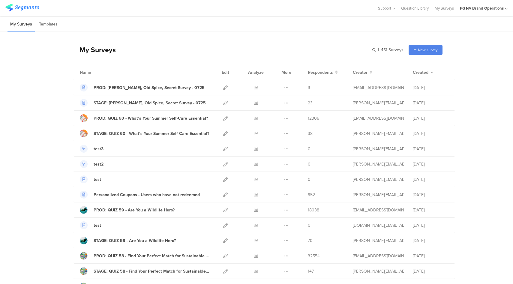
click at [371, 49] on div "My Surveys | 451 Surveys New survey Start from scratch Choose from templates" at bounding box center [258, 50] width 369 height 24
click at [383, 52] on input "text" at bounding box center [362, 50] width 84 height 10
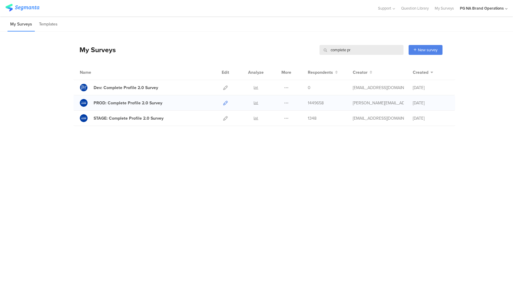
click at [226, 102] on icon at bounding box center [225, 103] width 5 height 5
click at [360, 52] on input "complete pr" at bounding box center [362, 50] width 84 height 10
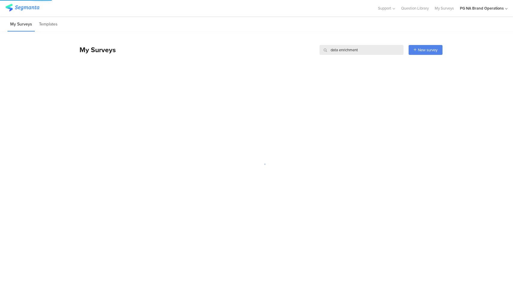
type input "data enrichment"
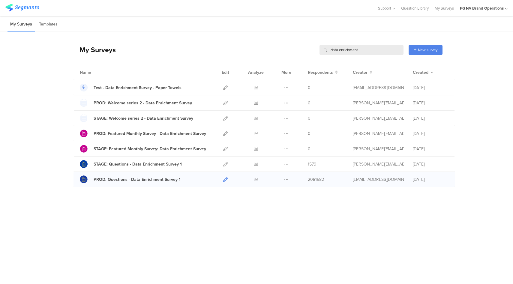
click at [226, 180] on icon at bounding box center [225, 179] width 5 height 5
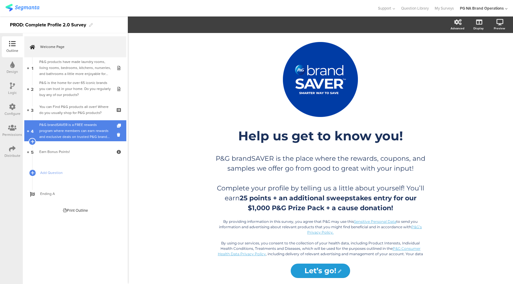
click at [79, 138] on div "P&G brandSAVER is a FREE rewards program where members can earn rewards and exc…" at bounding box center [75, 131] width 72 height 18
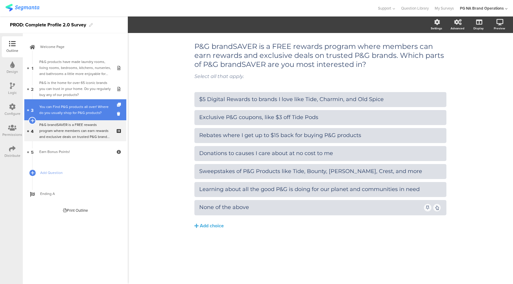
click at [77, 110] on div "You can Find P&G products all over! Where do you usually shop for P&G products?" at bounding box center [75, 110] width 72 height 12
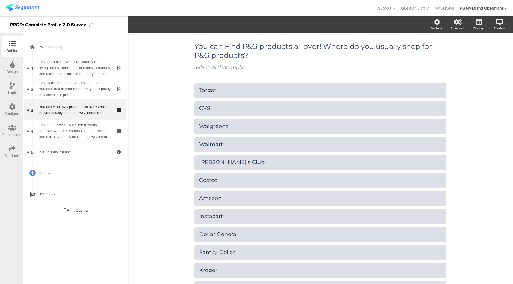
click at [13, 106] on icon at bounding box center [12, 107] width 7 height 7
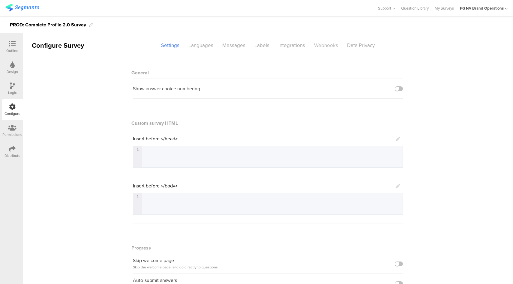
click at [330, 49] on div "Webhooks" at bounding box center [326, 45] width 33 height 11
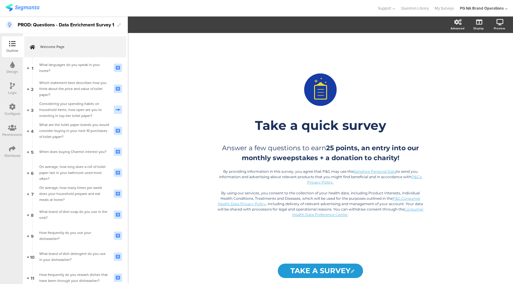
click at [12, 104] on icon at bounding box center [12, 107] width 7 height 7
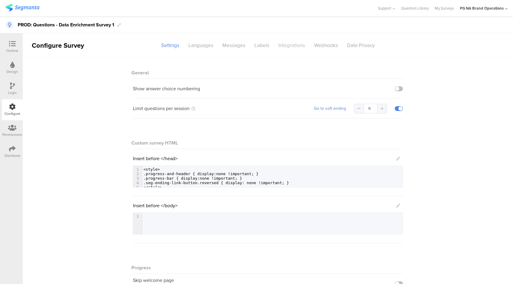
click at [291, 44] on div "Integrations" at bounding box center [292, 45] width 36 height 11
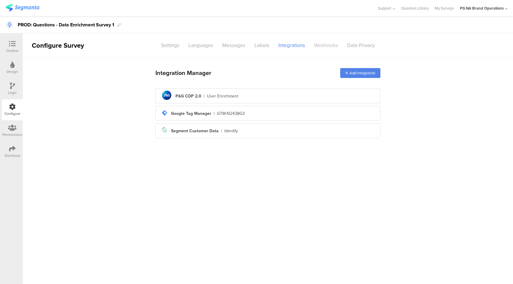
click at [327, 45] on div "Webhooks" at bounding box center [326, 45] width 33 height 11
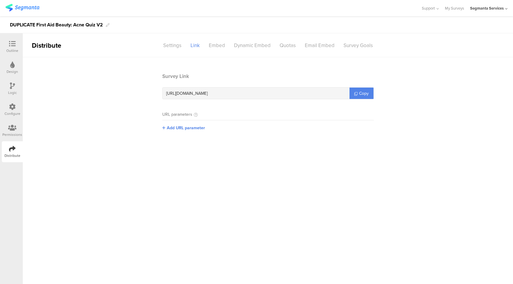
click at [9, 113] on div "Configure" at bounding box center [13, 113] width 16 height 5
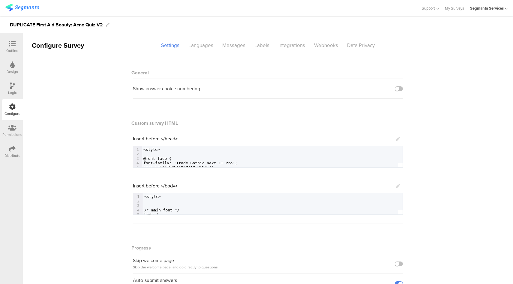
click at [396, 138] on icon at bounding box center [398, 139] width 4 height 4
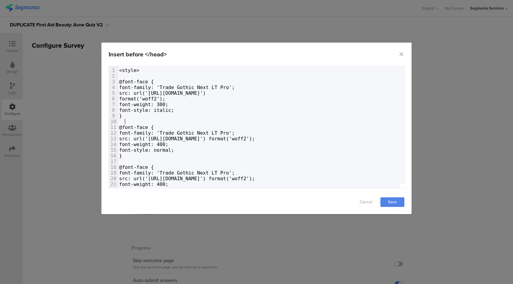
click at [304, 123] on pre "dialog" at bounding box center [340, 122] width 445 height 6
type textarea "<style> @font-face { font-family: 'Trade Gothic Next LT Pro'; src: url('[URL][D…"
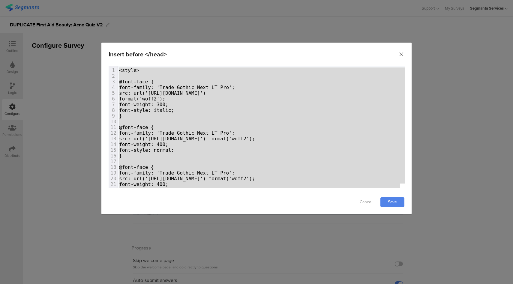
click at [401, 54] on icon "Close" at bounding box center [402, 54] width 6 height 6
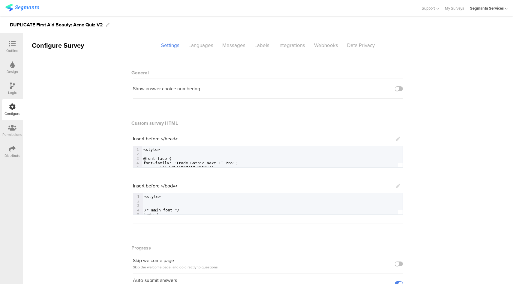
click at [397, 186] on icon at bounding box center [398, 186] width 4 height 4
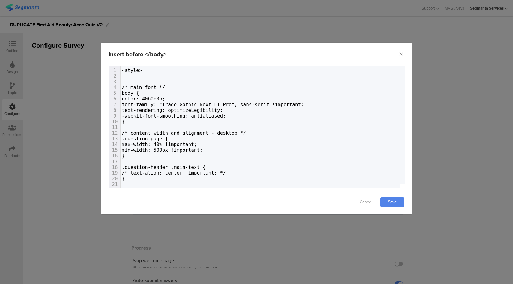
type textarea "<style> /* main font */ body { color: #0b0b0b; font-family: "Trade Gothic Next …"
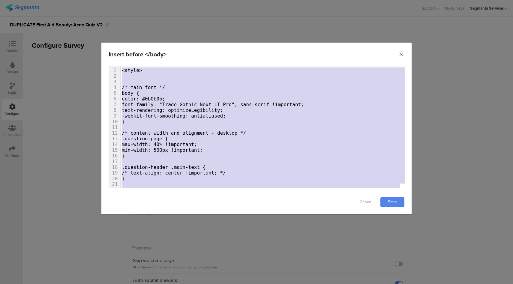
click at [401, 55] on icon "Close" at bounding box center [402, 54] width 6 height 6
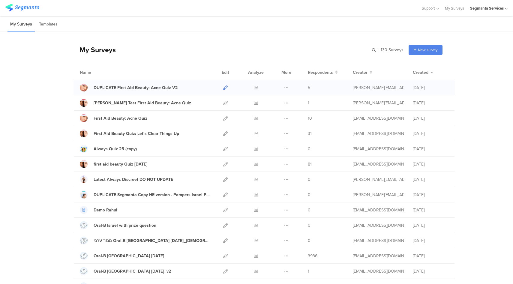
click at [224, 87] on icon at bounding box center [225, 88] width 5 height 5
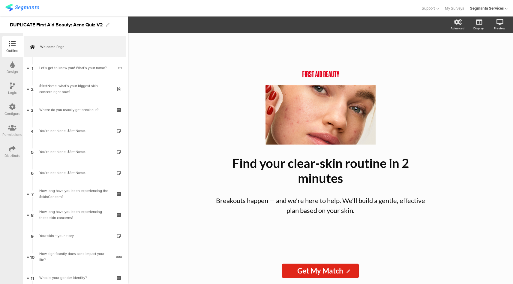
click at [11, 112] on div "Configure" at bounding box center [13, 113] width 16 height 5
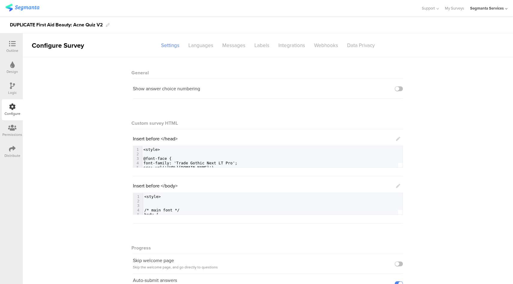
click at [396, 183] on link at bounding box center [398, 186] width 4 height 7
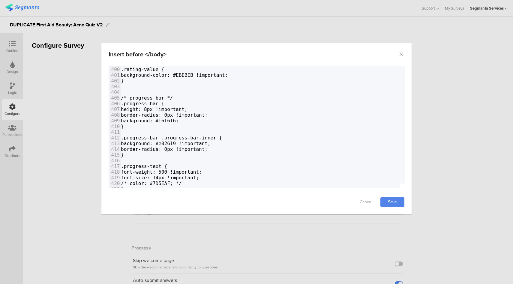
scroll to position [2246, 0]
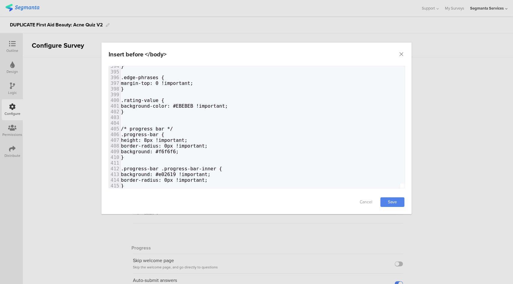
click at [179, 152] on span "background: #f6f6f6;" at bounding box center [150, 152] width 58 height 6
type textarea "f6f6f6"
click at [179, 152] on span "background: #f6f6f6;" at bounding box center [150, 152] width 58 height 6
click at [398, 54] on div "Insert before </body>" at bounding box center [256, 54] width 310 height 23
click at [403, 54] on icon "Close" at bounding box center [402, 54] width 6 height 6
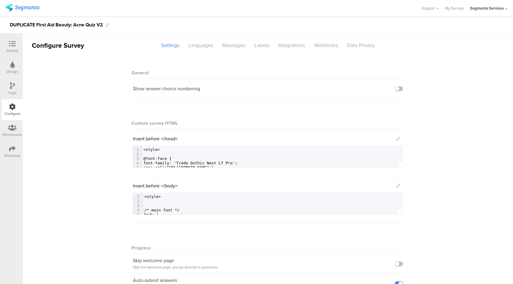
click at [14, 46] on icon at bounding box center [12, 44] width 7 height 7
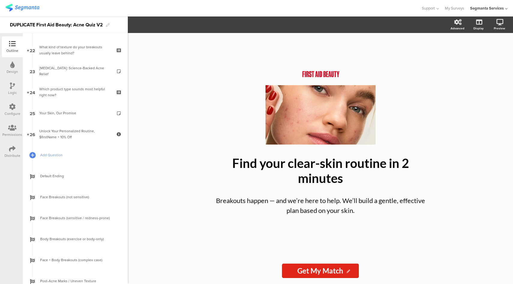
scroll to position [501, 0]
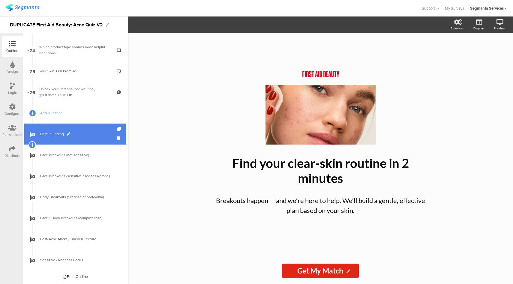
click at [86, 138] on link "Default Ending" at bounding box center [75, 134] width 102 height 21
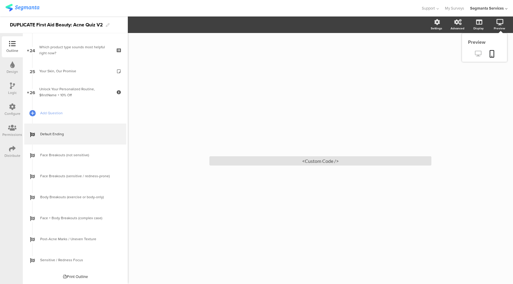
click at [476, 55] on icon at bounding box center [478, 54] width 6 height 6
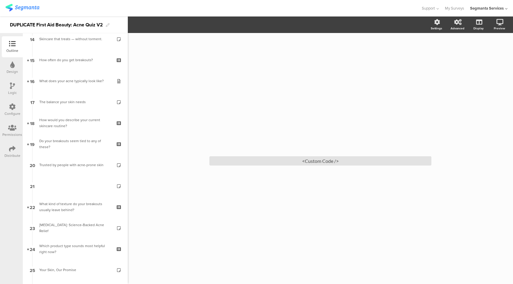
scroll to position [283, 0]
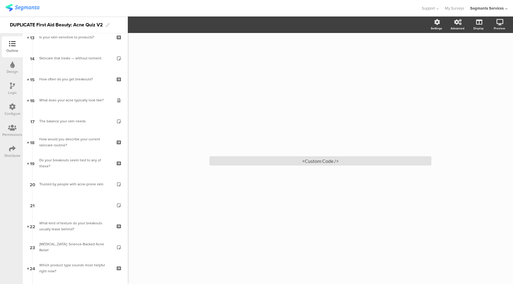
click at [64, 103] on div "What does your acne typically look like?" at bounding box center [75, 100] width 72 height 6
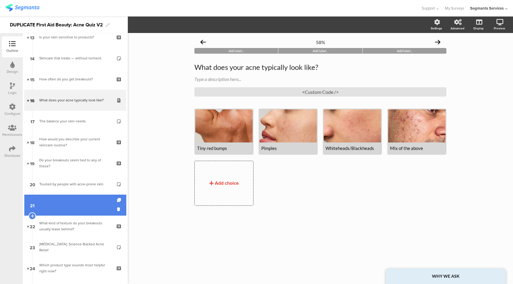
click at [60, 196] on link "21" at bounding box center [75, 205] width 102 height 21
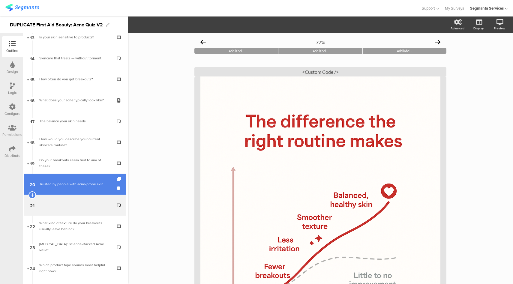
click at [64, 183] on div "Trusted by people with acne-prone skin" at bounding box center [75, 184] width 72 height 6
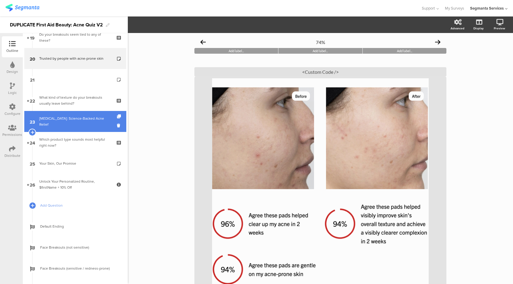
scroll to position [410, 0]
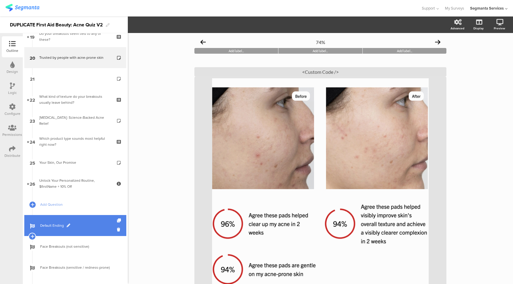
click at [85, 222] on link "Default Ending" at bounding box center [75, 225] width 102 height 21
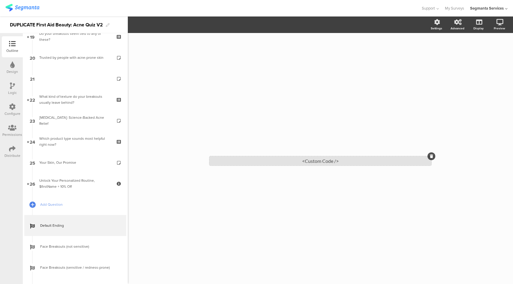
click at [259, 160] on div "<Custom Code />" at bounding box center [321, 160] width 222 height 9
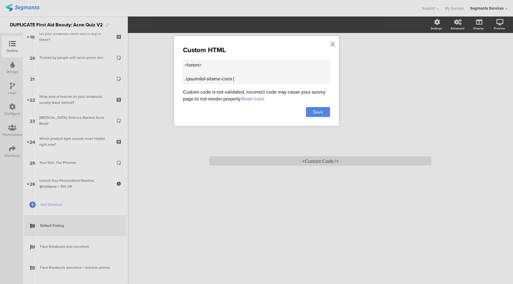
click at [248, 78] on textarea at bounding box center [256, 72] width 147 height 24
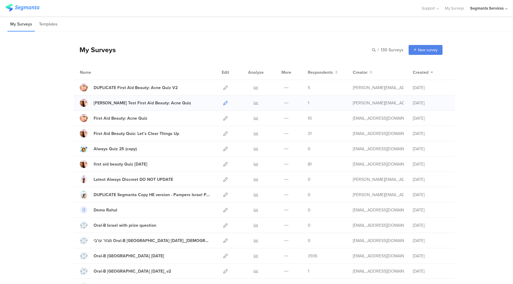
click at [223, 102] on icon at bounding box center [225, 103] width 5 height 5
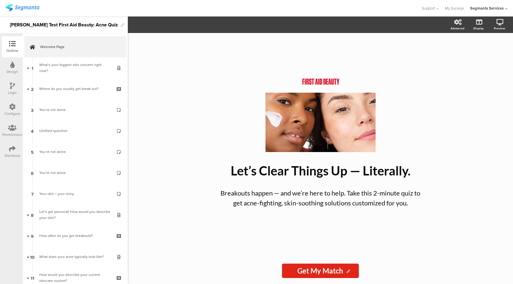
click at [19, 107] on div "Configure" at bounding box center [12, 109] width 21 height 21
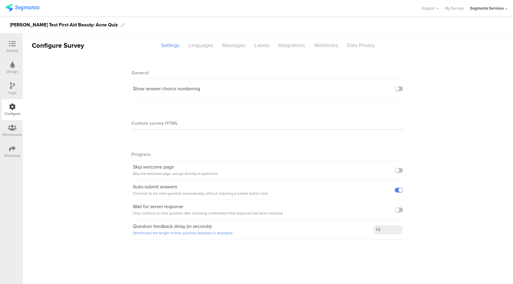
click at [9, 50] on div "Outline" at bounding box center [12, 50] width 12 height 5
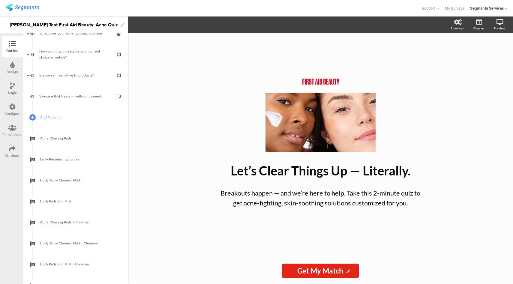
scroll to position [291, 0]
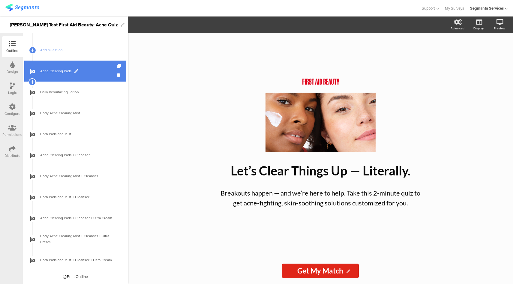
click at [86, 74] on link "Acne Clearing Pads" at bounding box center [75, 71] width 102 height 21
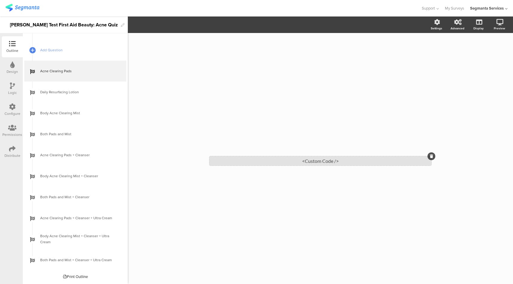
click at [288, 160] on div "<Custom Code />" at bounding box center [321, 160] width 222 height 9
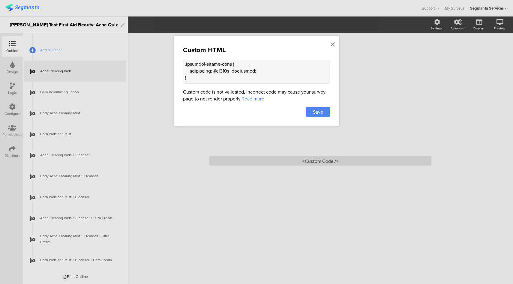
scroll to position [14, 0]
click at [310, 75] on textarea at bounding box center [256, 72] width 147 height 24
click at [336, 42] on div "Custom HTML Custom code is not validated, incorrect code may cause your survey …" at bounding box center [256, 81] width 165 height 90
click at [334, 43] on icon at bounding box center [333, 44] width 4 height 7
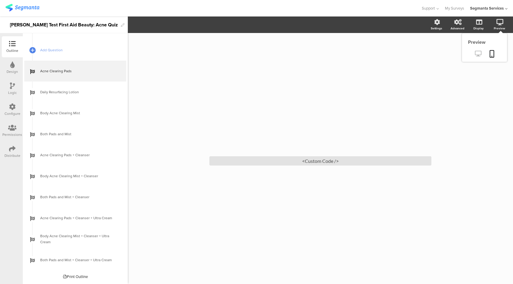
click at [479, 54] on icon at bounding box center [478, 54] width 6 height 6
click at [323, 157] on div "<Custom Code />" at bounding box center [321, 160] width 222 height 9
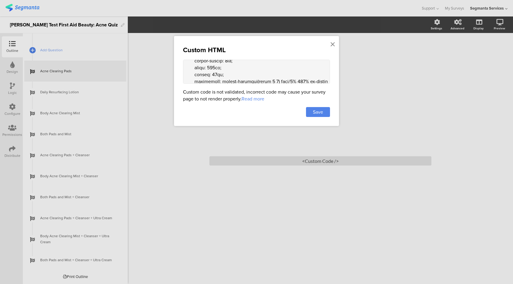
scroll to position [398, 0]
click at [208, 72] on textarea at bounding box center [256, 72] width 147 height 24
